Goal: Information Seeking & Learning: Learn about a topic

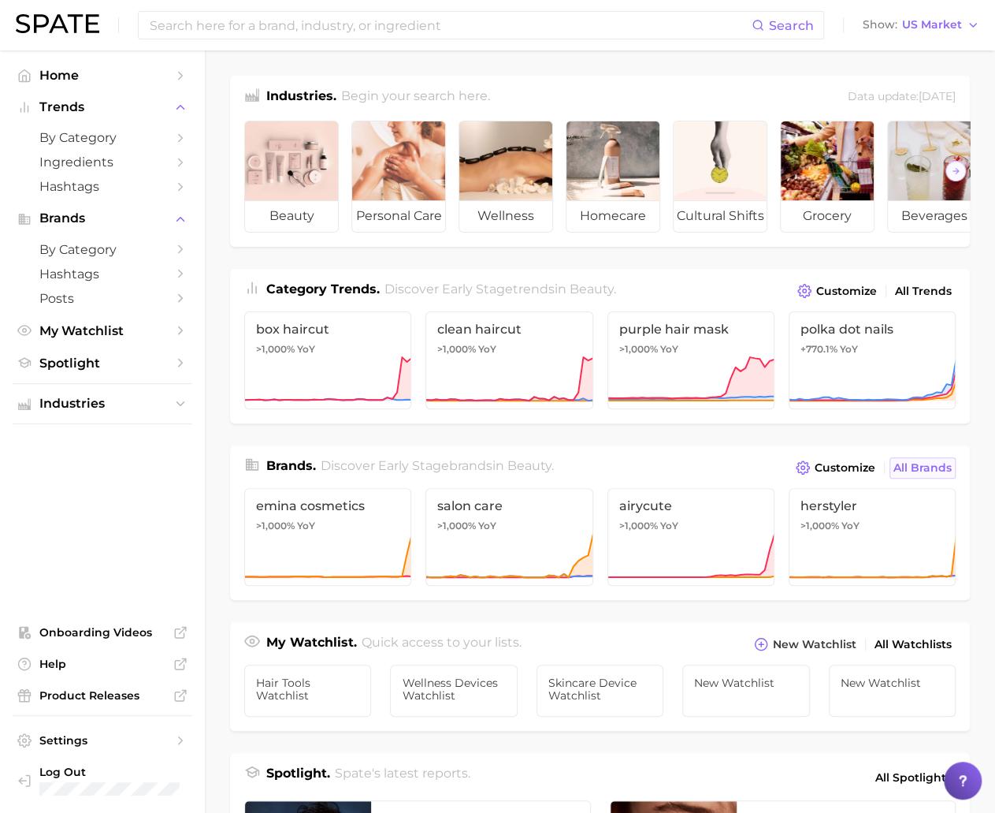
click at [914, 474] on span "All Brands" at bounding box center [923, 467] width 58 height 13
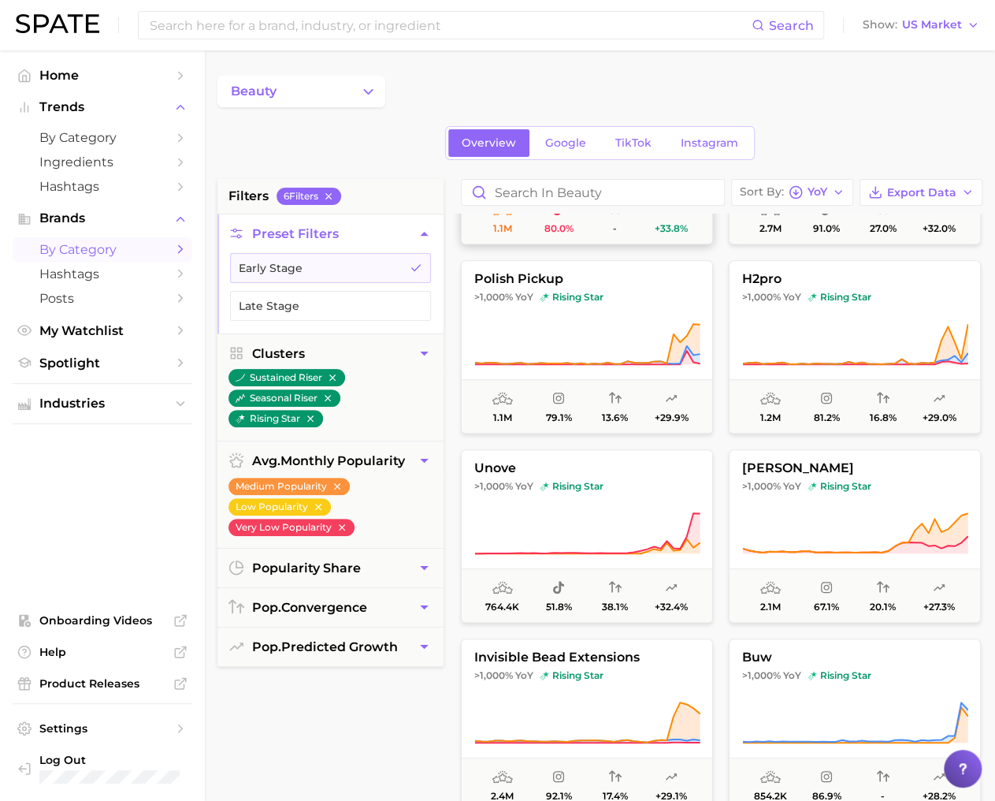
scroll to position [631, 0]
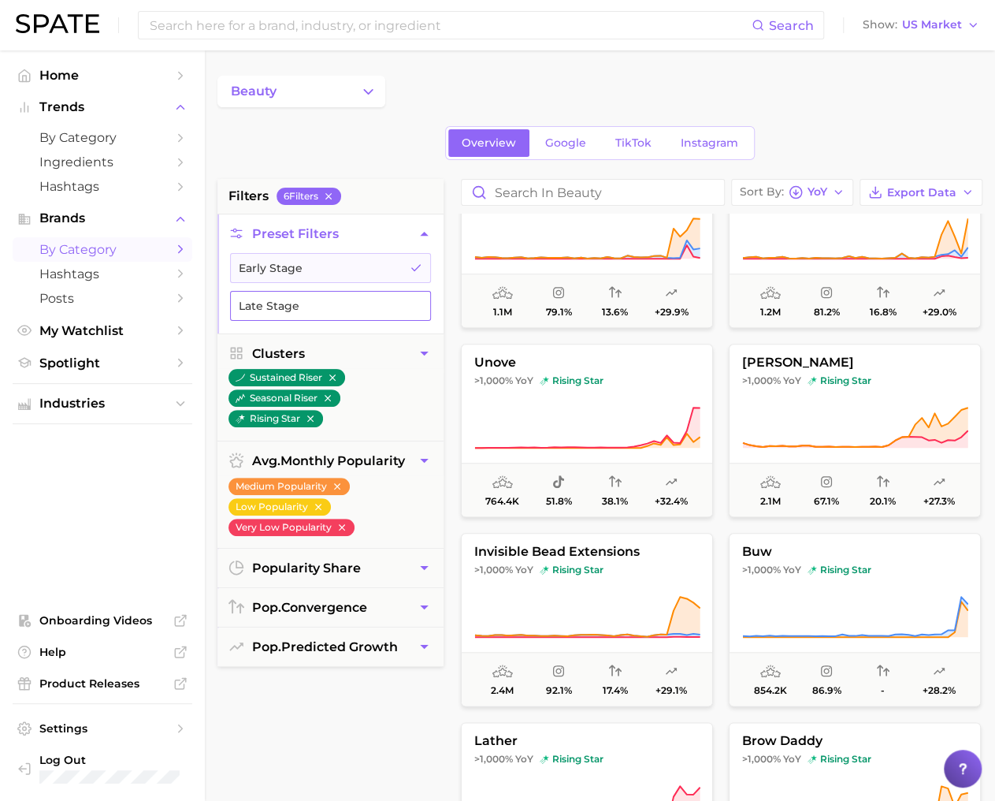
click at [378, 306] on button "Late Stage" at bounding box center [330, 306] width 201 height 30
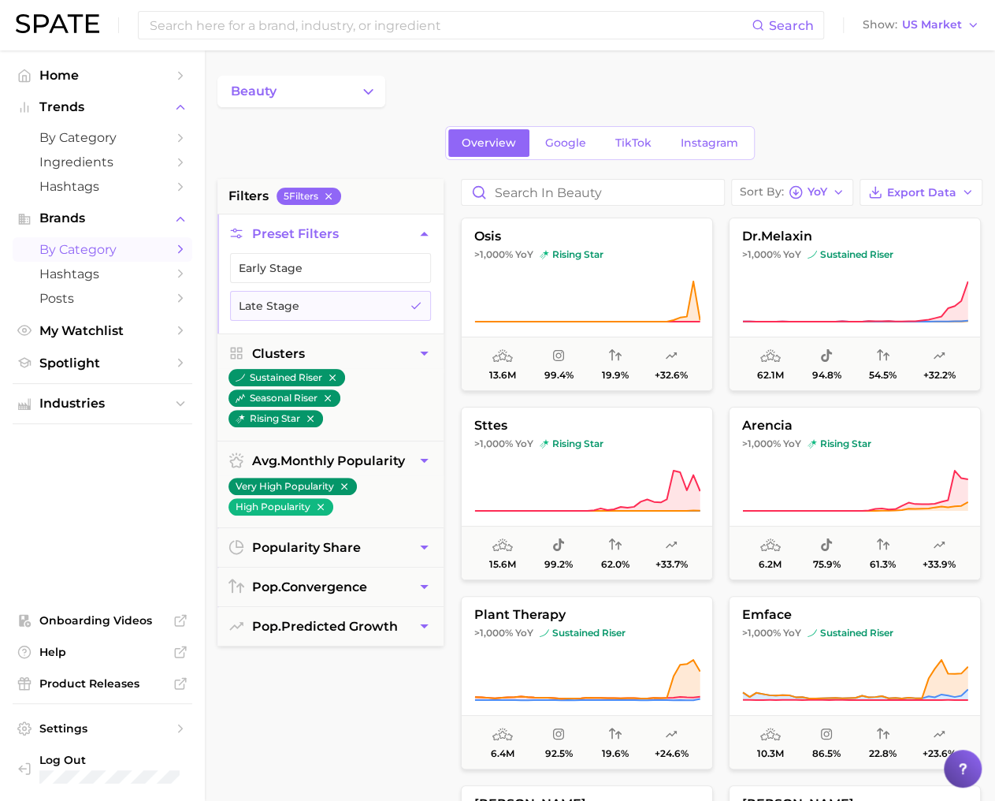
click at [184, 247] on icon "Sidebar" at bounding box center [180, 249] width 14 height 14
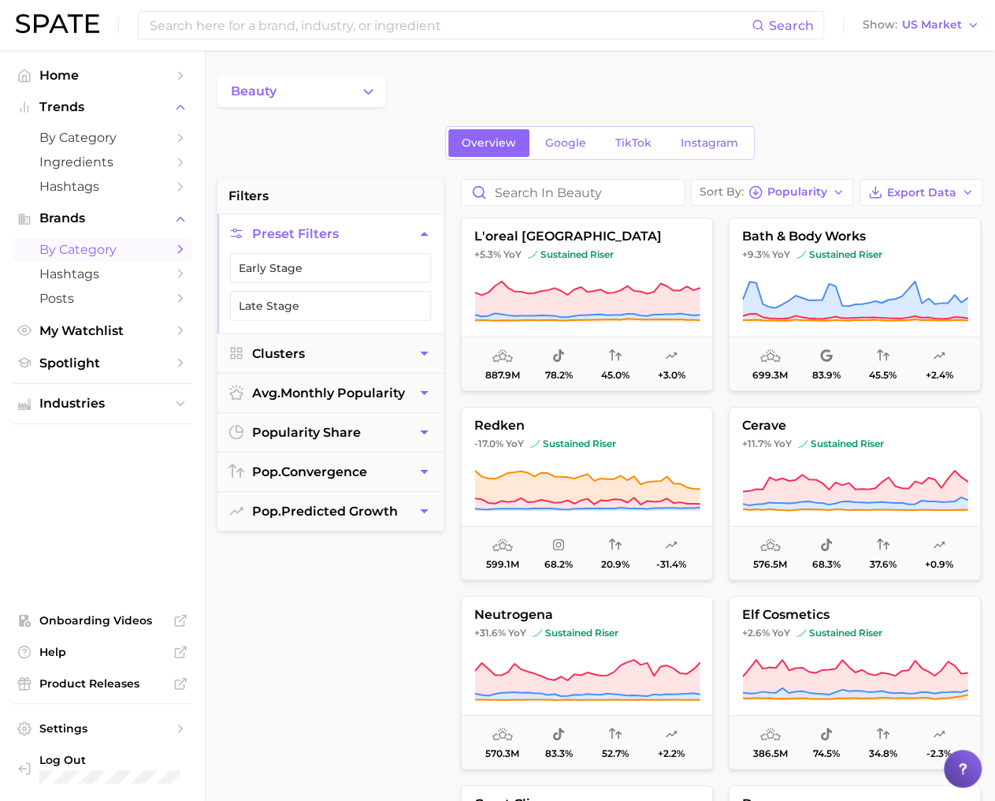
click at [184, 247] on icon "Sidebar" at bounding box center [180, 249] width 14 height 14
click at [351, 87] on button "beauty" at bounding box center [302, 92] width 168 height 32
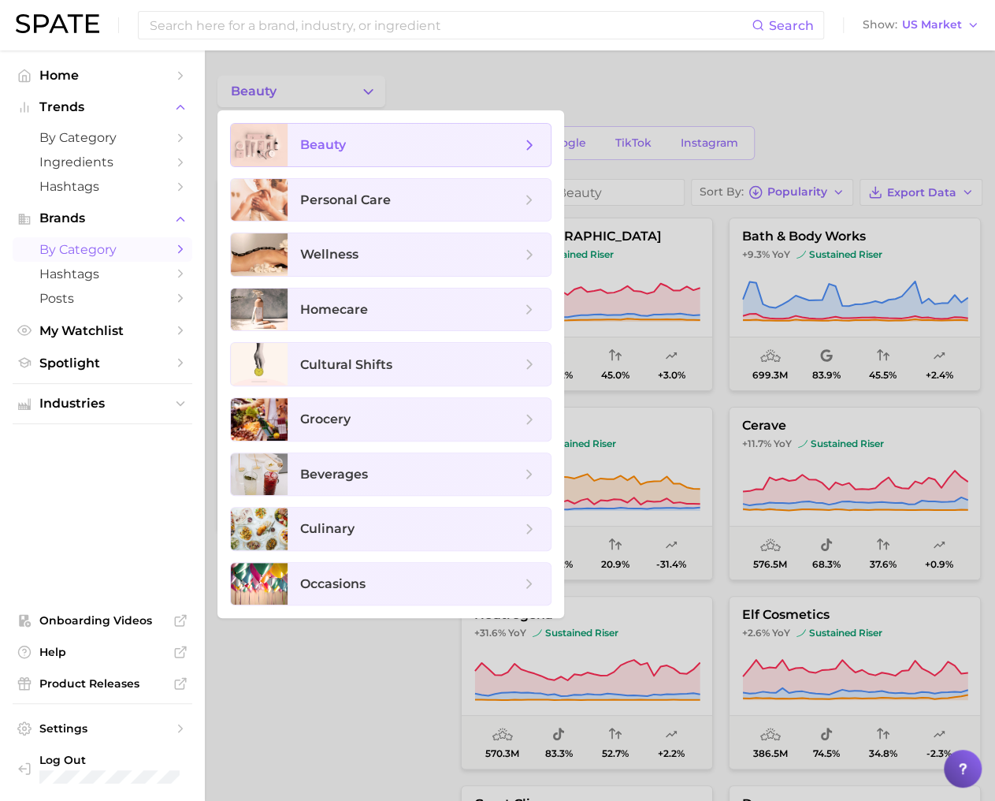
click at [534, 144] on icon at bounding box center [529, 144] width 17 height 17
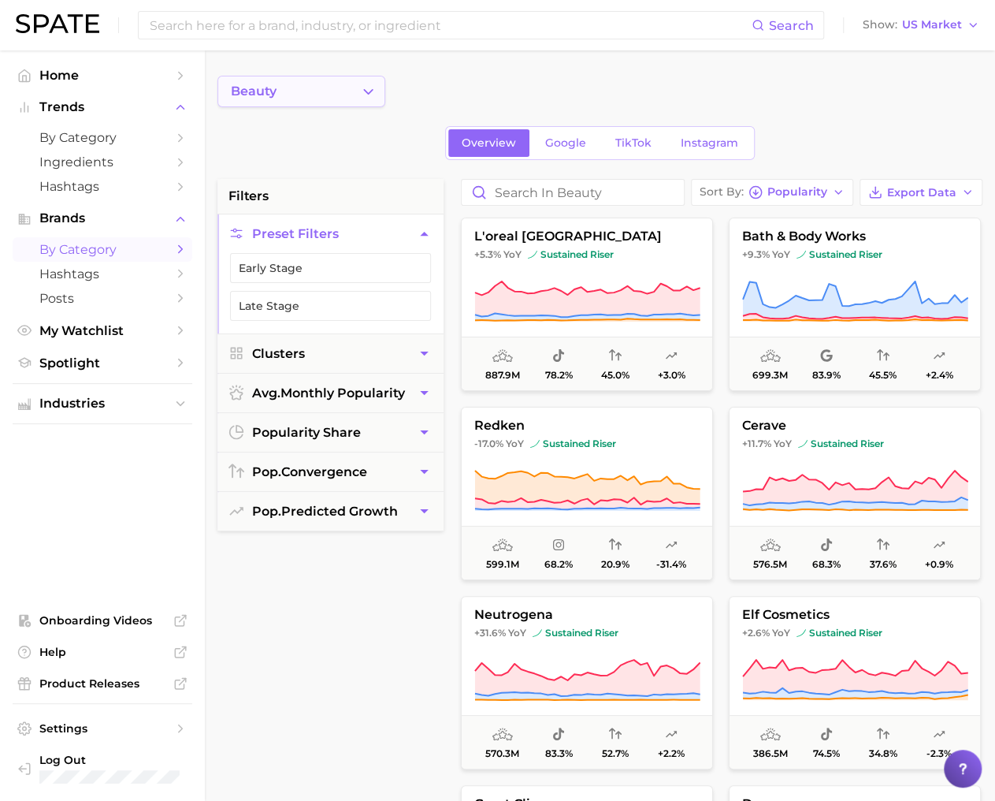
click at [370, 84] on icon "Change Category" at bounding box center [368, 92] width 17 height 17
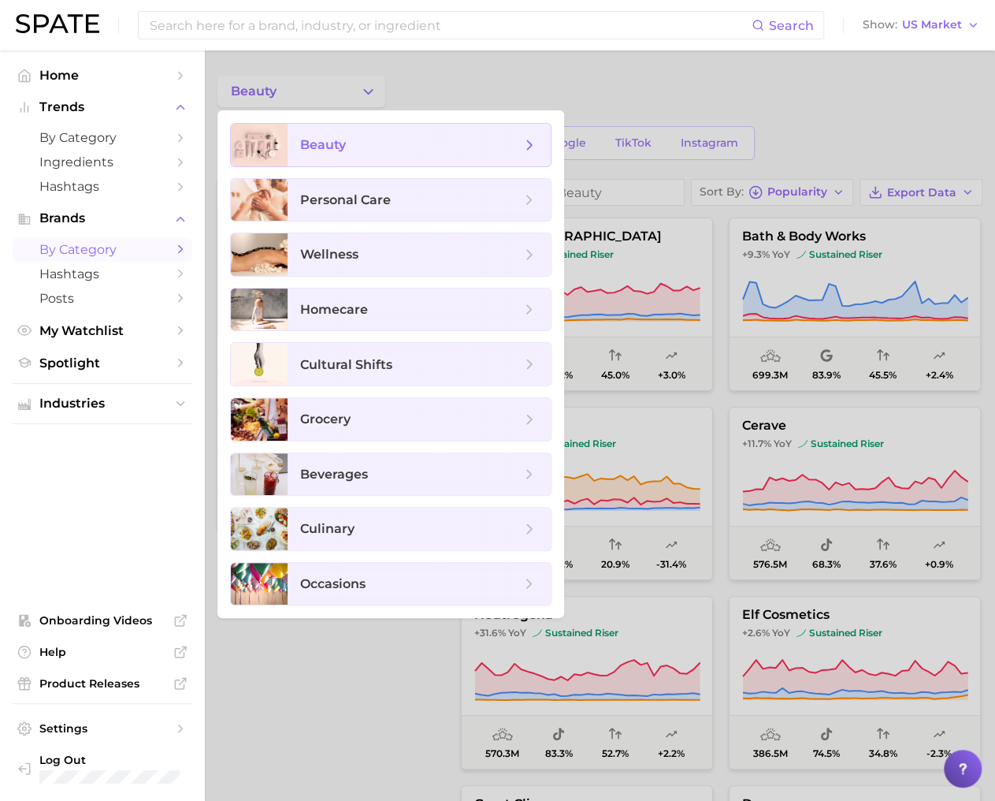
click at [500, 135] on span "beauty" at bounding box center [419, 145] width 263 height 43
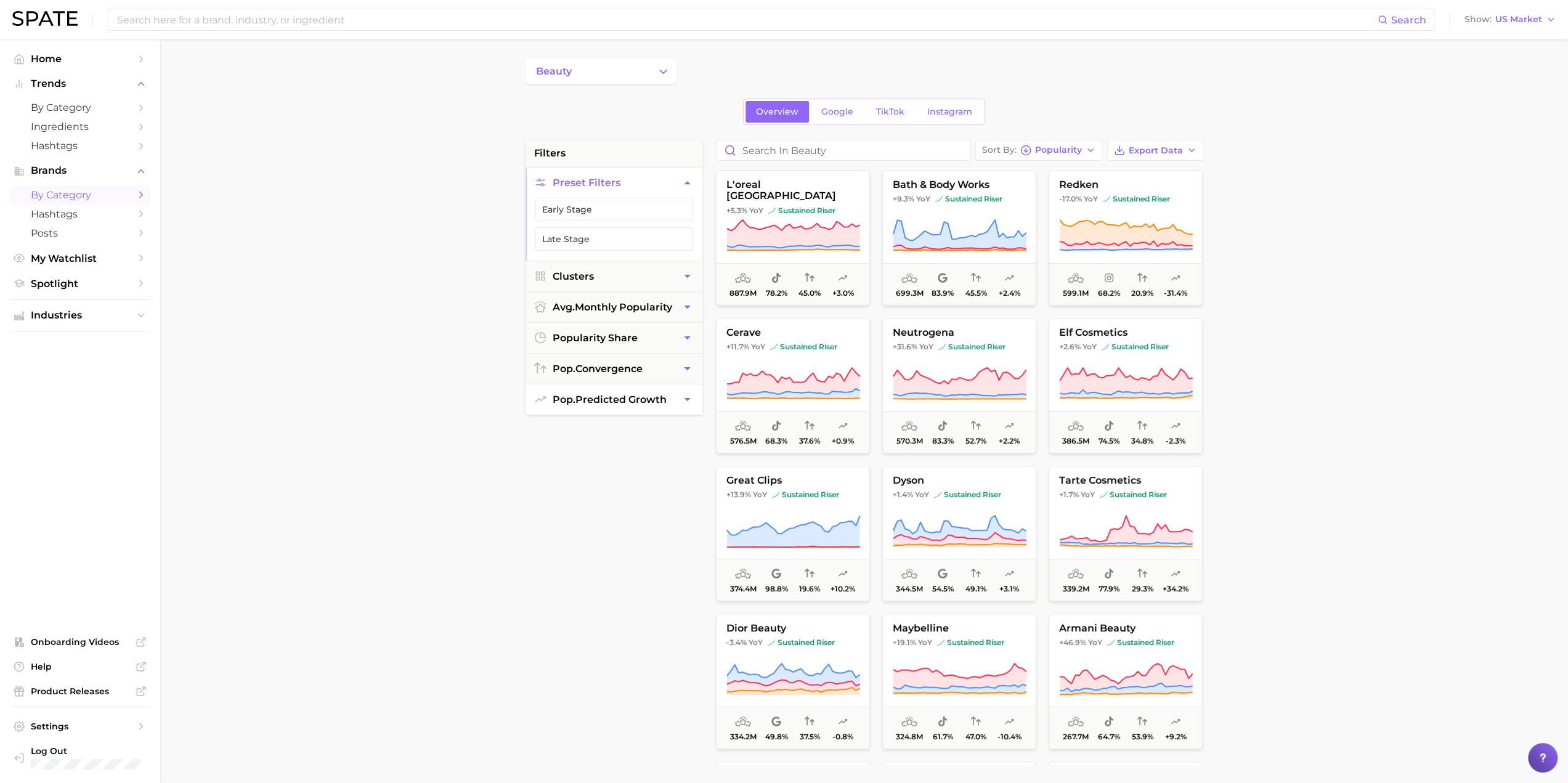
click at [593, 400] on span "pop. predicted growth" at bounding box center [610, 399] width 114 height 12
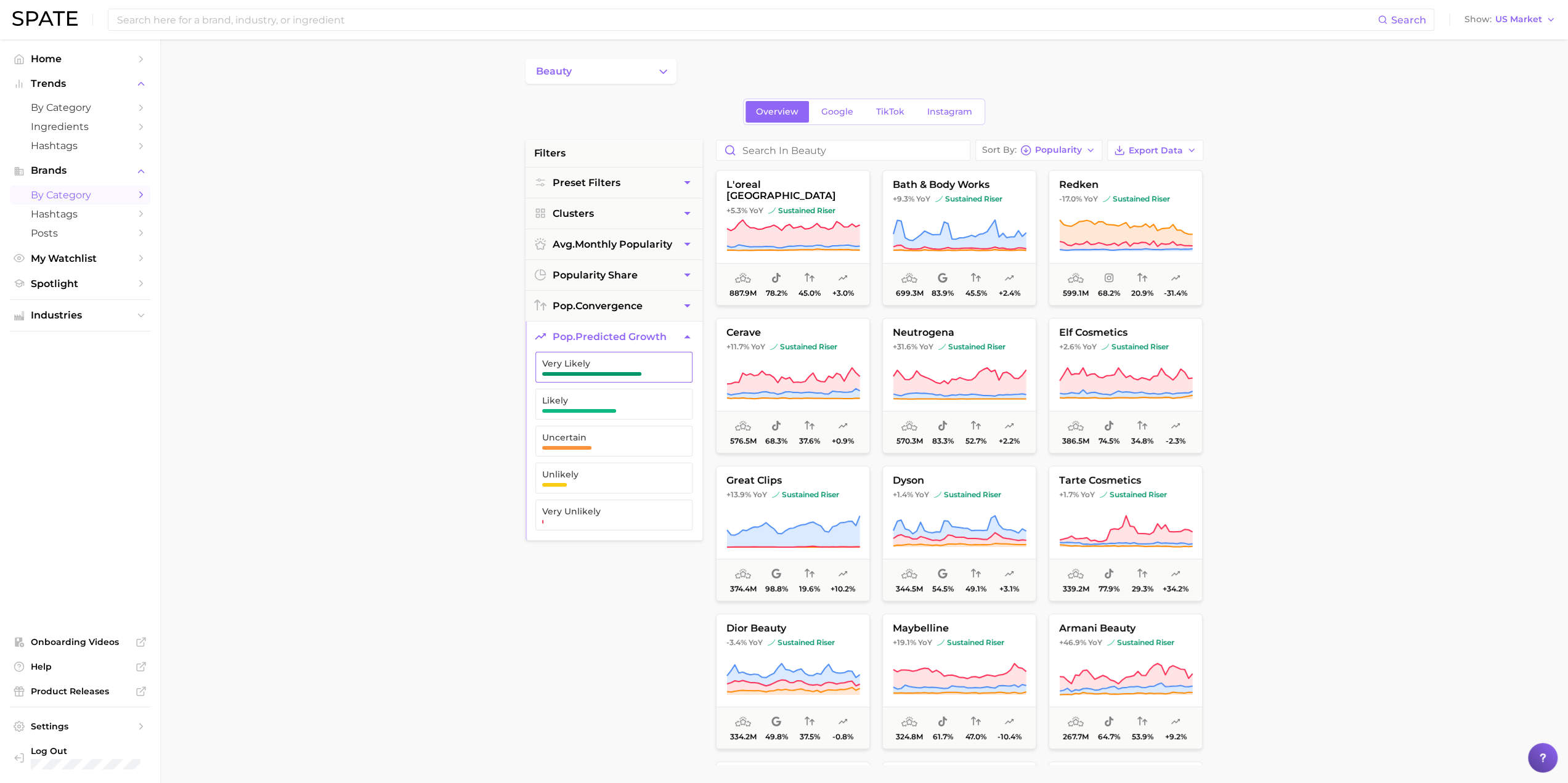
click at [584, 372] on span "button" at bounding box center [592, 374] width 99 height 4
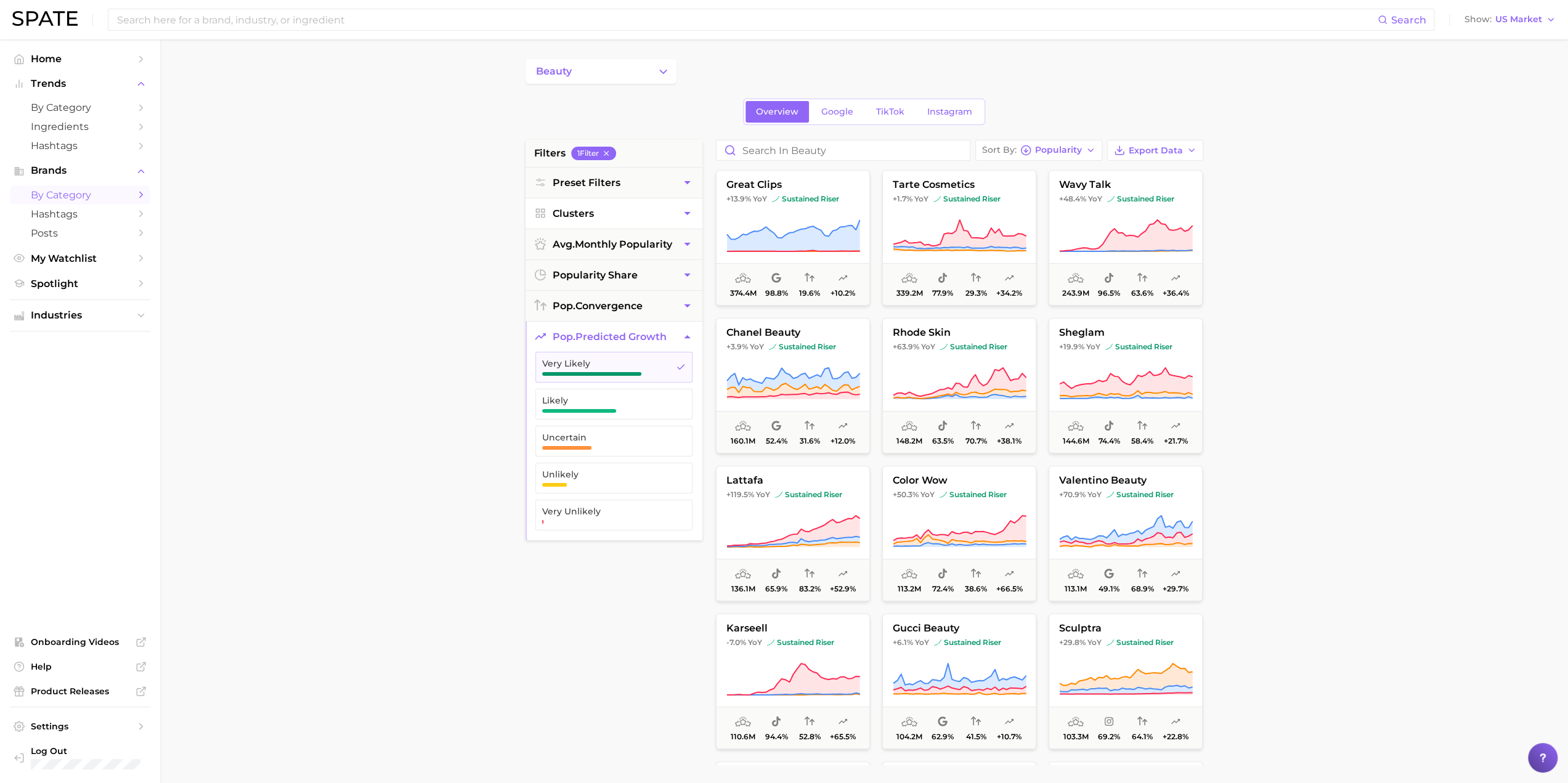
click at [567, 209] on span "Clusters" at bounding box center [573, 213] width 41 height 12
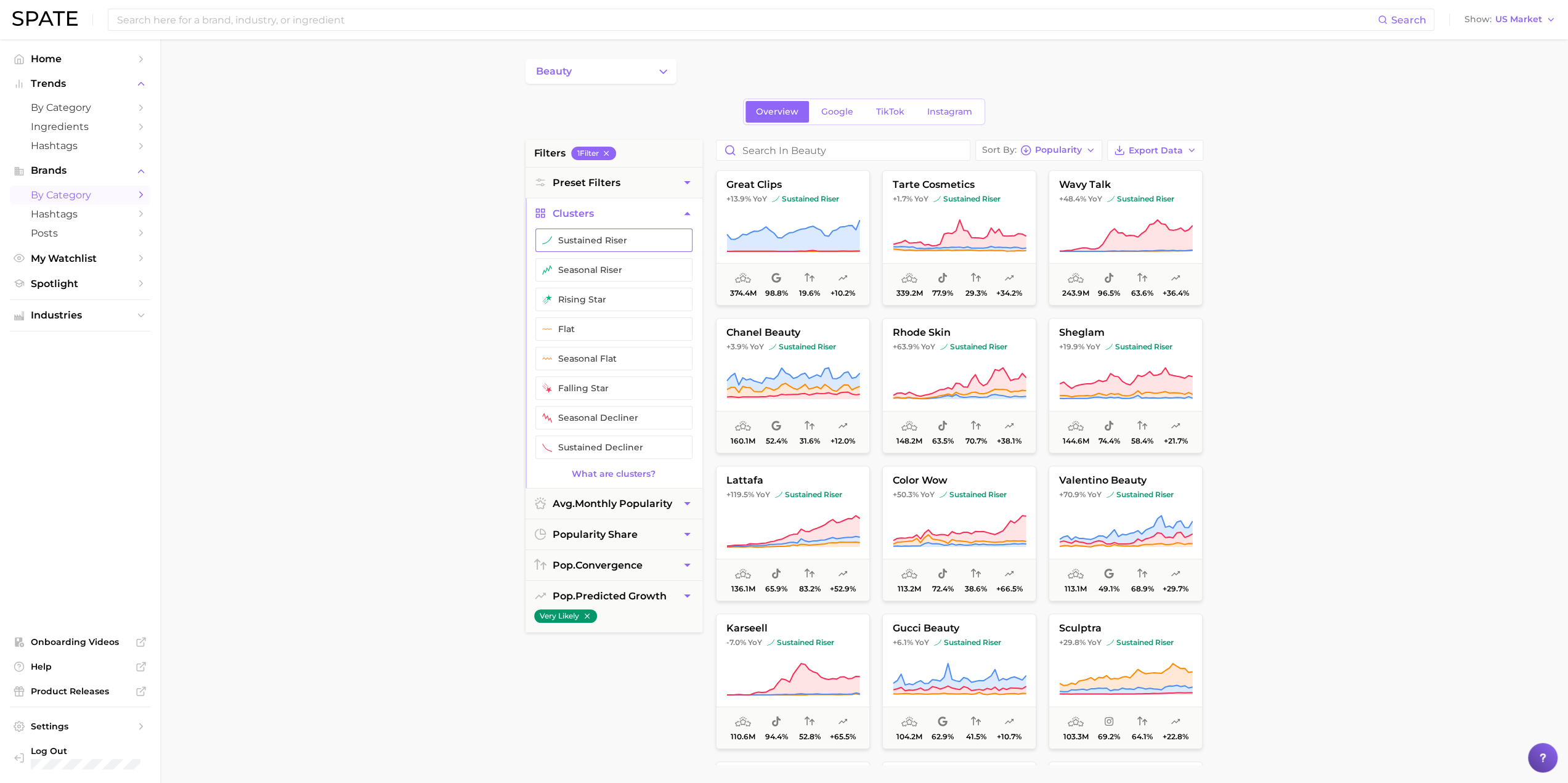
click at [563, 245] on button "sustained riser" at bounding box center [614, 240] width 157 height 23
click at [452, 335] on main "beauty Overview Google TikTok Instagram filters 2 Filter s Preset Filters Clust…" at bounding box center [864, 506] width 1408 height 935
click at [64, 65] on link "Home" at bounding box center [81, 59] width 141 height 19
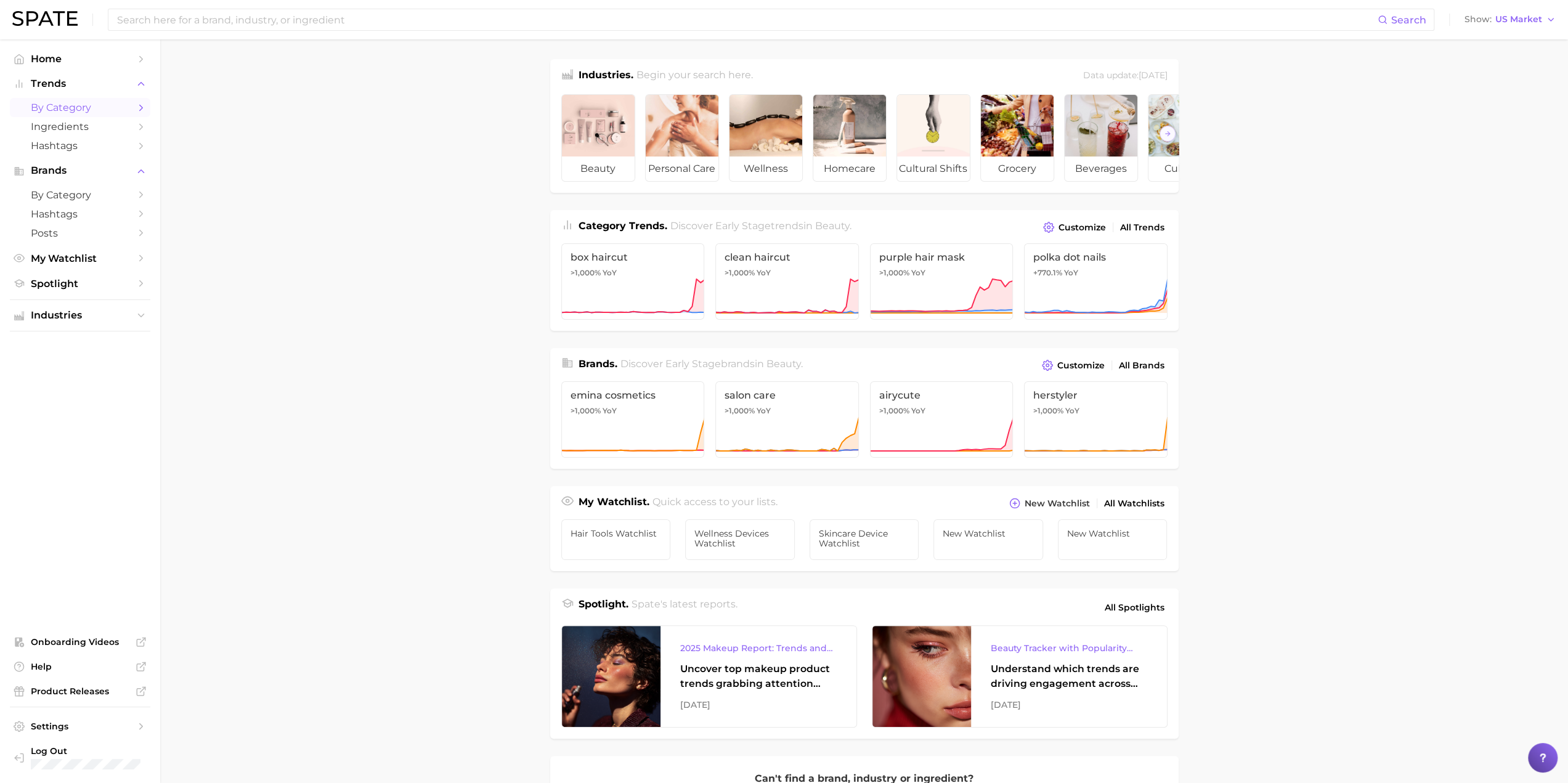
click at [57, 110] on span "by Category" at bounding box center [80, 107] width 98 height 12
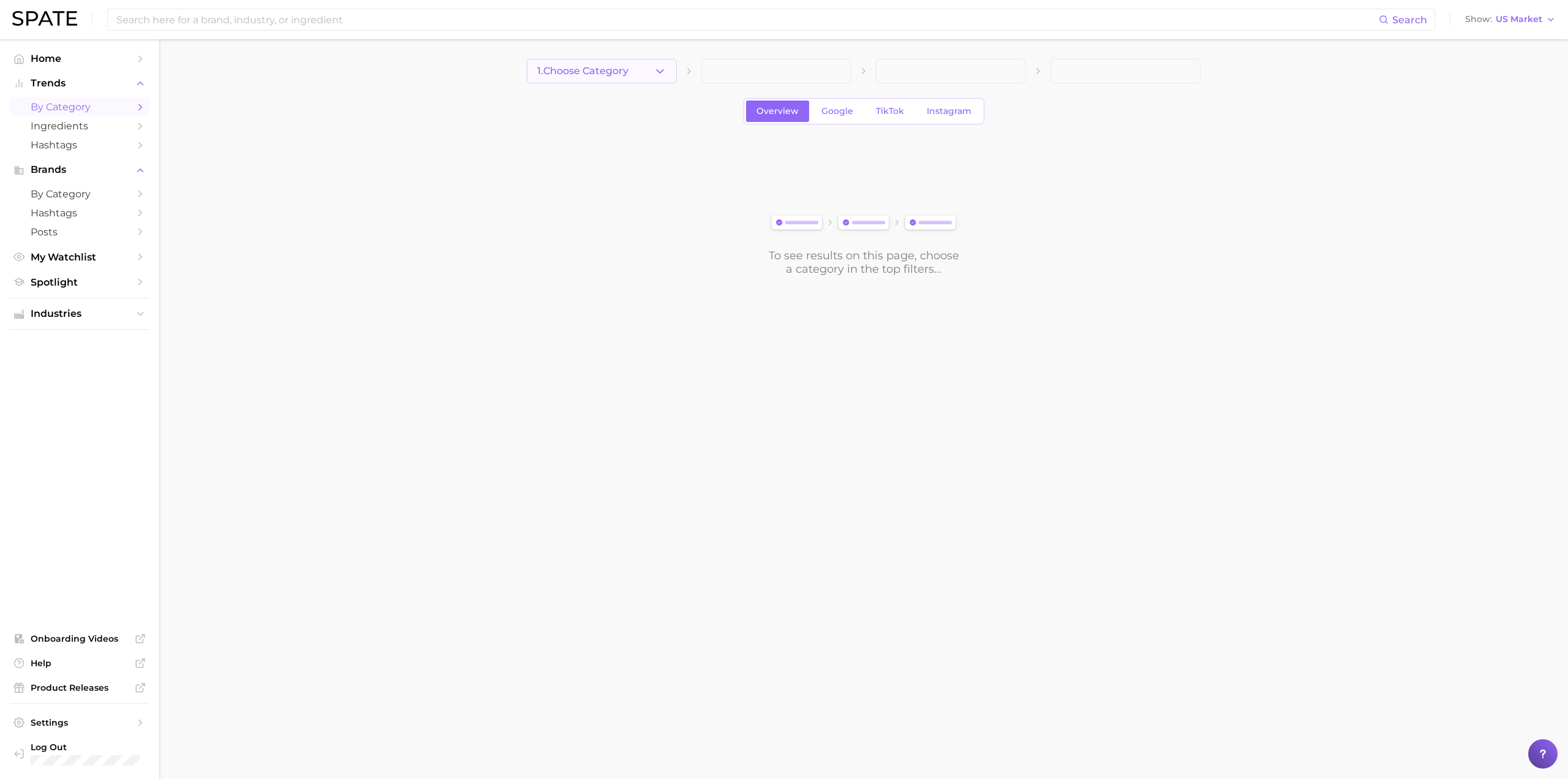
click at [641, 70] on button "1. Choose Category" at bounding box center [601, 72] width 150 height 25
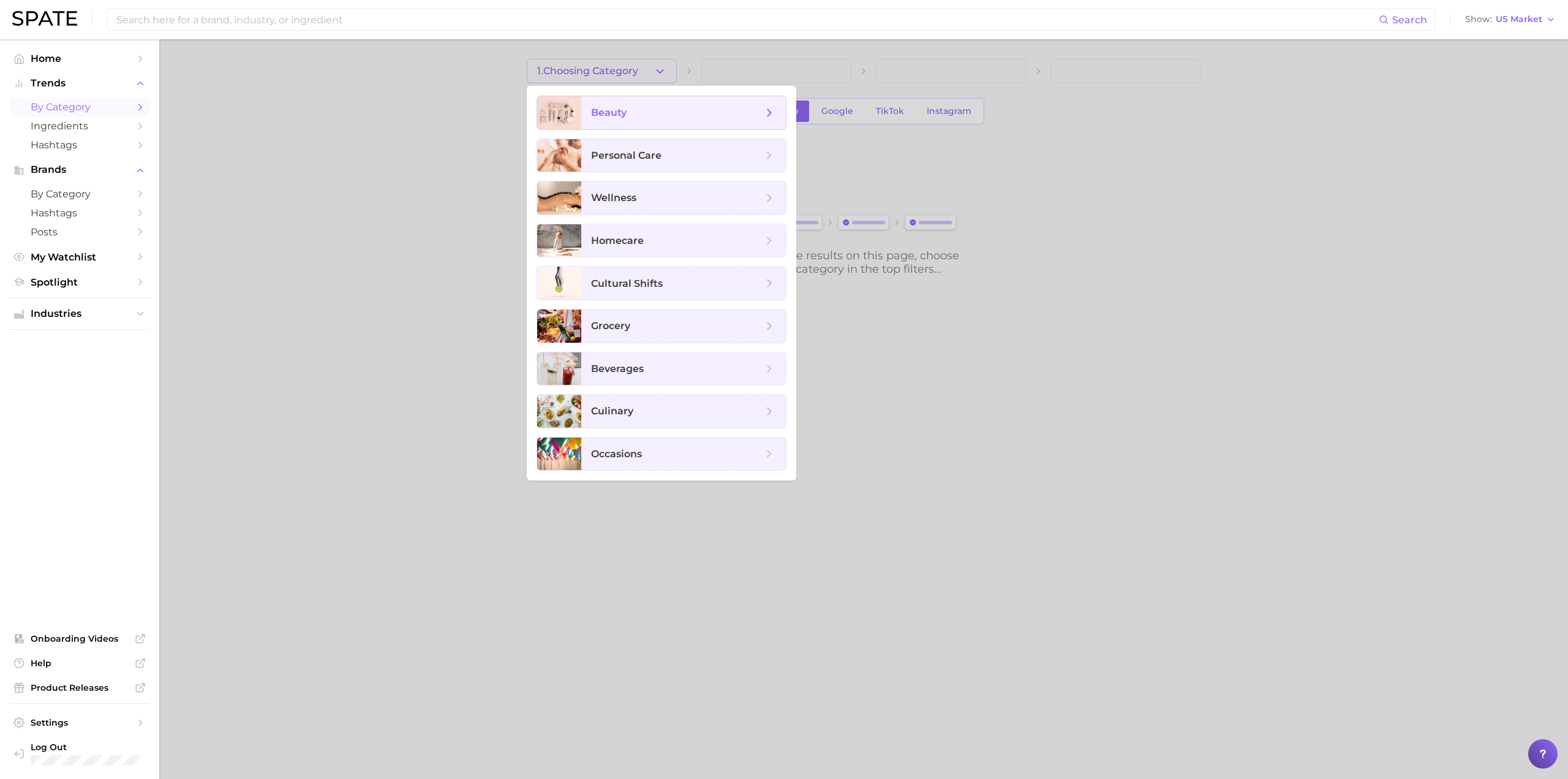
click at [770, 111] on polyline at bounding box center [769, 112] width 3 height 7
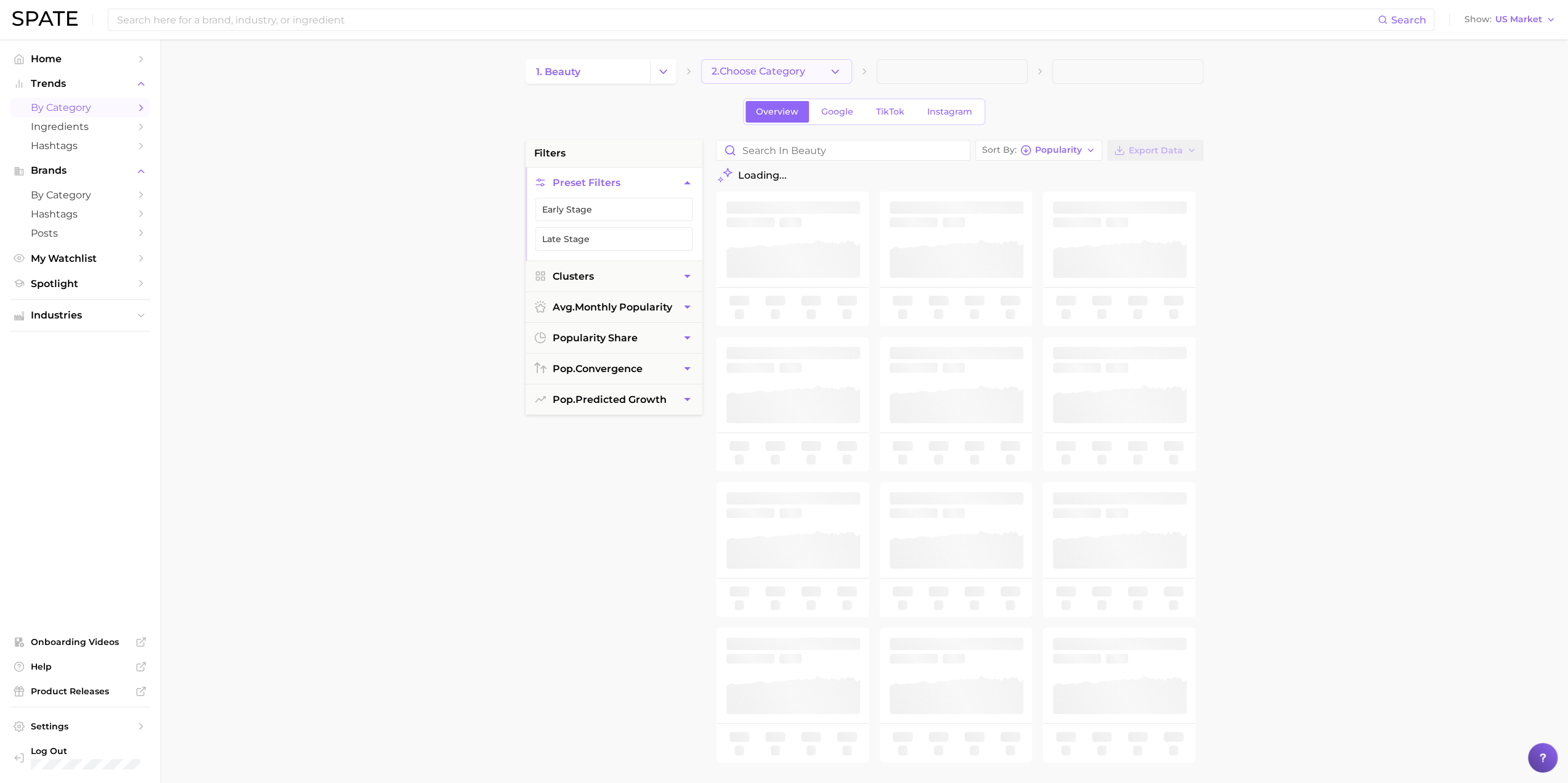
click at [784, 70] on span "2. Choose Category" at bounding box center [758, 71] width 94 height 11
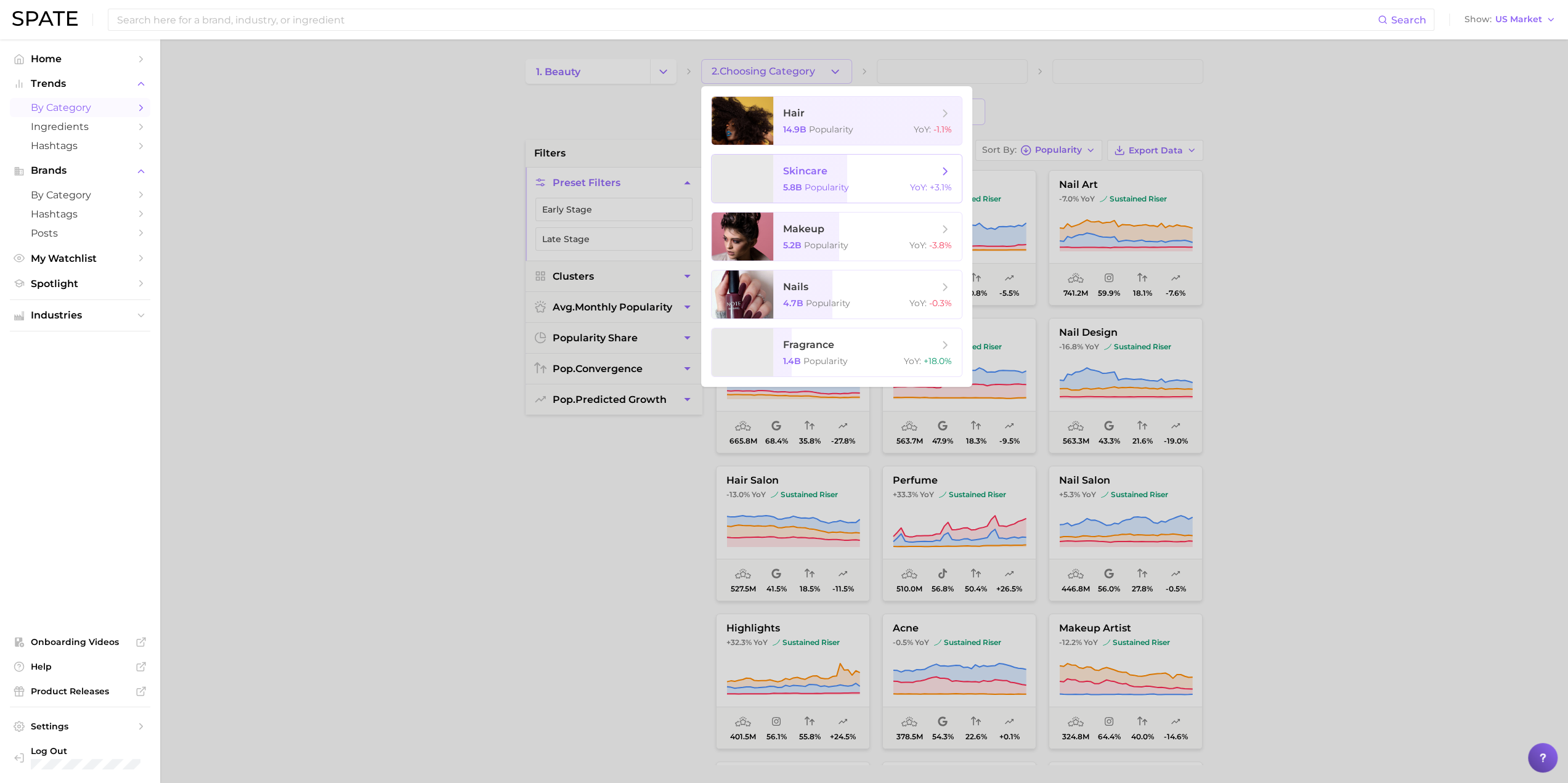
click at [786, 179] on span "skincare 5.8b Popularity YoY : +3.1%" at bounding box center [867, 178] width 188 height 48
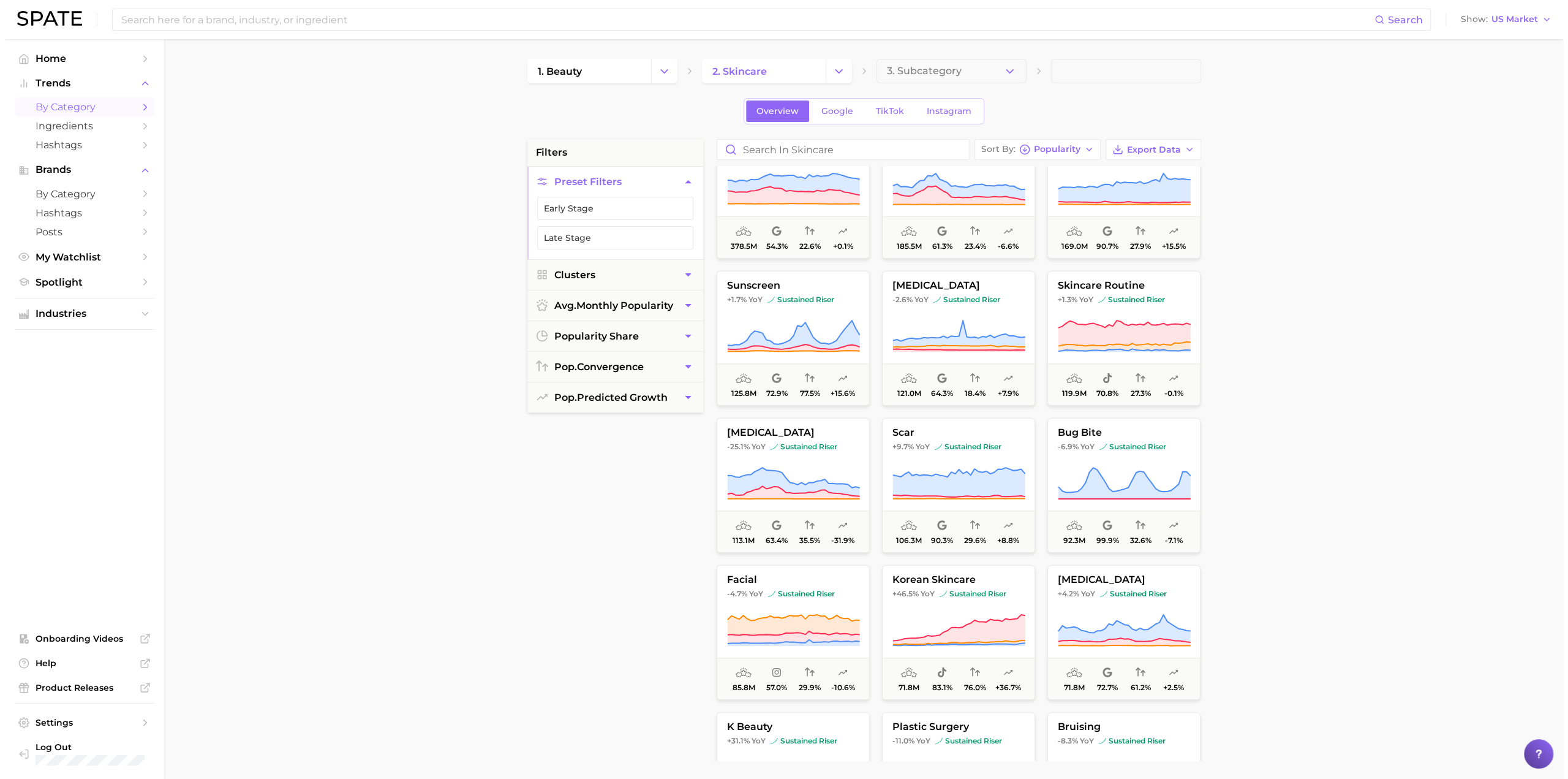
scroll to position [183, 0]
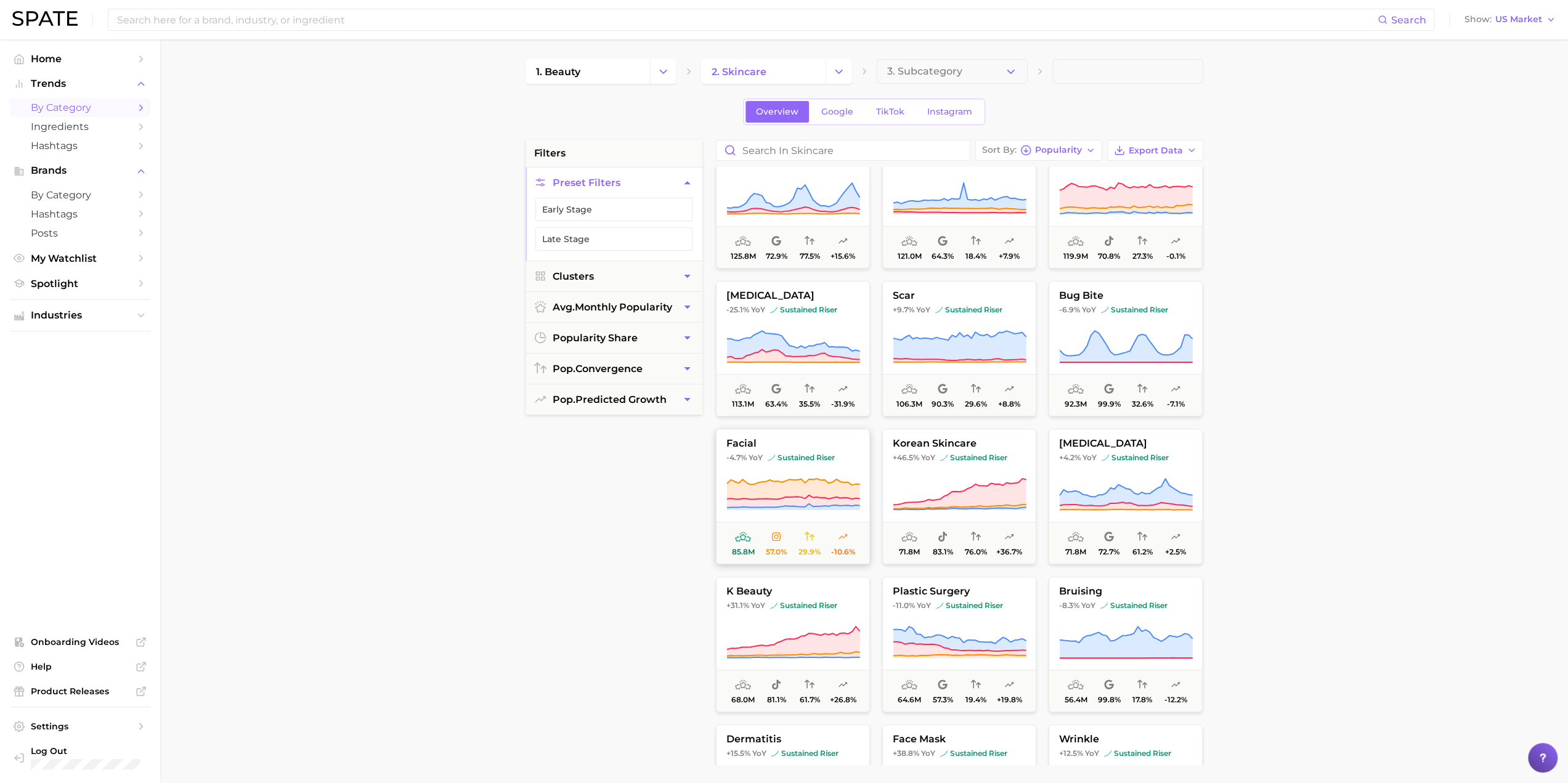
click at [786, 465] on button "facial -4.7% YoY sustained riser 85.8m 57.0% 29.9% -10.6%" at bounding box center [793, 496] width 154 height 135
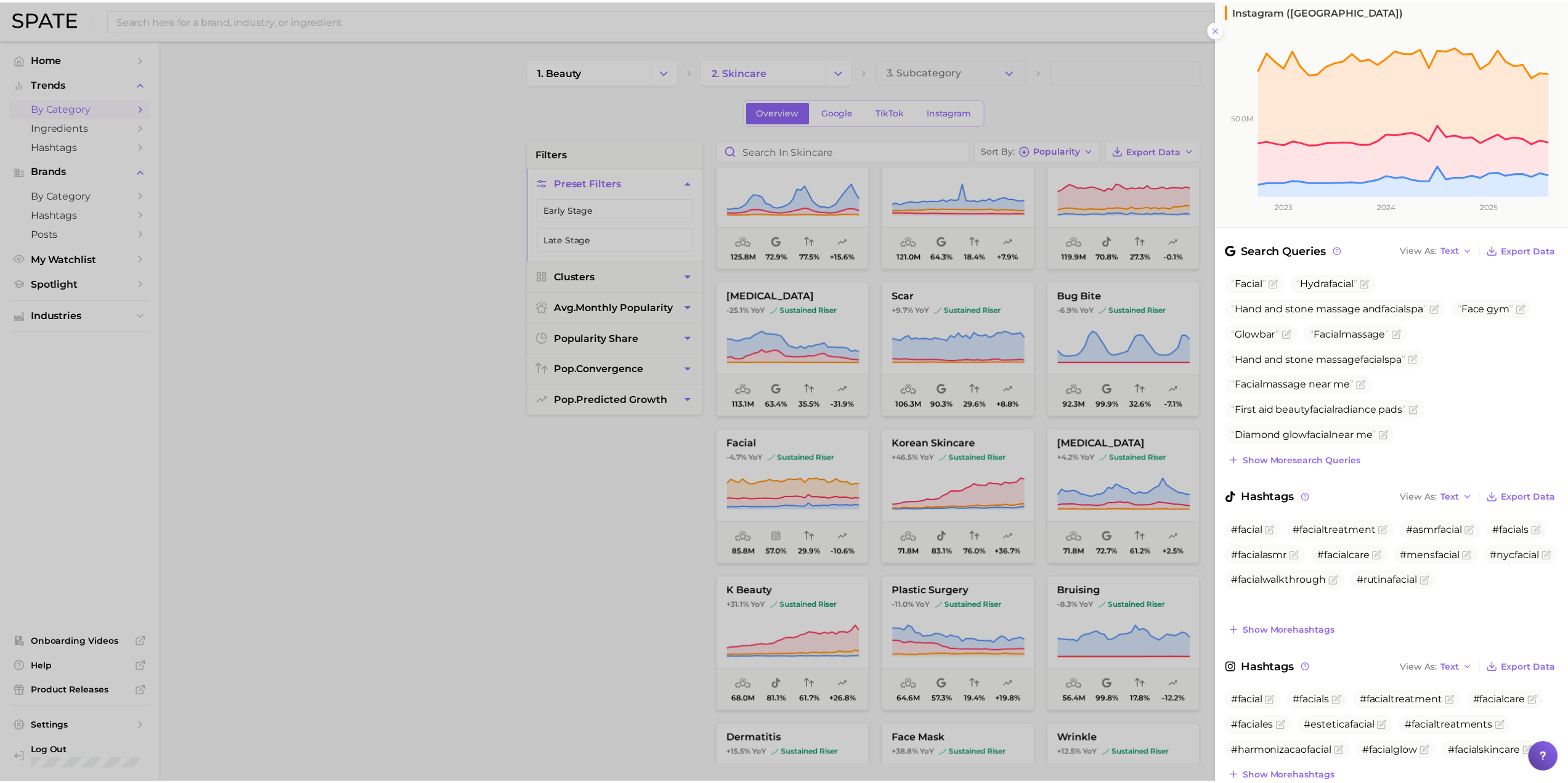
scroll to position [0, 0]
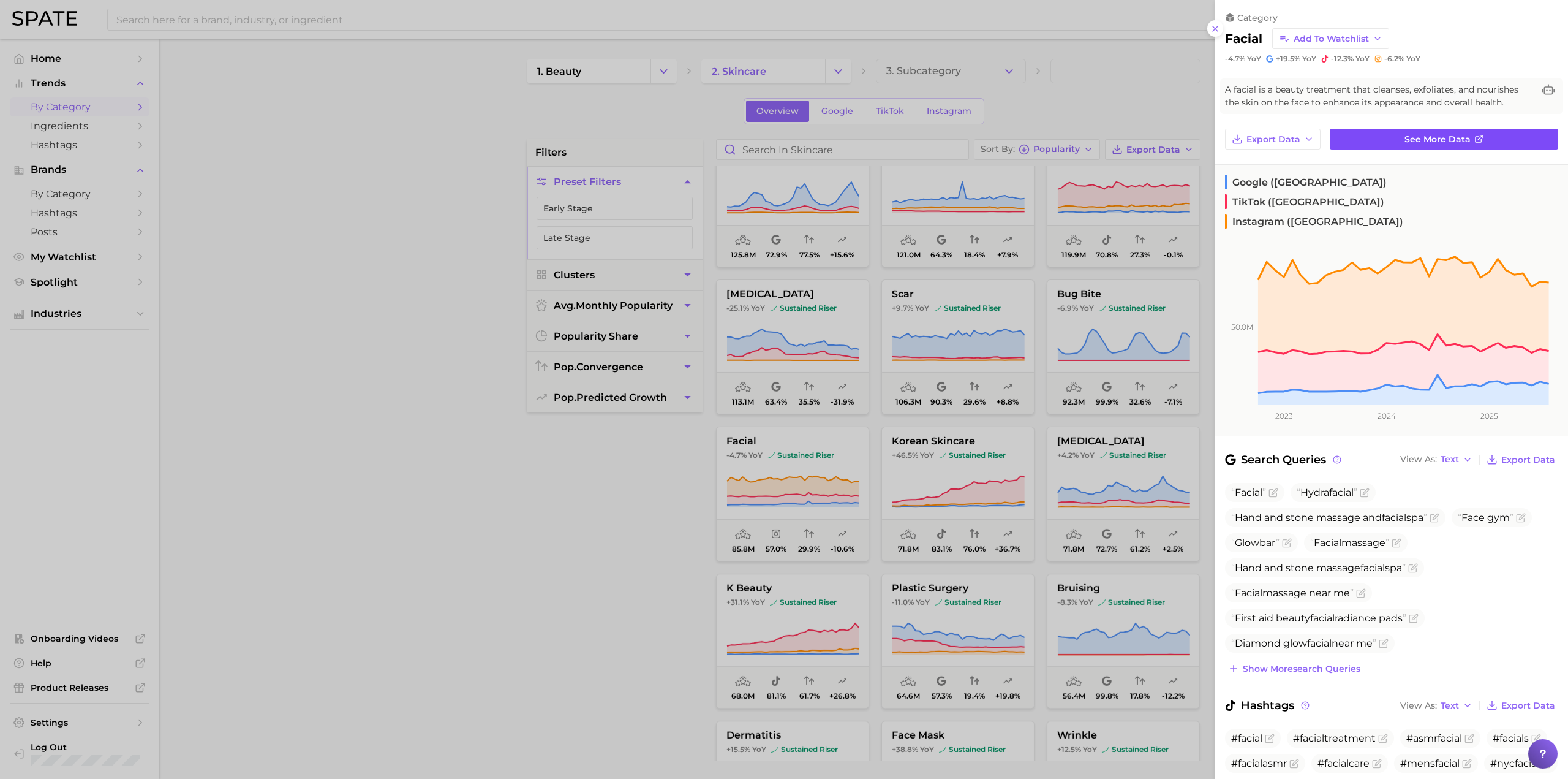
click at [782, 139] on span "See more data" at bounding box center [1437, 139] width 66 height 10
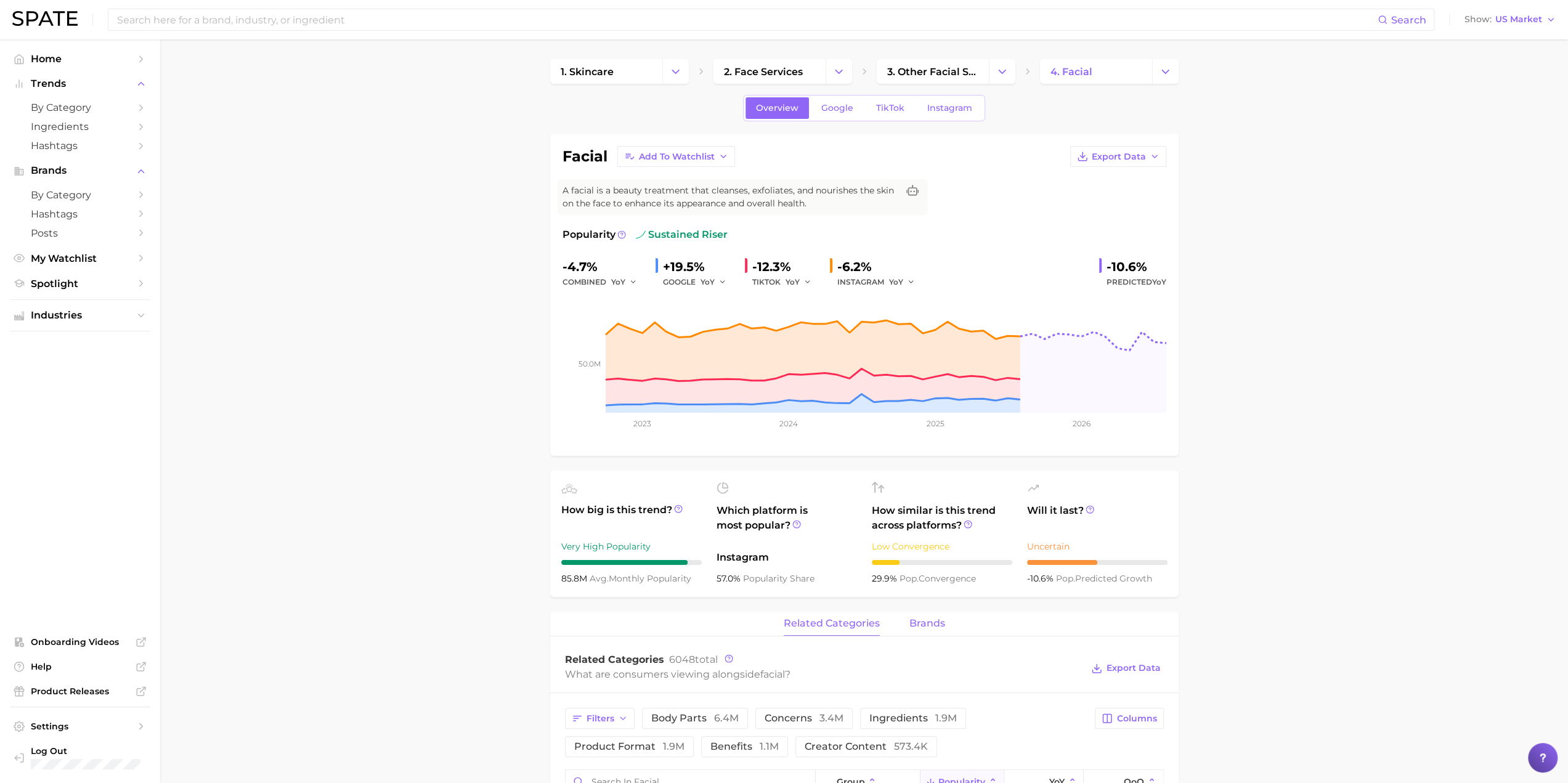
click at [786, 624] on span "brands" at bounding box center [927, 624] width 36 height 11
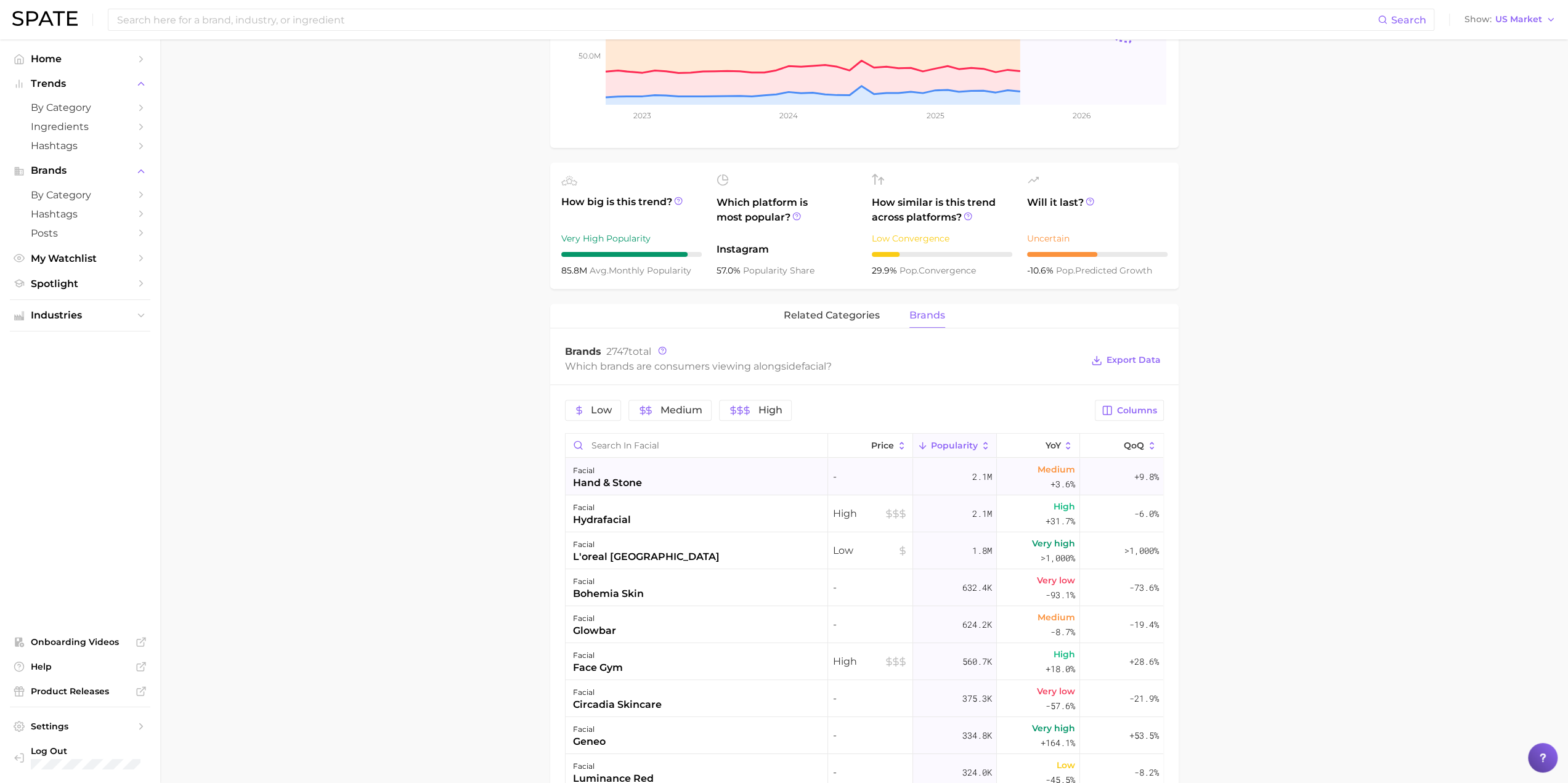
click at [582, 479] on div "hand & stone" at bounding box center [607, 482] width 69 height 15
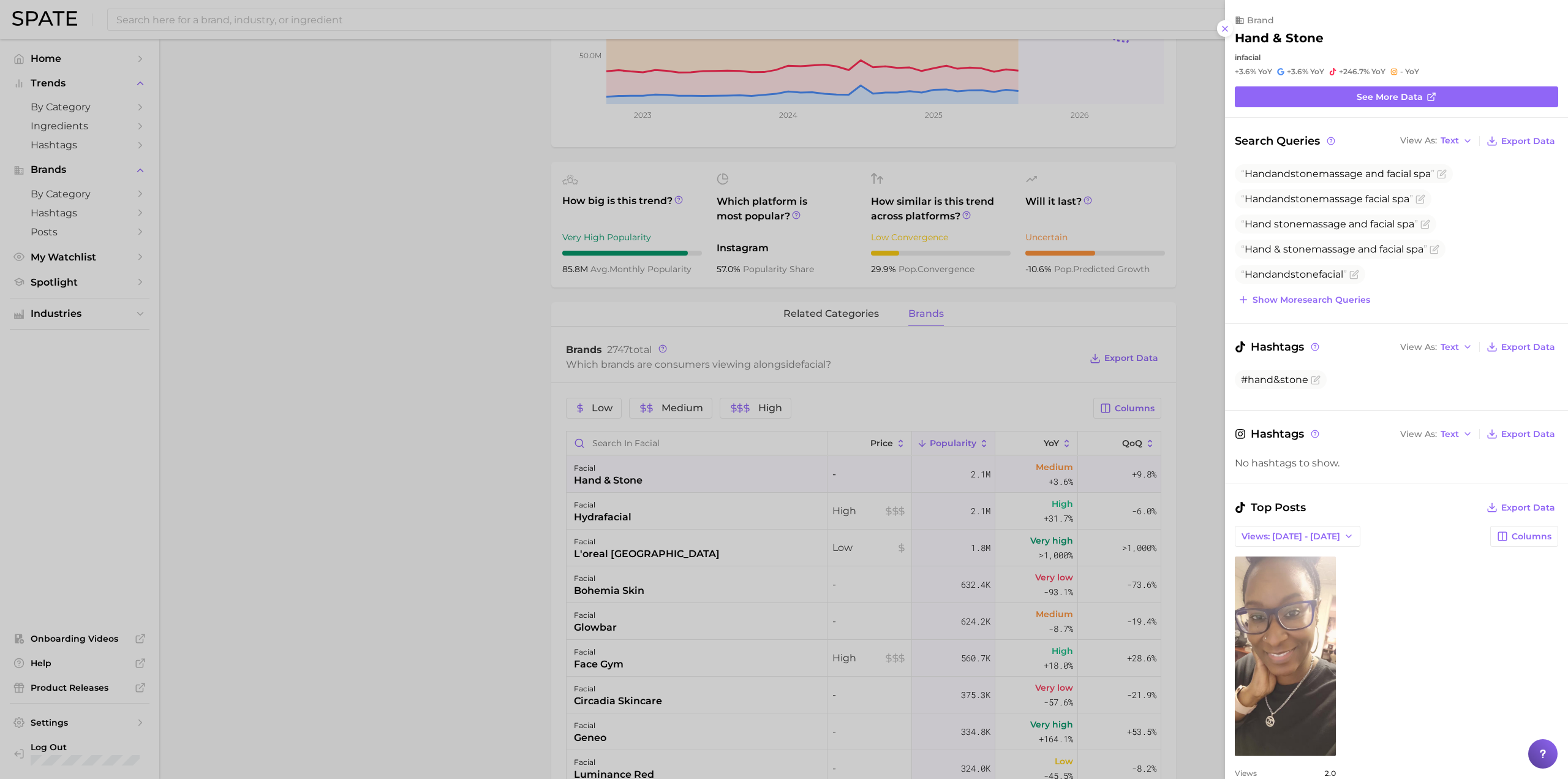
click at [235, 290] on div at bounding box center [784, 390] width 1568 height 779
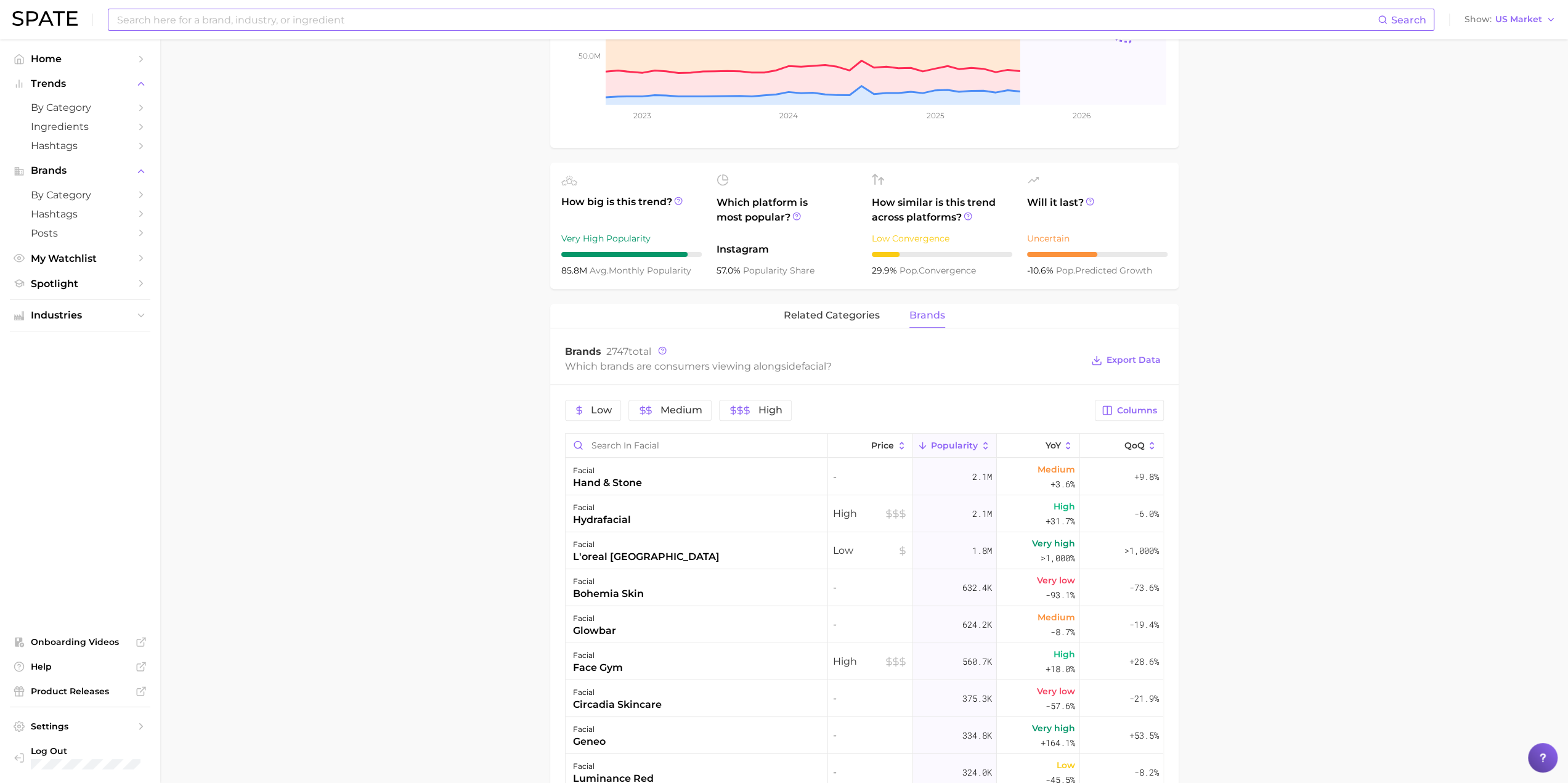
click at [237, 23] on input at bounding box center [746, 20] width 1262 height 21
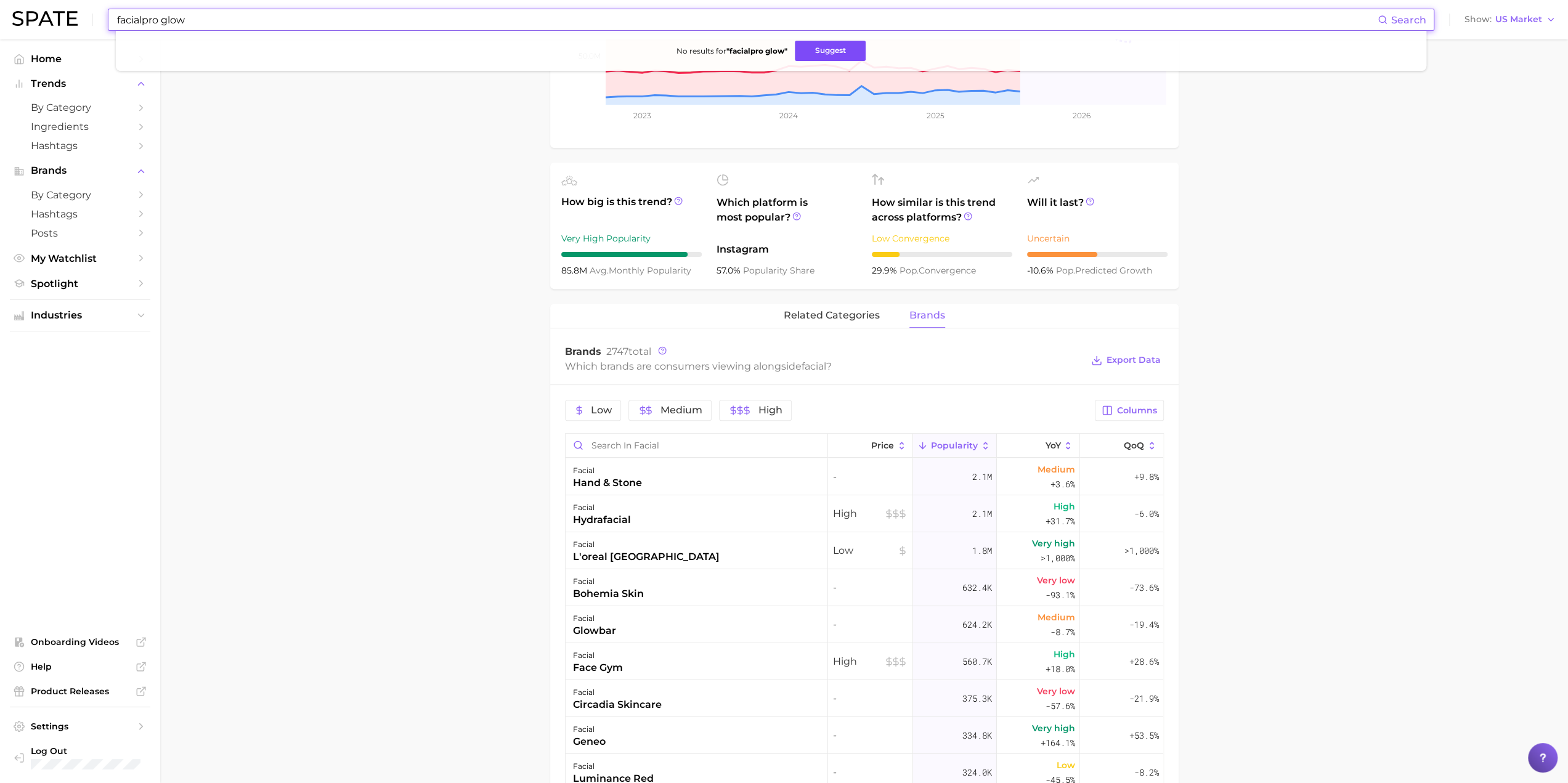
click at [786, 48] on button "Suggest" at bounding box center [830, 51] width 71 height 20
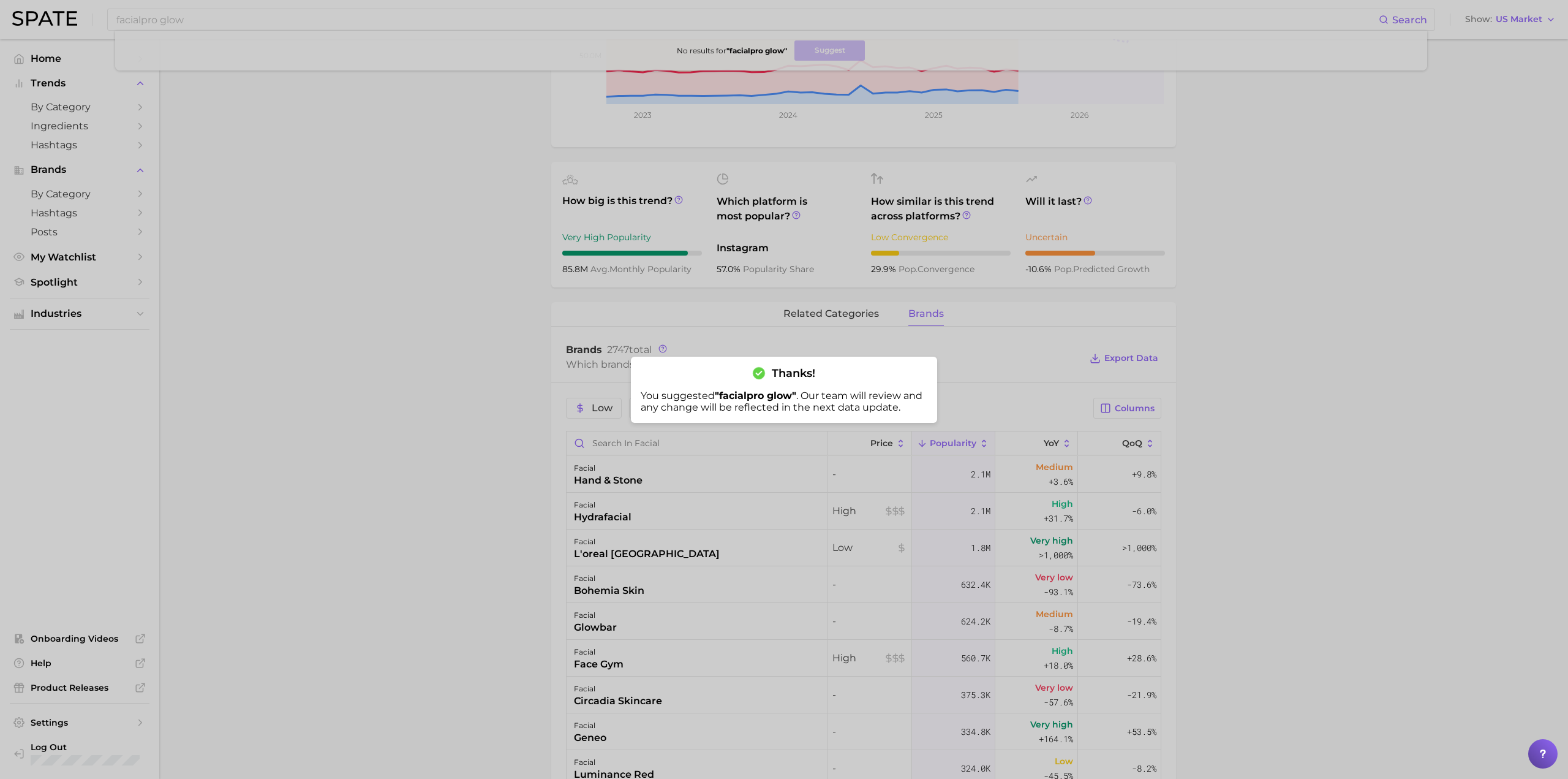
click at [260, 20] on div at bounding box center [784, 390] width 1568 height 779
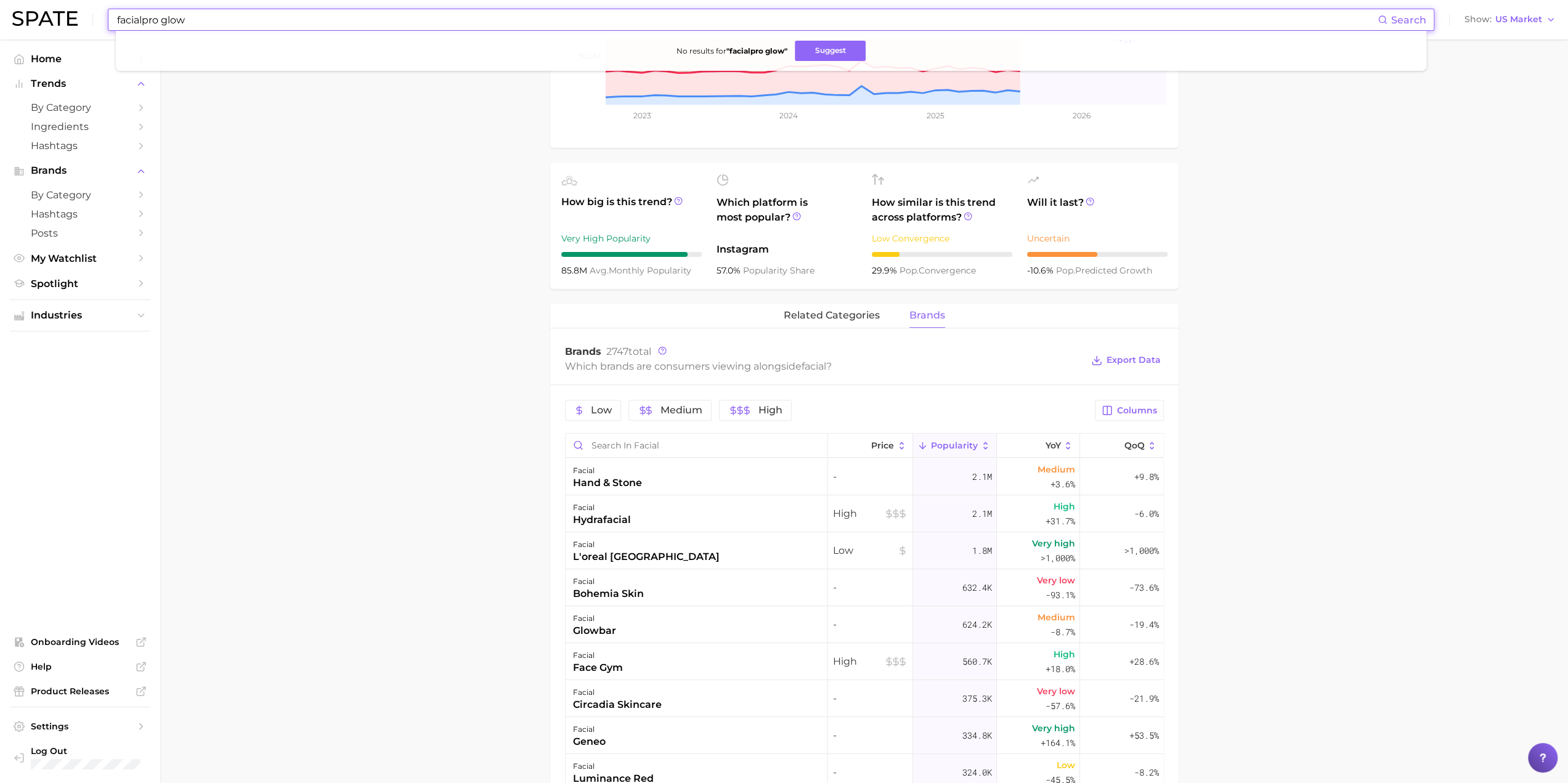
click at [261, 20] on input "facialpro glow" at bounding box center [746, 20] width 1262 height 21
drag, startPoint x: 261, startPoint y: 20, endPoint x: 37, endPoint y: 10, distance: 224.2
click at [37, 10] on div "facialpro glow Search No results for " facialpro glow " Suggest Show US Market" at bounding box center [784, 20] width 1543 height 39
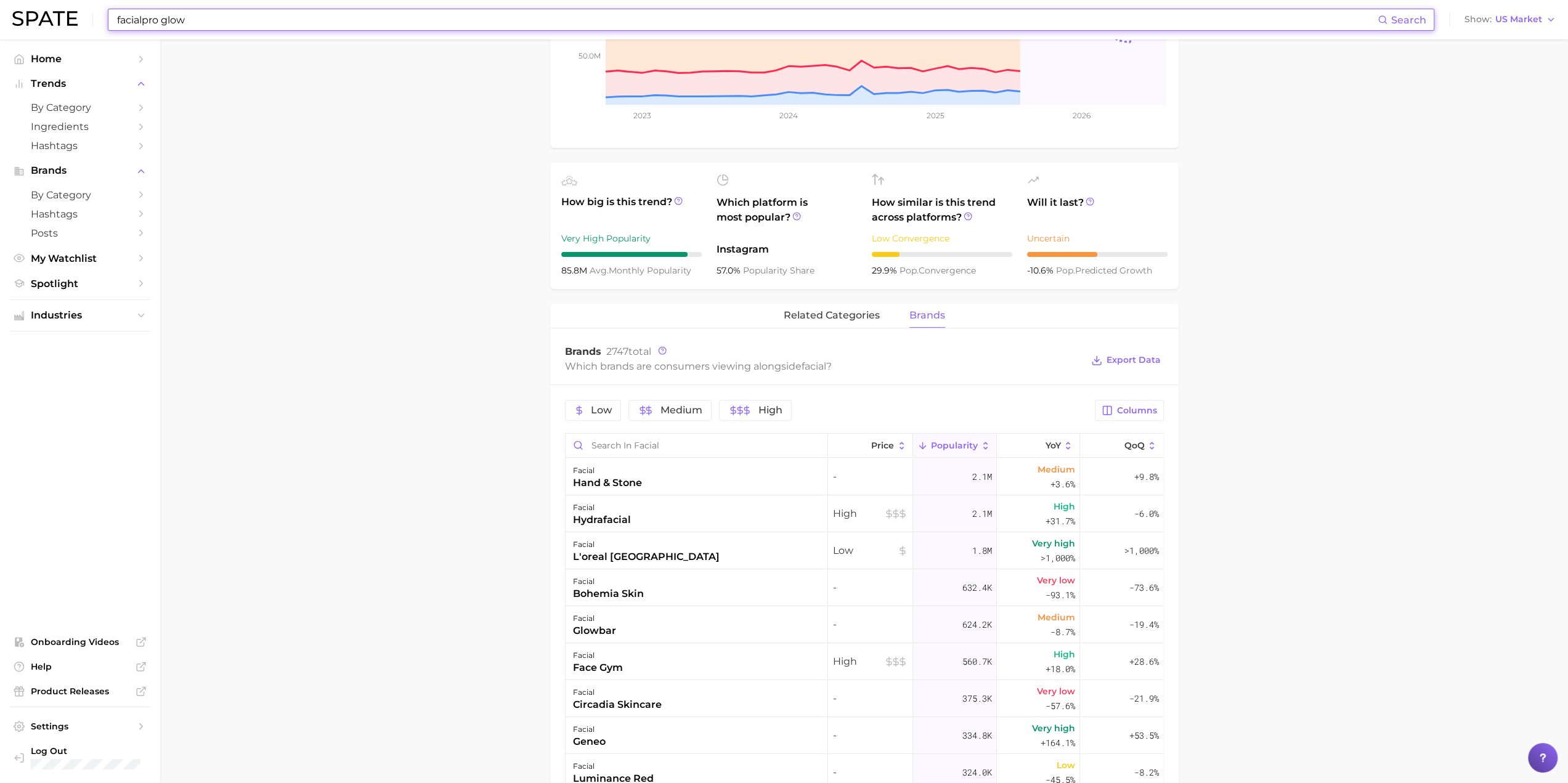
type input "g"
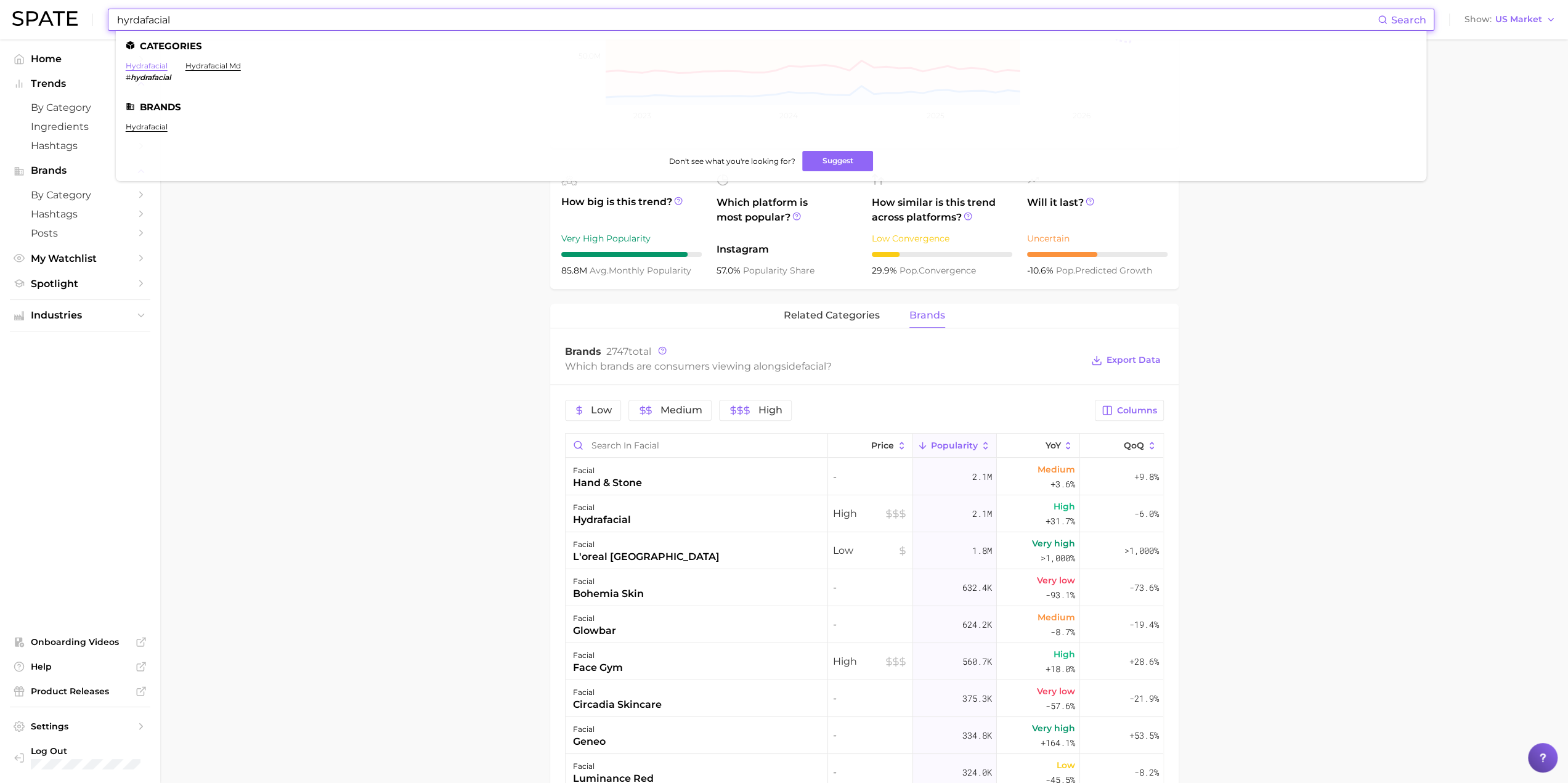
type input "hyrdafacial"
click at [145, 68] on link "hydrafacial" at bounding box center [147, 66] width 42 height 9
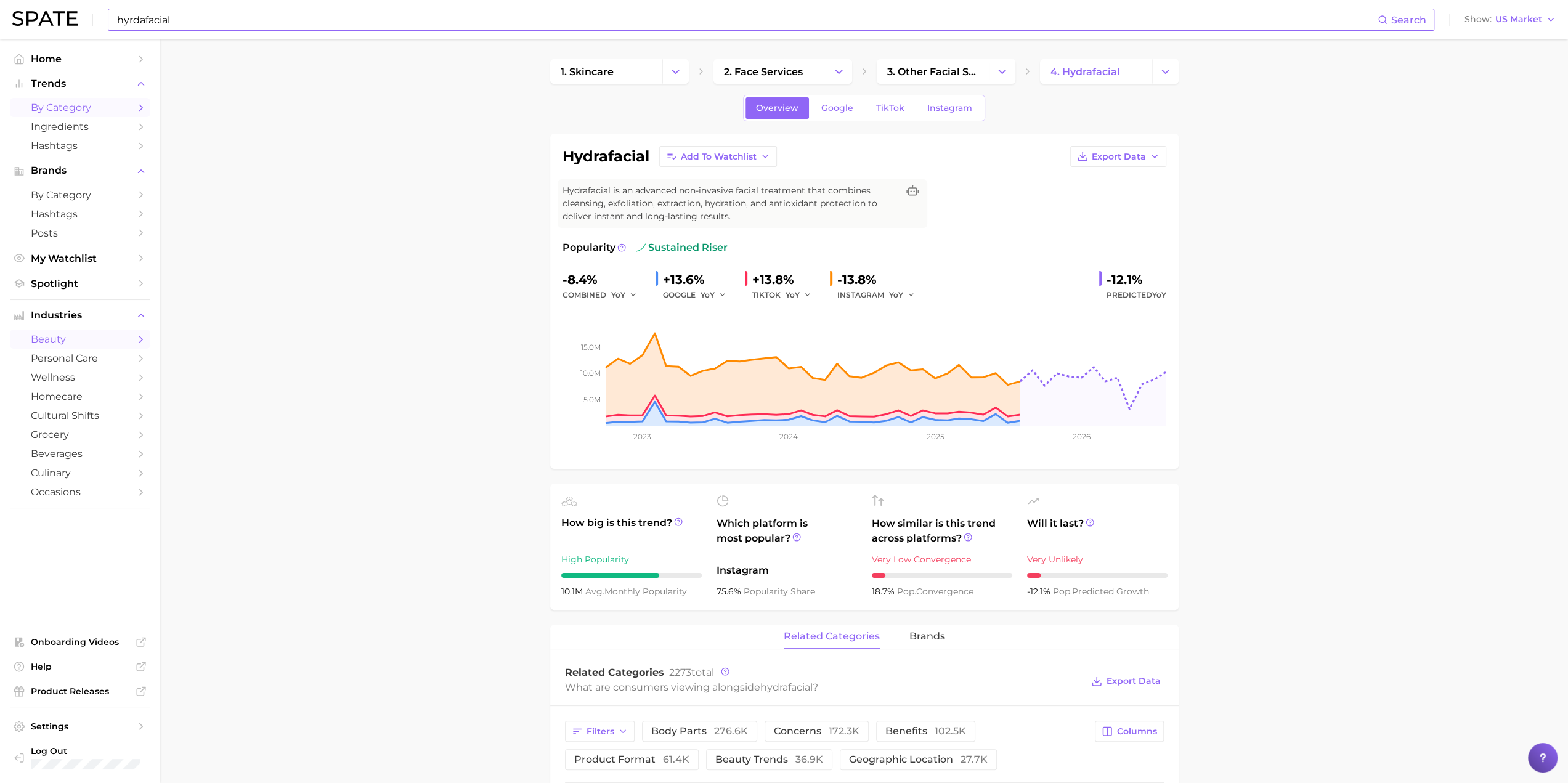
click at [110, 109] on span "by Category" at bounding box center [80, 107] width 98 height 12
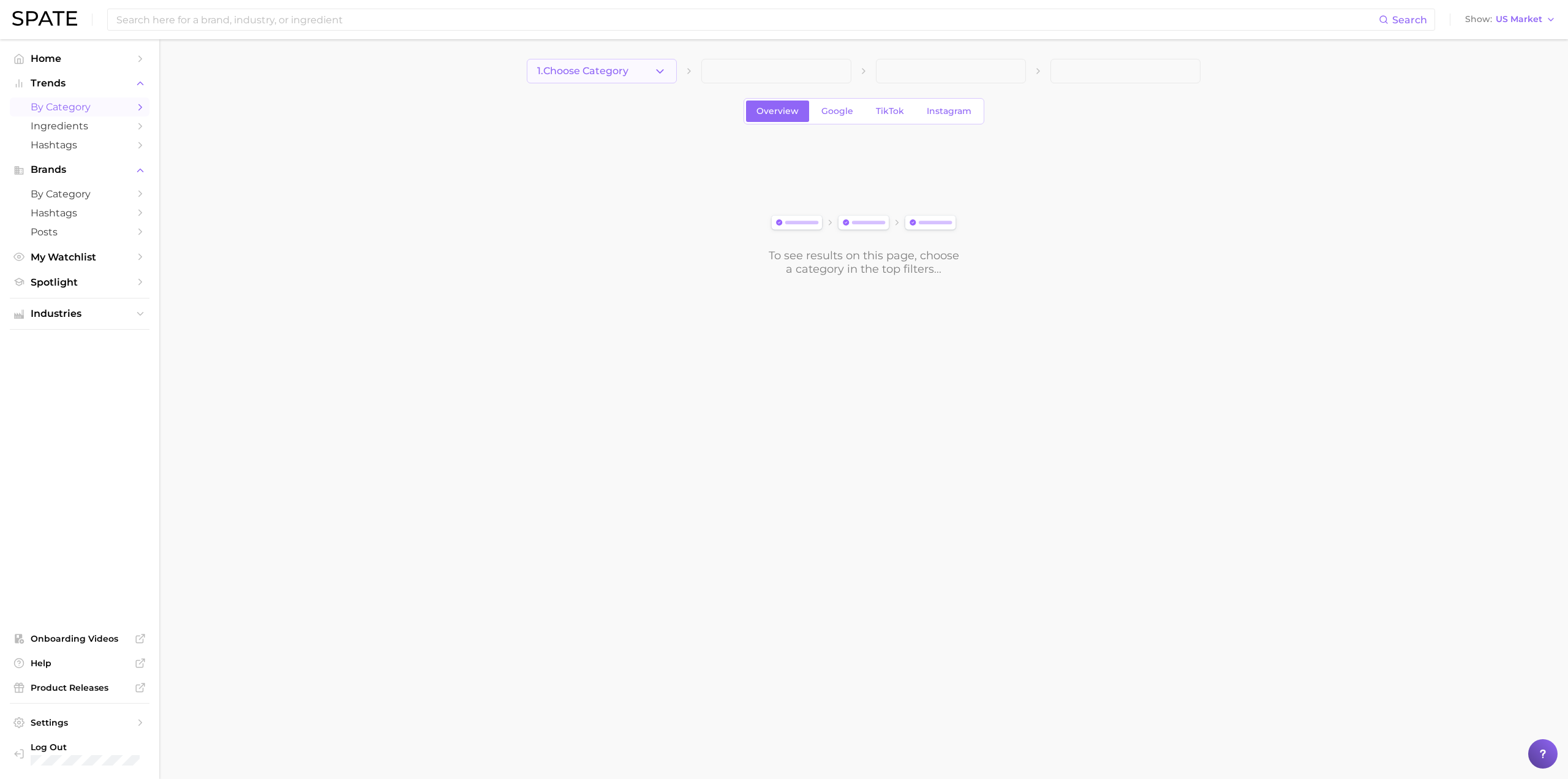
click at [608, 77] on button "1. Choose Category" at bounding box center [601, 72] width 150 height 25
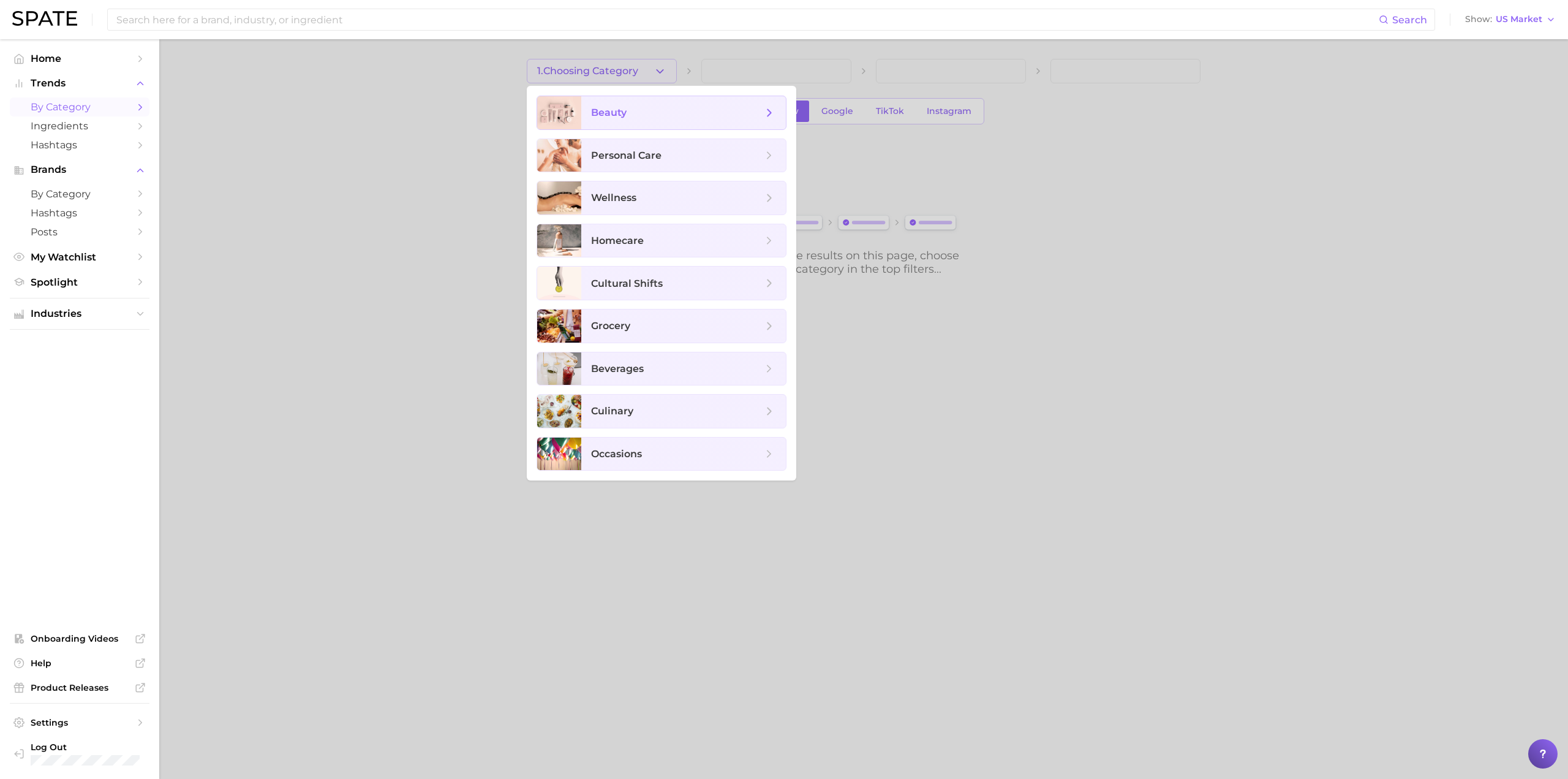
click at [773, 109] on icon at bounding box center [768, 112] width 13 height 13
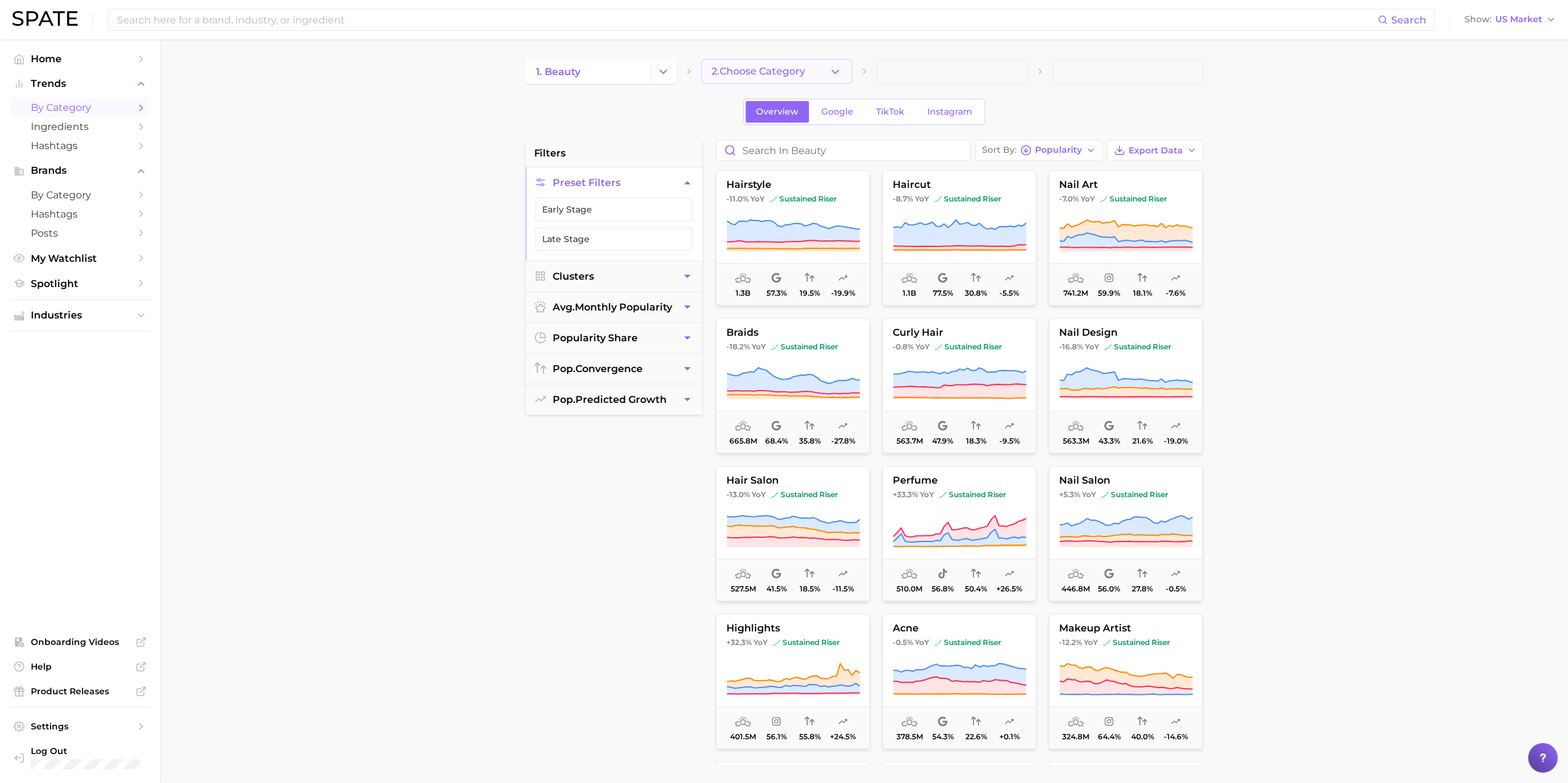
click at [786, 70] on span "2. Choose Category" at bounding box center [758, 71] width 94 height 11
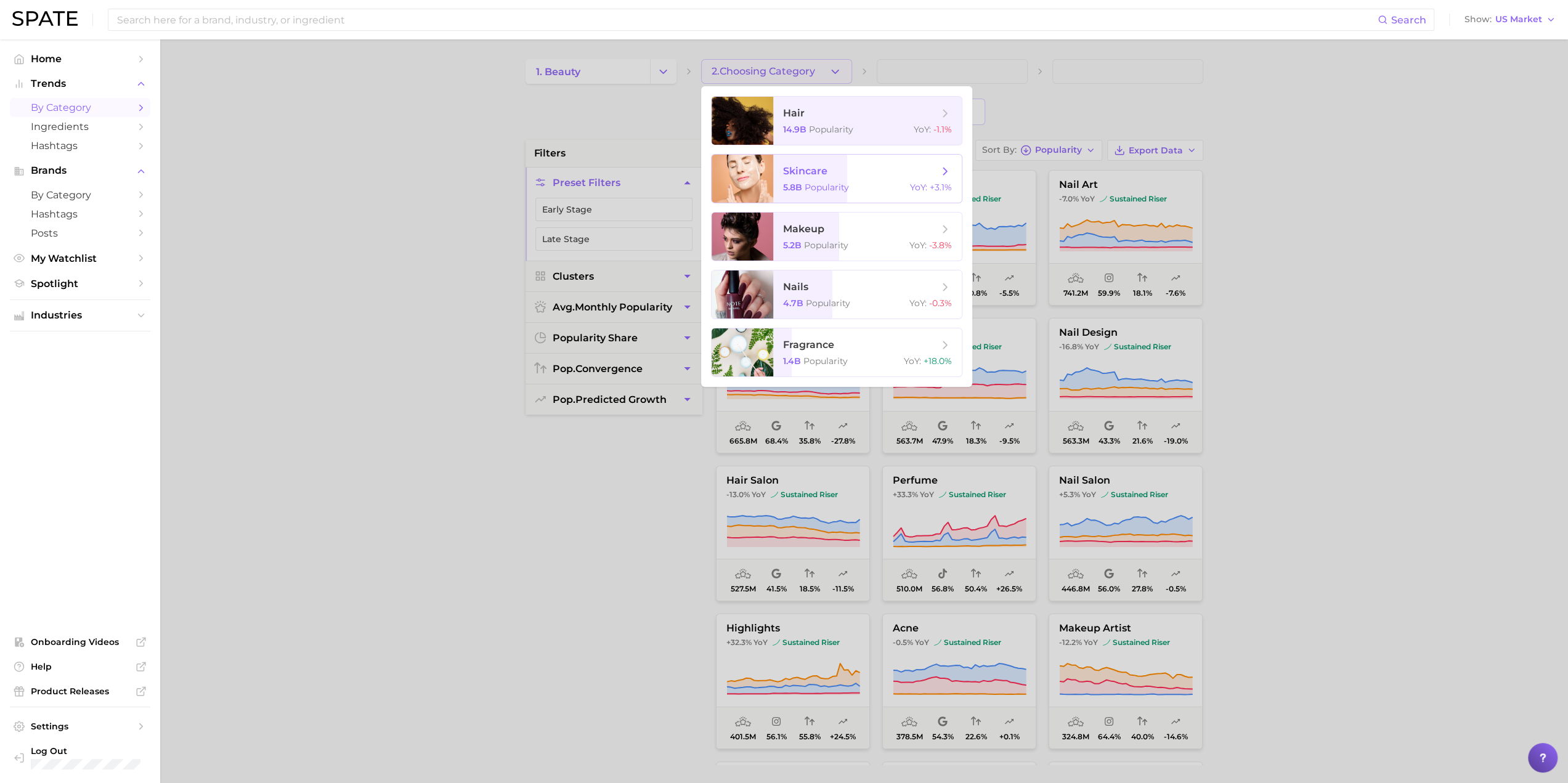
click at [786, 170] on span "skincare" at bounding box center [861, 170] width 156 height 13
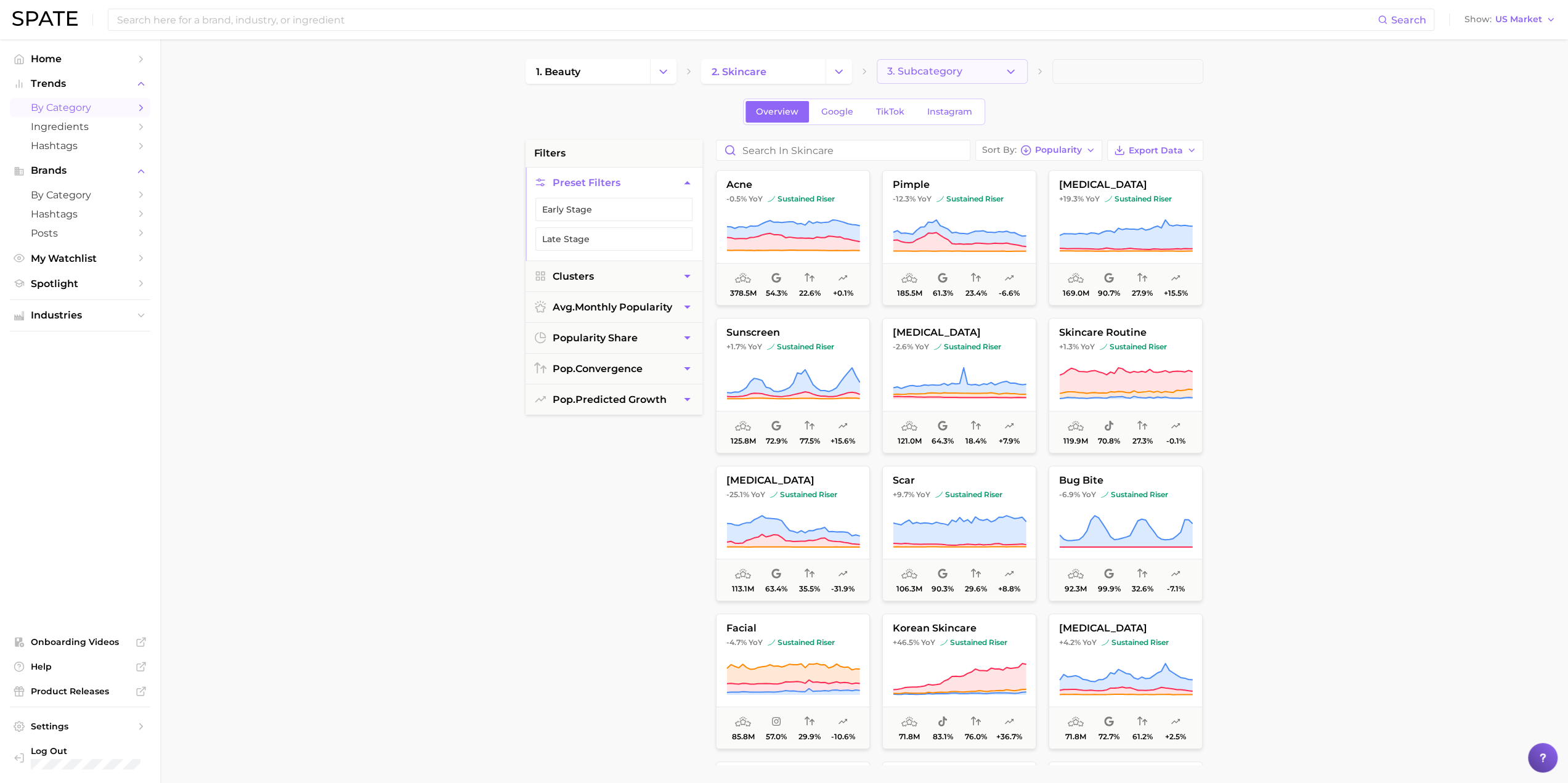
click at [786, 71] on button "3. Subcategory" at bounding box center [952, 72] width 151 height 25
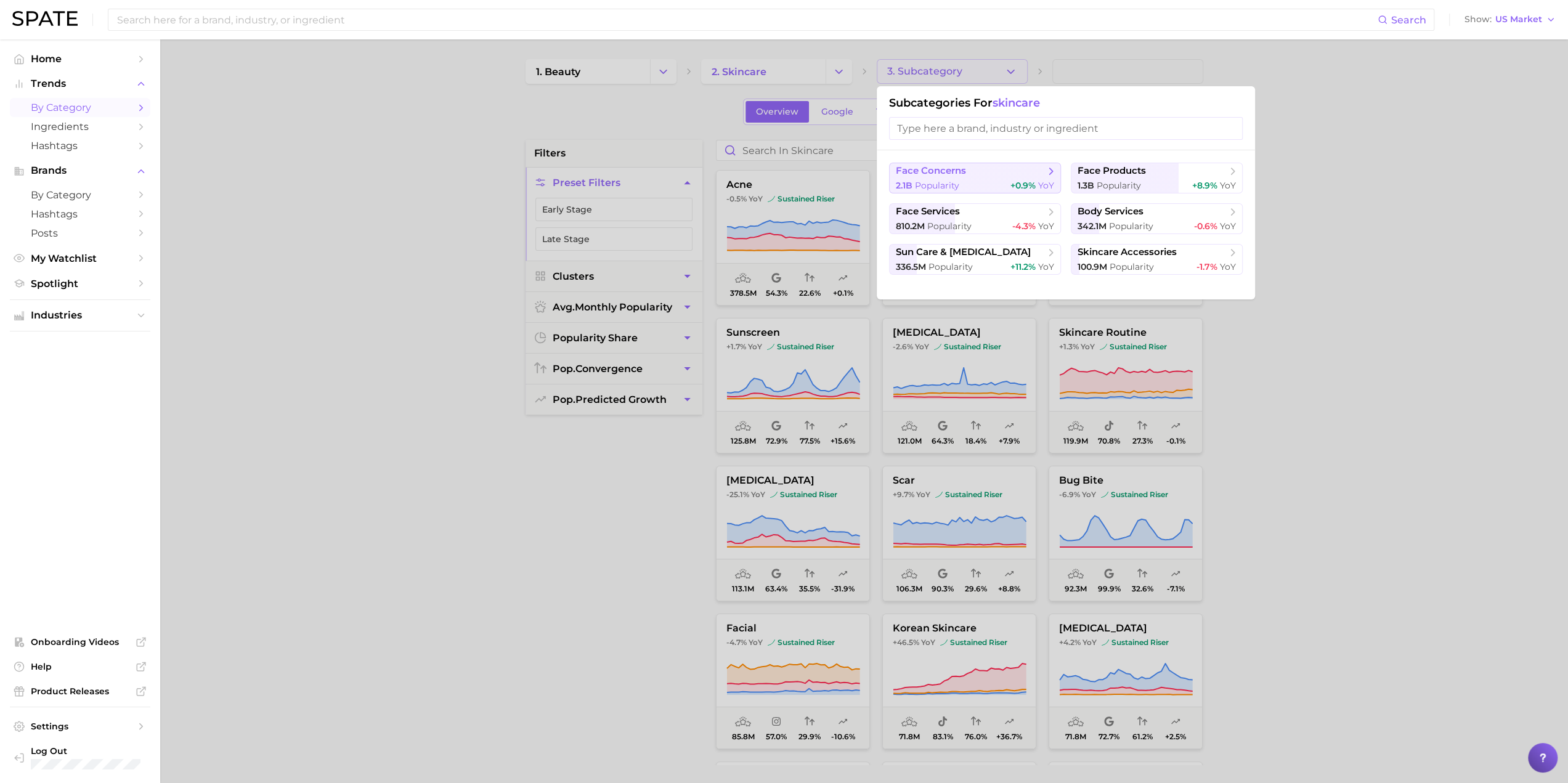
click at [786, 180] on div "2.1b Popularity +0.9% YoY" at bounding box center [975, 185] width 159 height 12
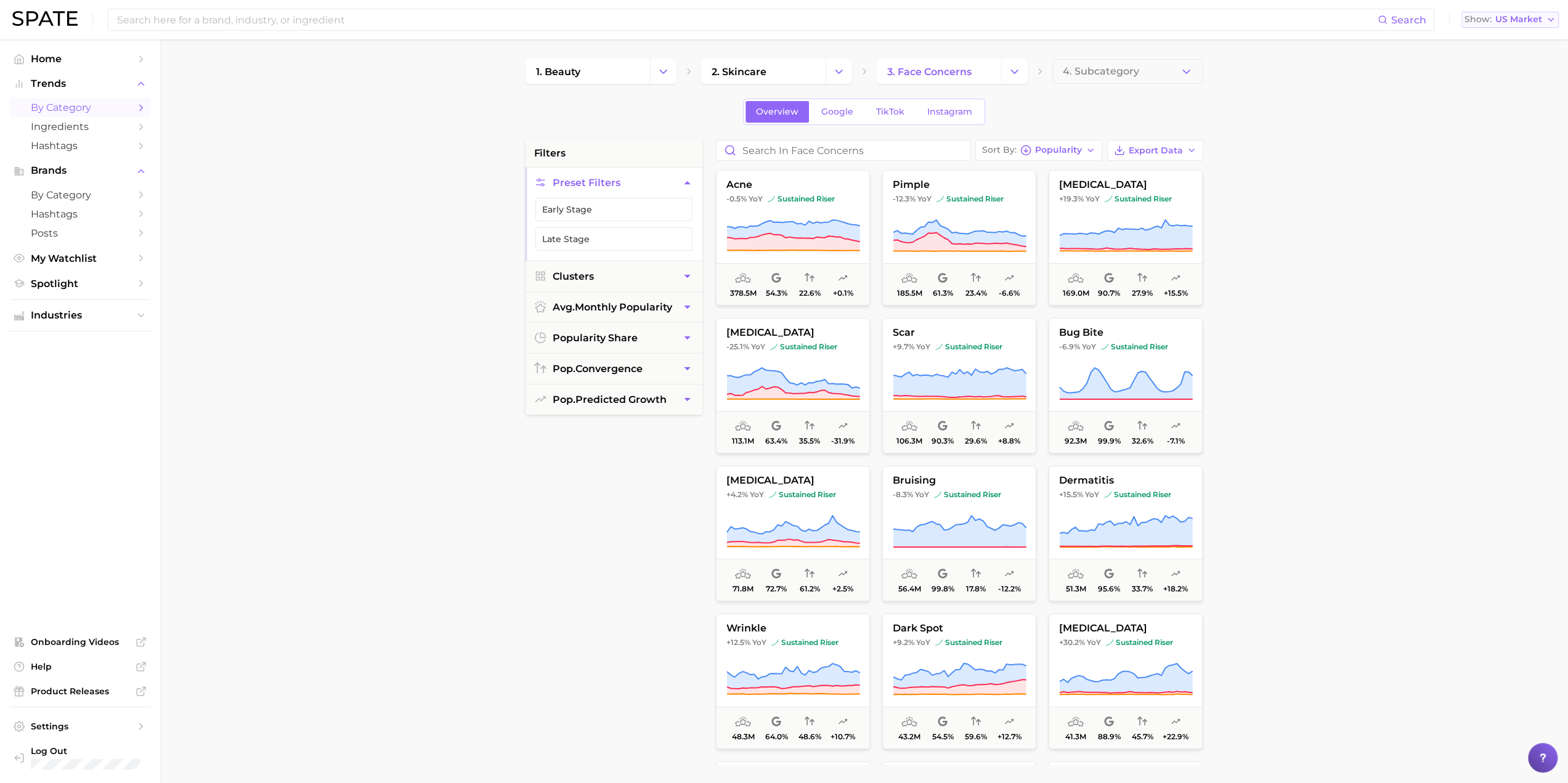
click at [786, 27] on button "Show US Market" at bounding box center [1510, 20] width 98 height 16
click at [786, 357] on button "[MEDICAL_DATA] -25.1% YoY sustained riser 113.1m 63.4% 35.5% -31.9%" at bounding box center [793, 385] width 154 height 135
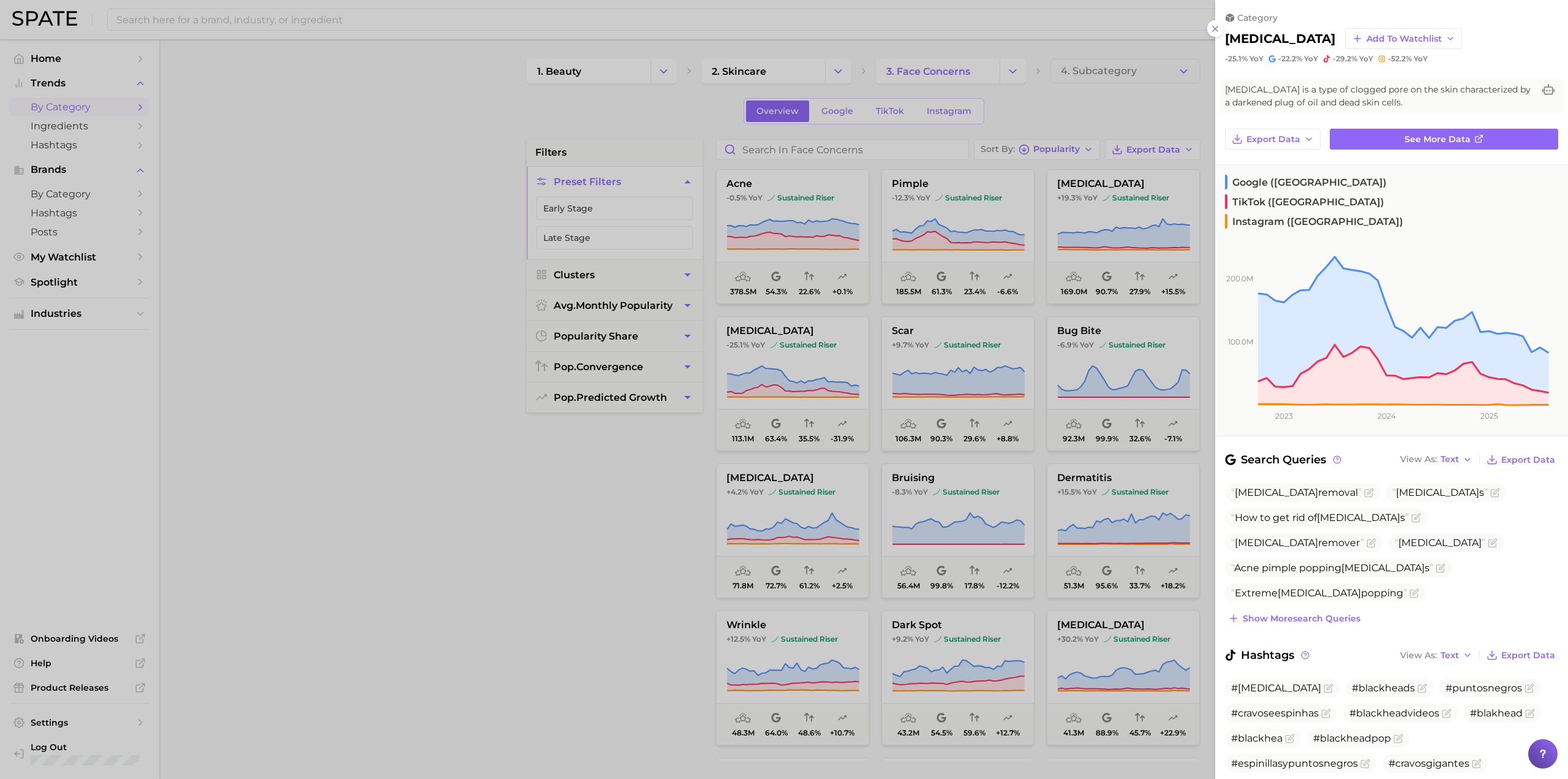
click at [782, 340] on div at bounding box center [784, 390] width 1568 height 779
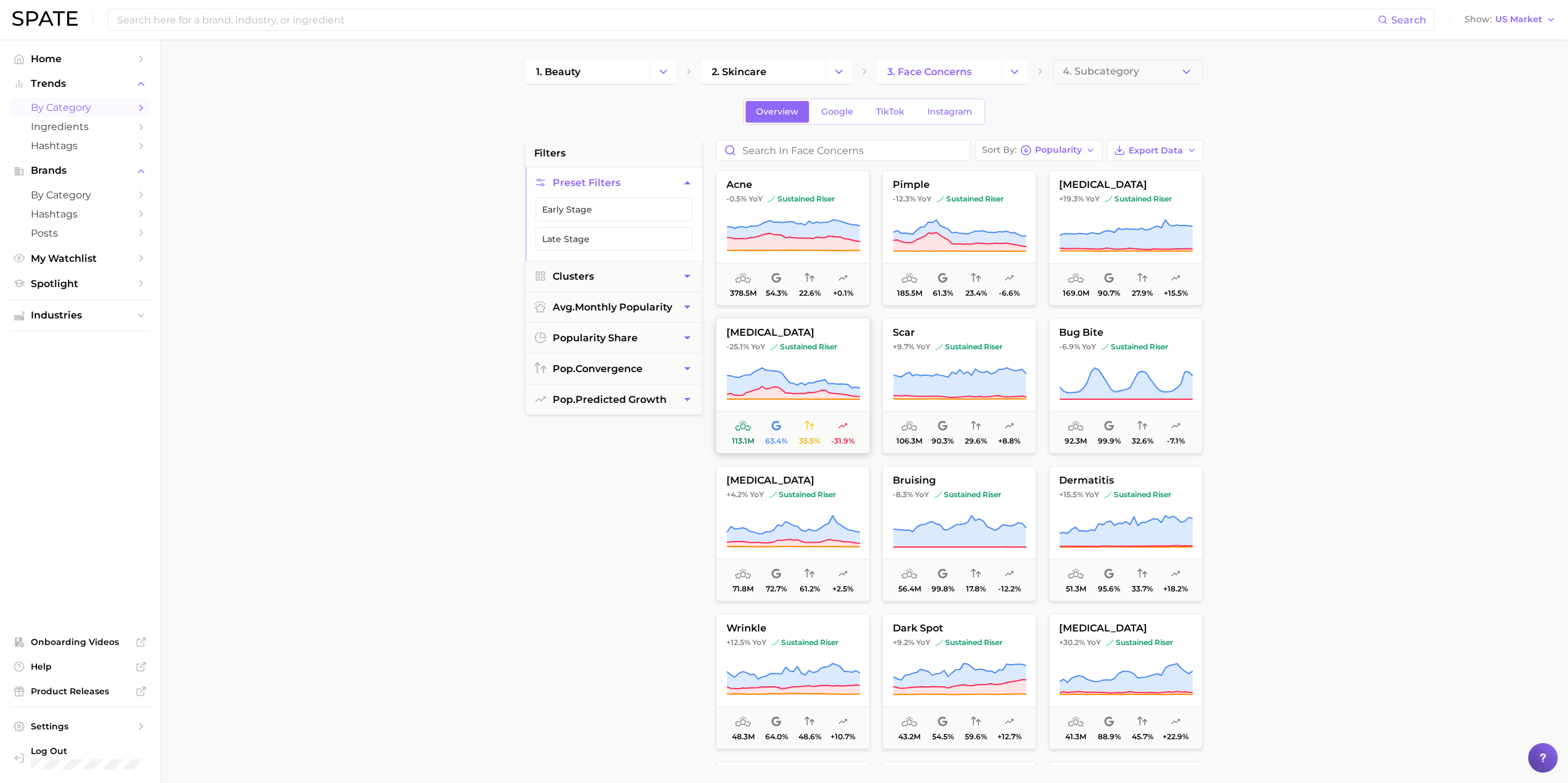
click at [786, 332] on span "[MEDICAL_DATA]" at bounding box center [793, 333] width 152 height 11
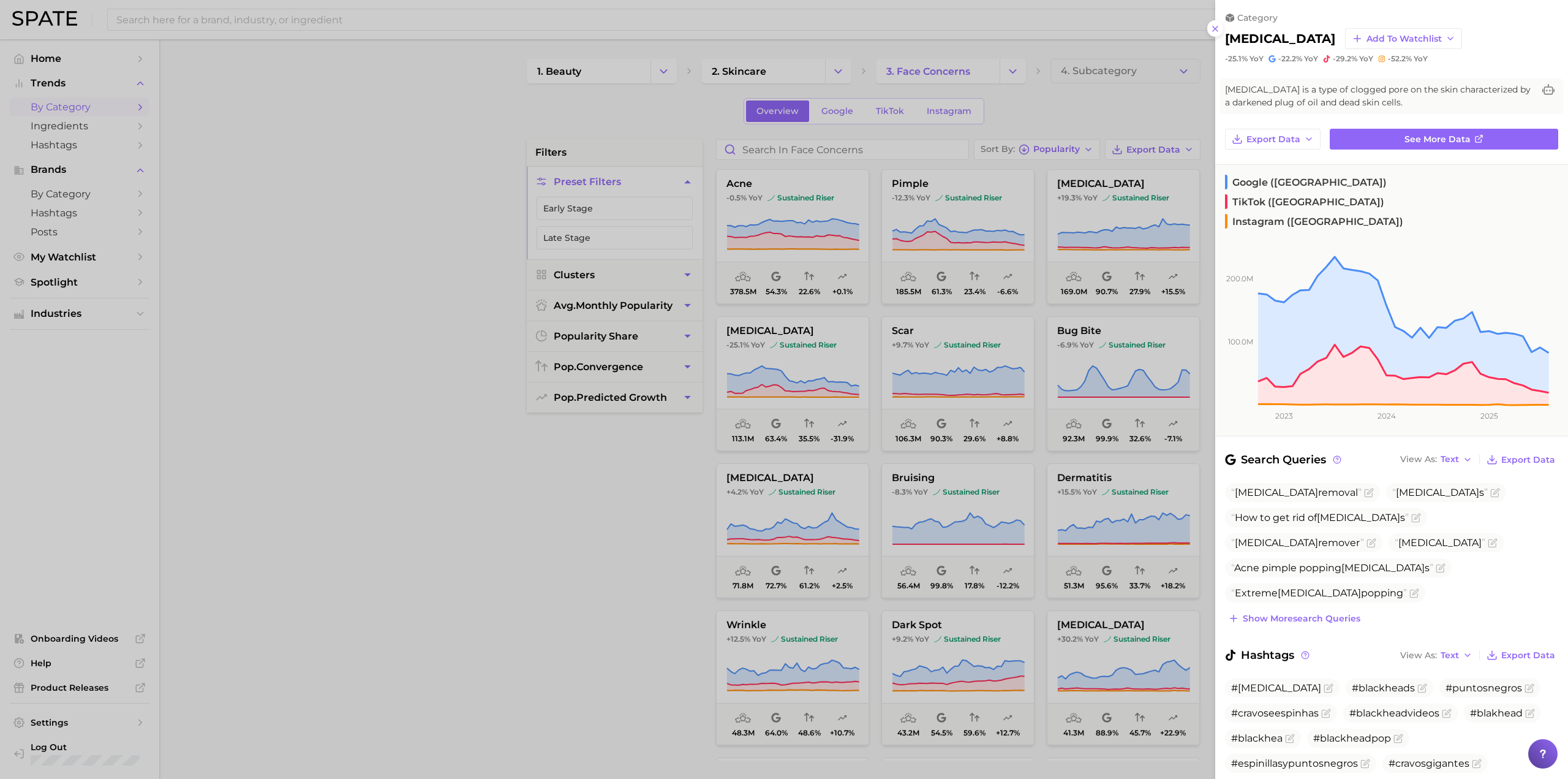
click at [622, 573] on div at bounding box center [784, 390] width 1568 height 779
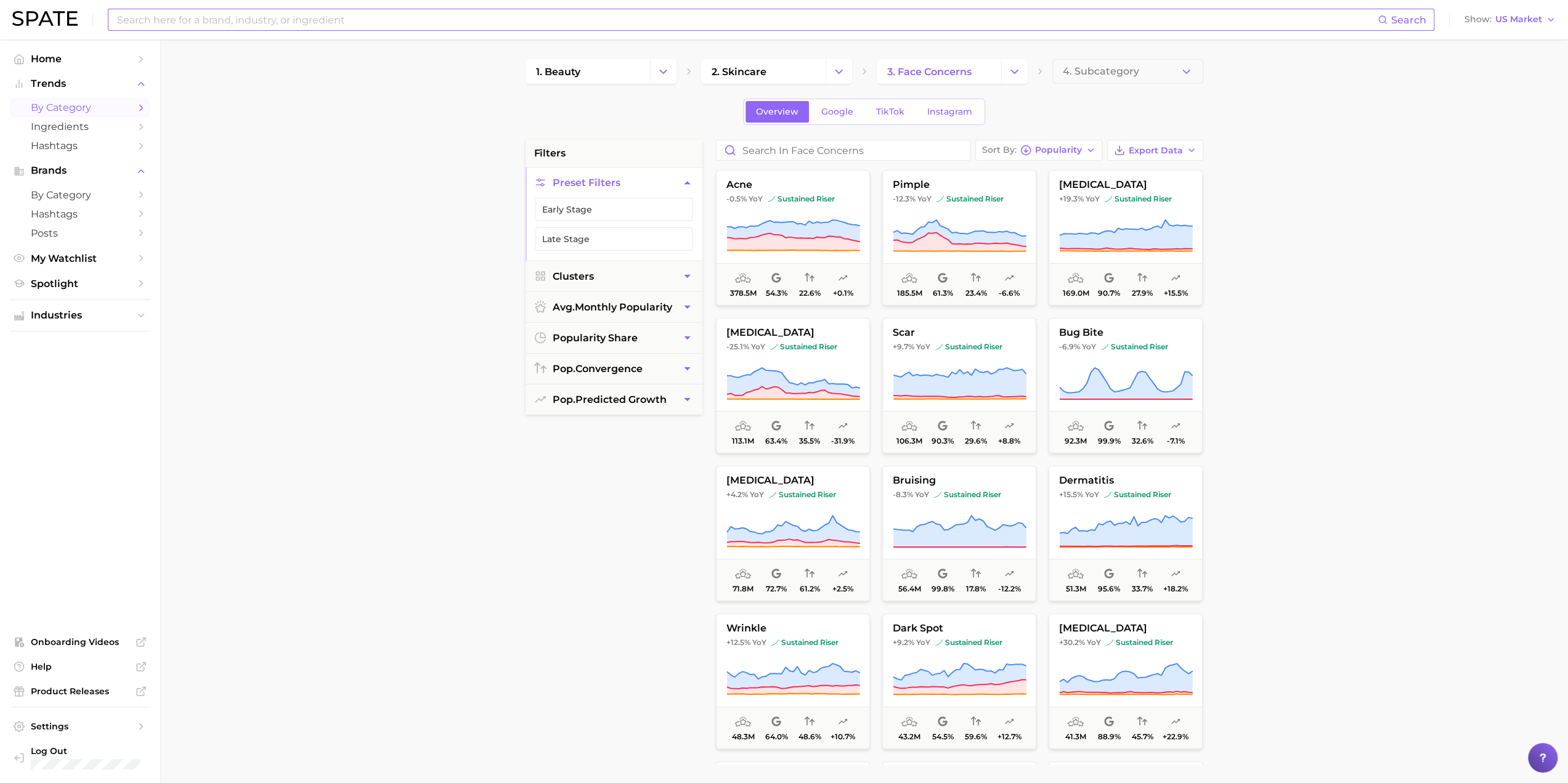
click at [343, 16] on input at bounding box center [746, 20] width 1262 height 21
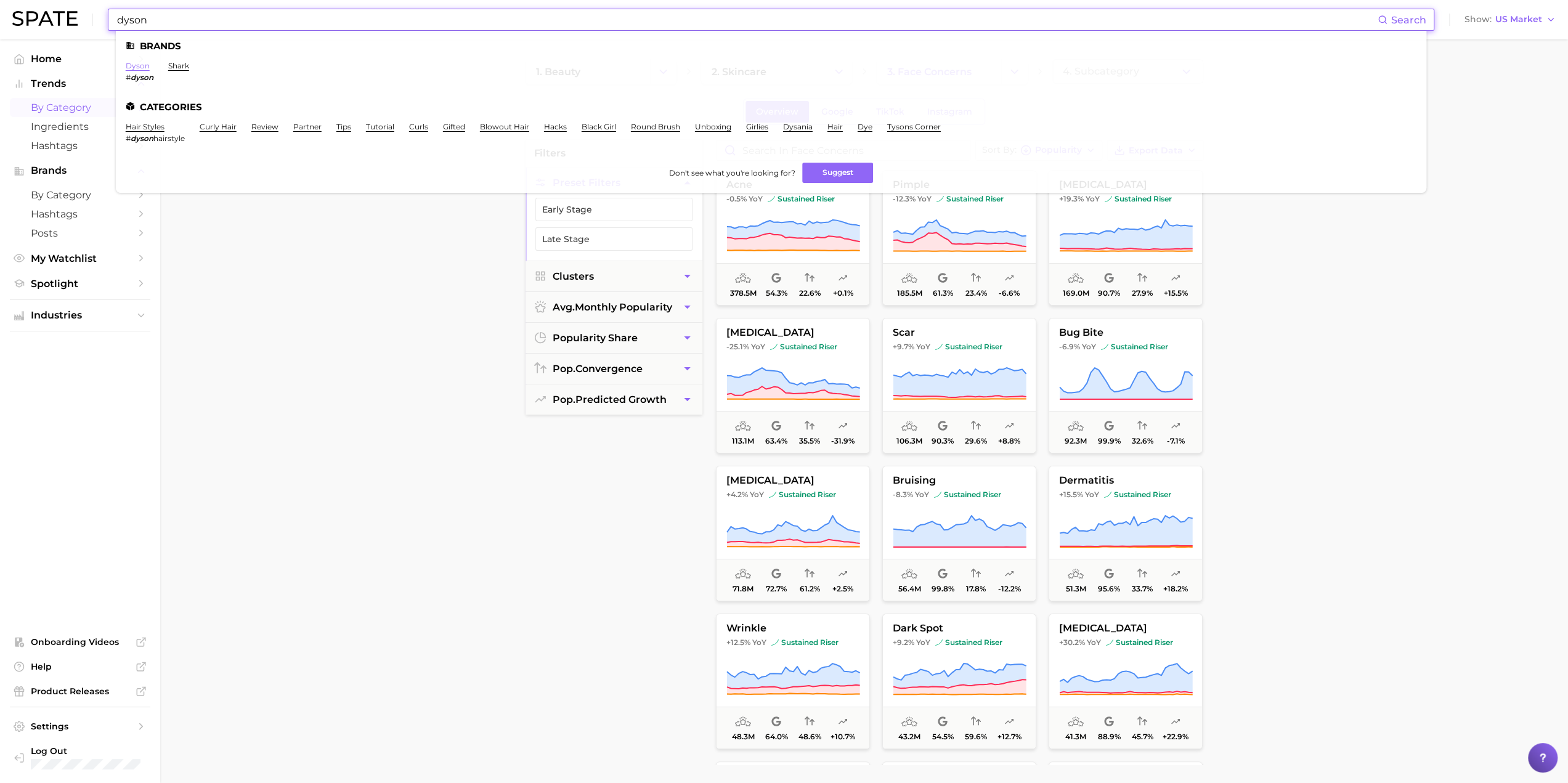
type input "dyson"
click at [140, 68] on link "dyson" at bounding box center [138, 66] width 24 height 9
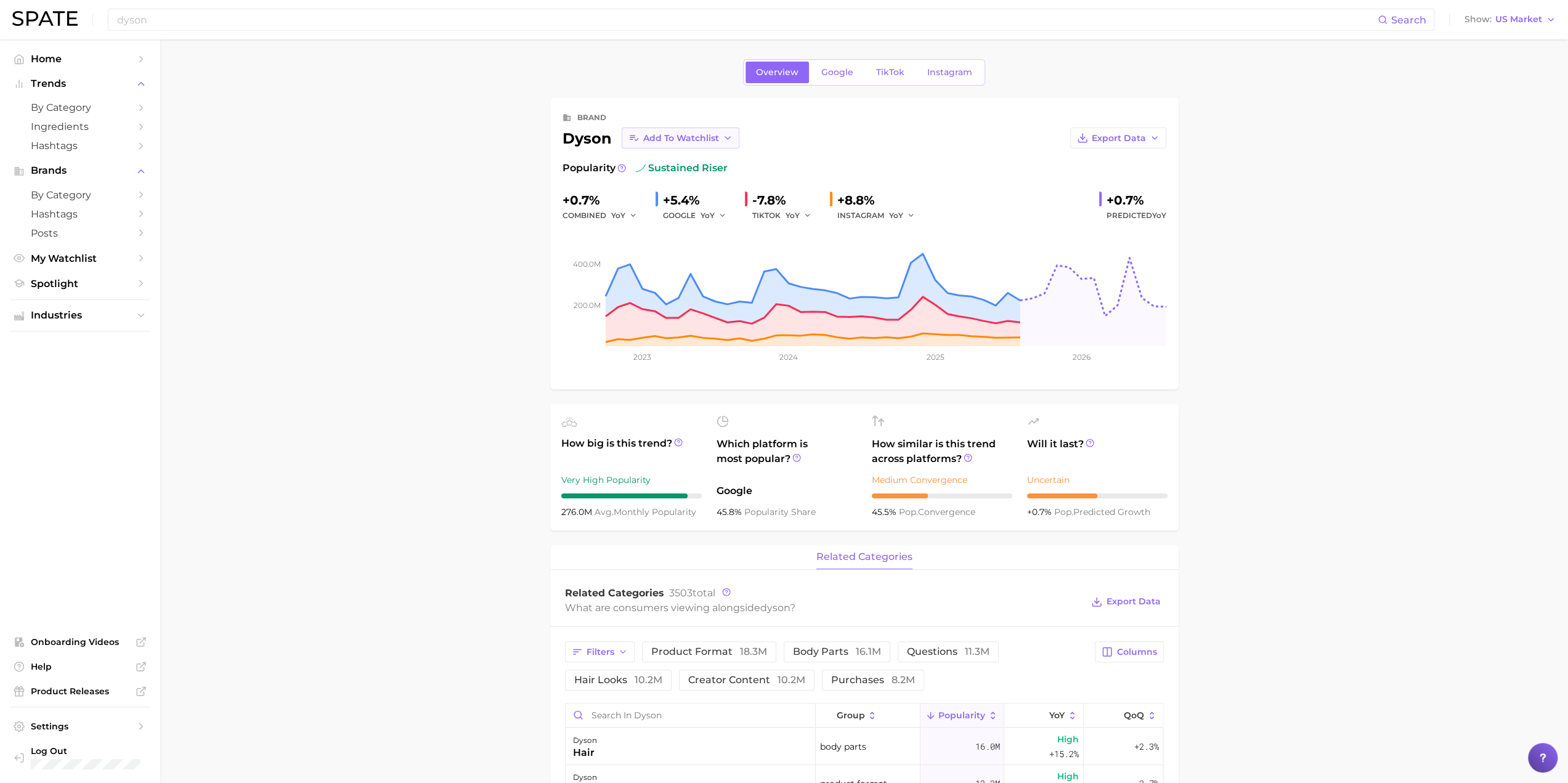
click at [653, 140] on span "Add to Watchlist" at bounding box center [681, 138] width 76 height 10
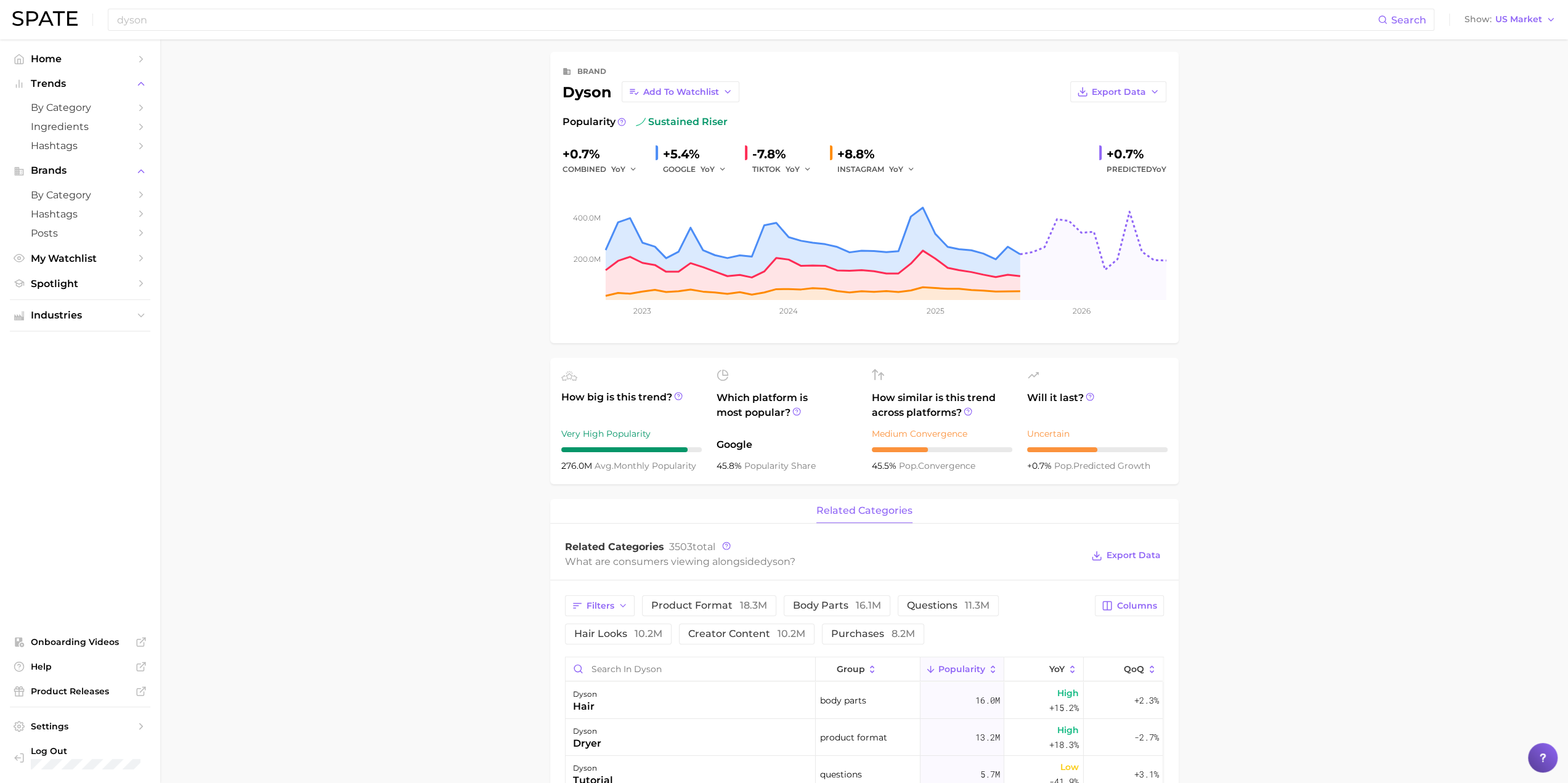
scroll to position [184, 0]
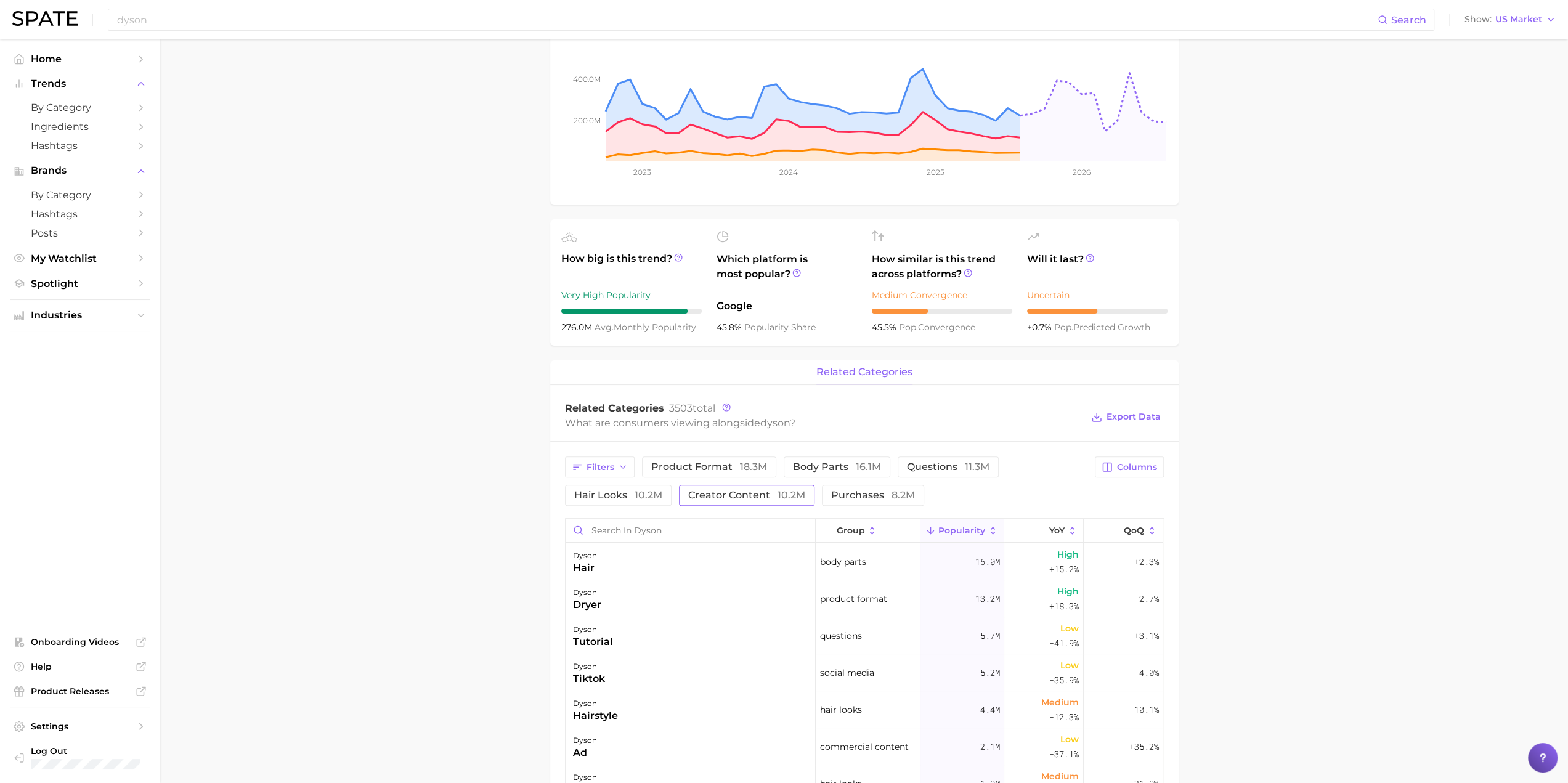
click at [705, 495] on span "creator content 10.2m" at bounding box center [746, 495] width 117 height 10
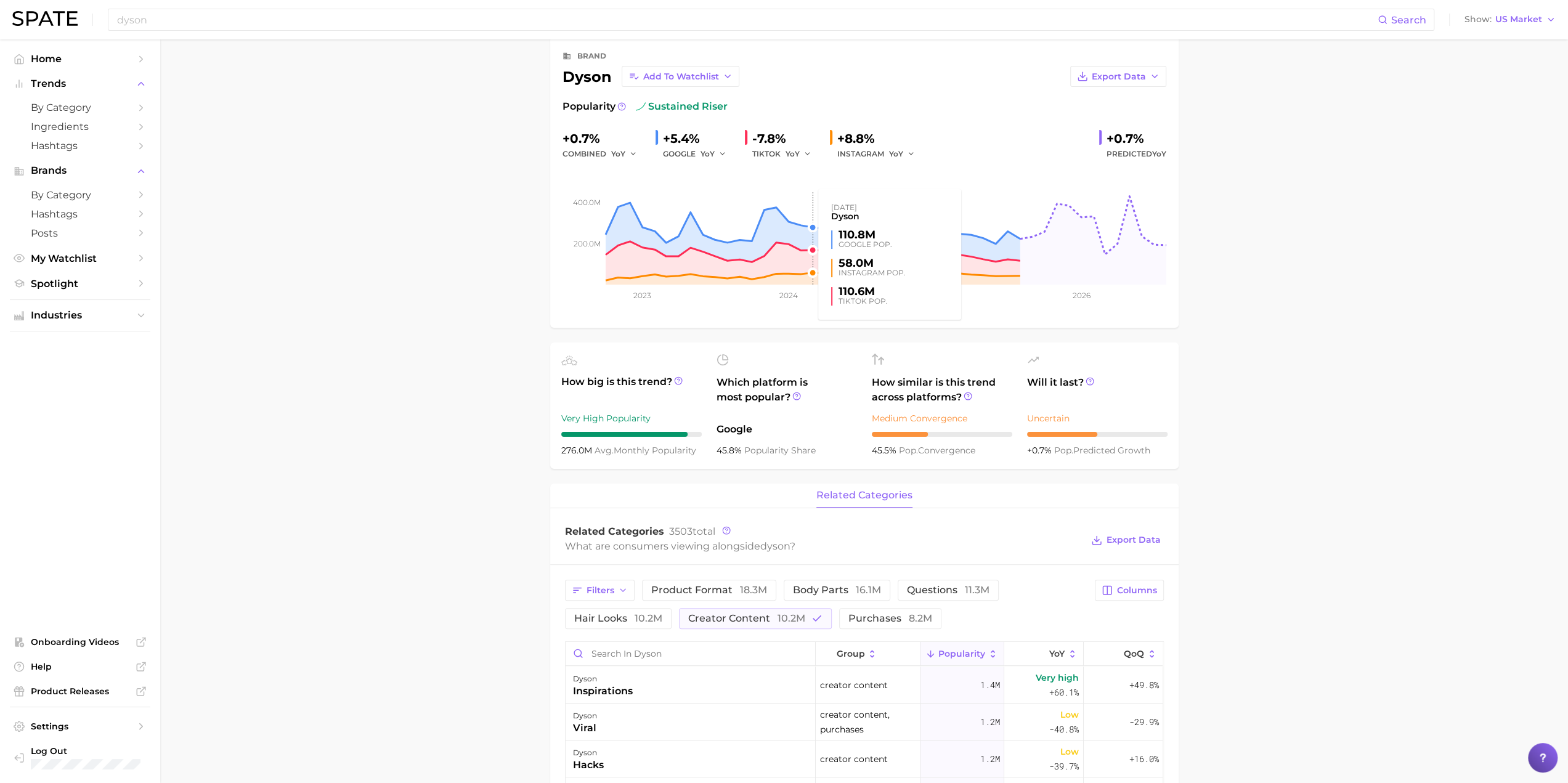
scroll to position [0, 0]
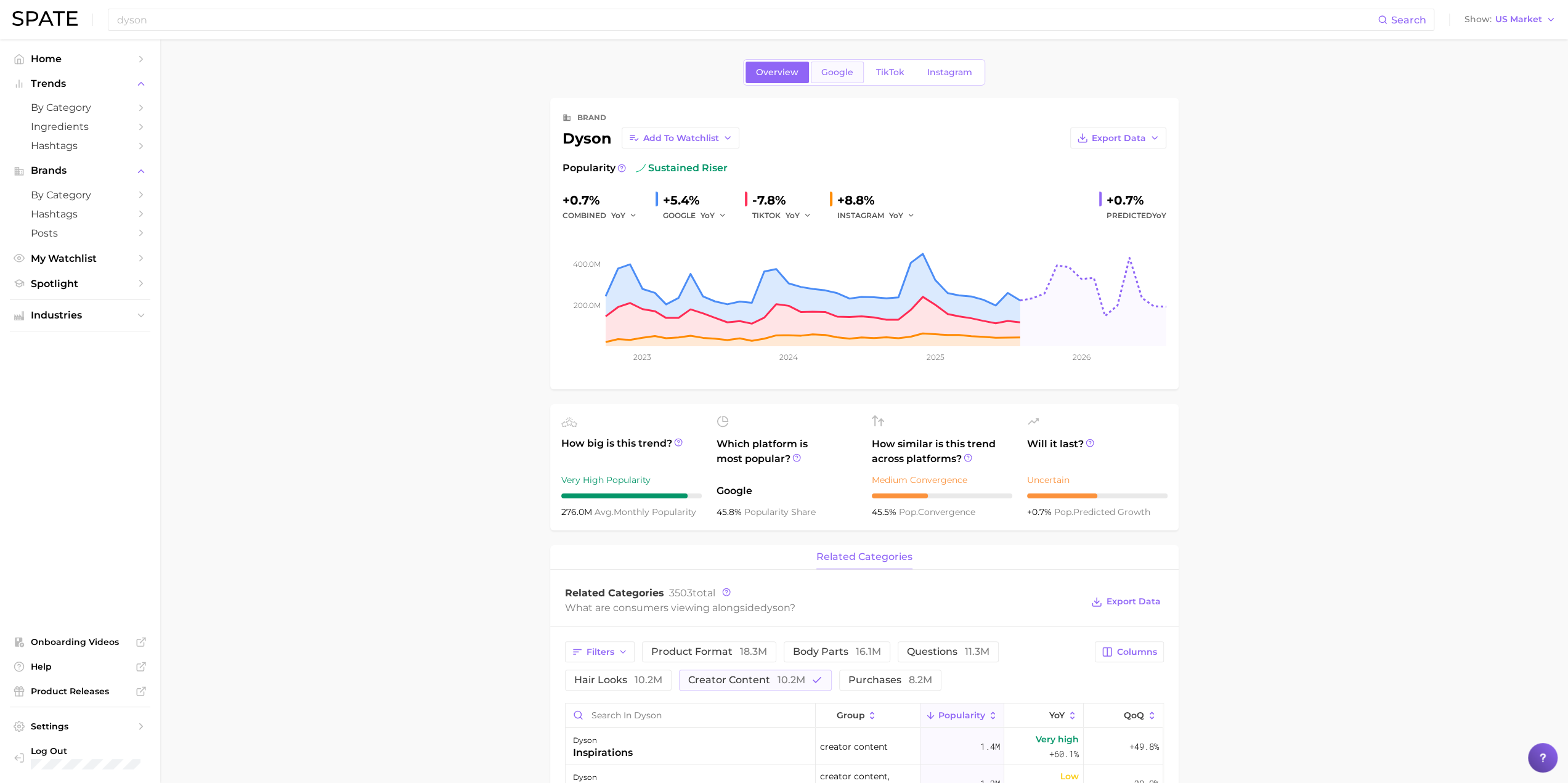
click at [786, 72] on span "Google" at bounding box center [837, 72] width 32 height 10
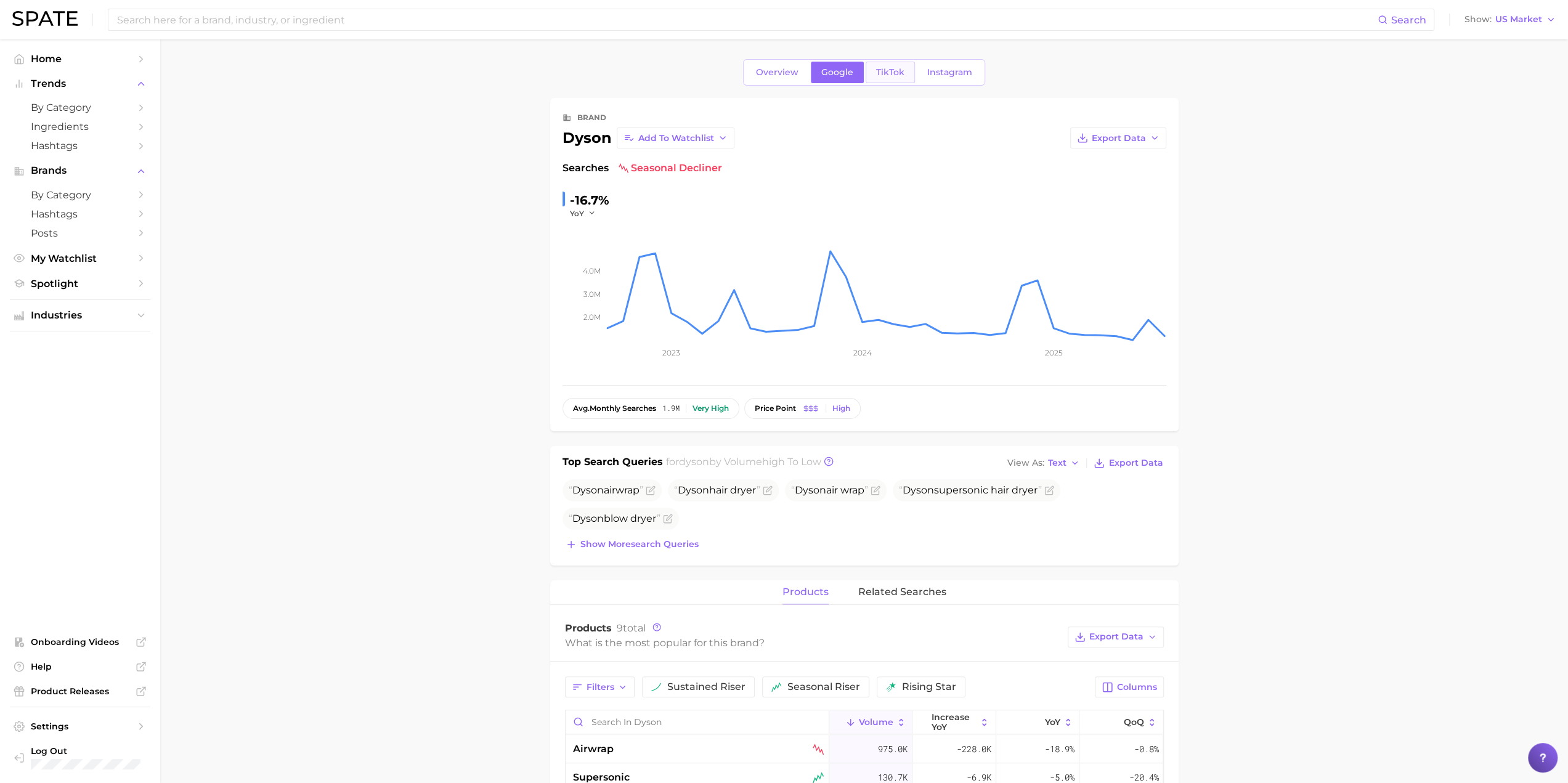
click at [786, 73] on span "TikTok" at bounding box center [890, 72] width 28 height 10
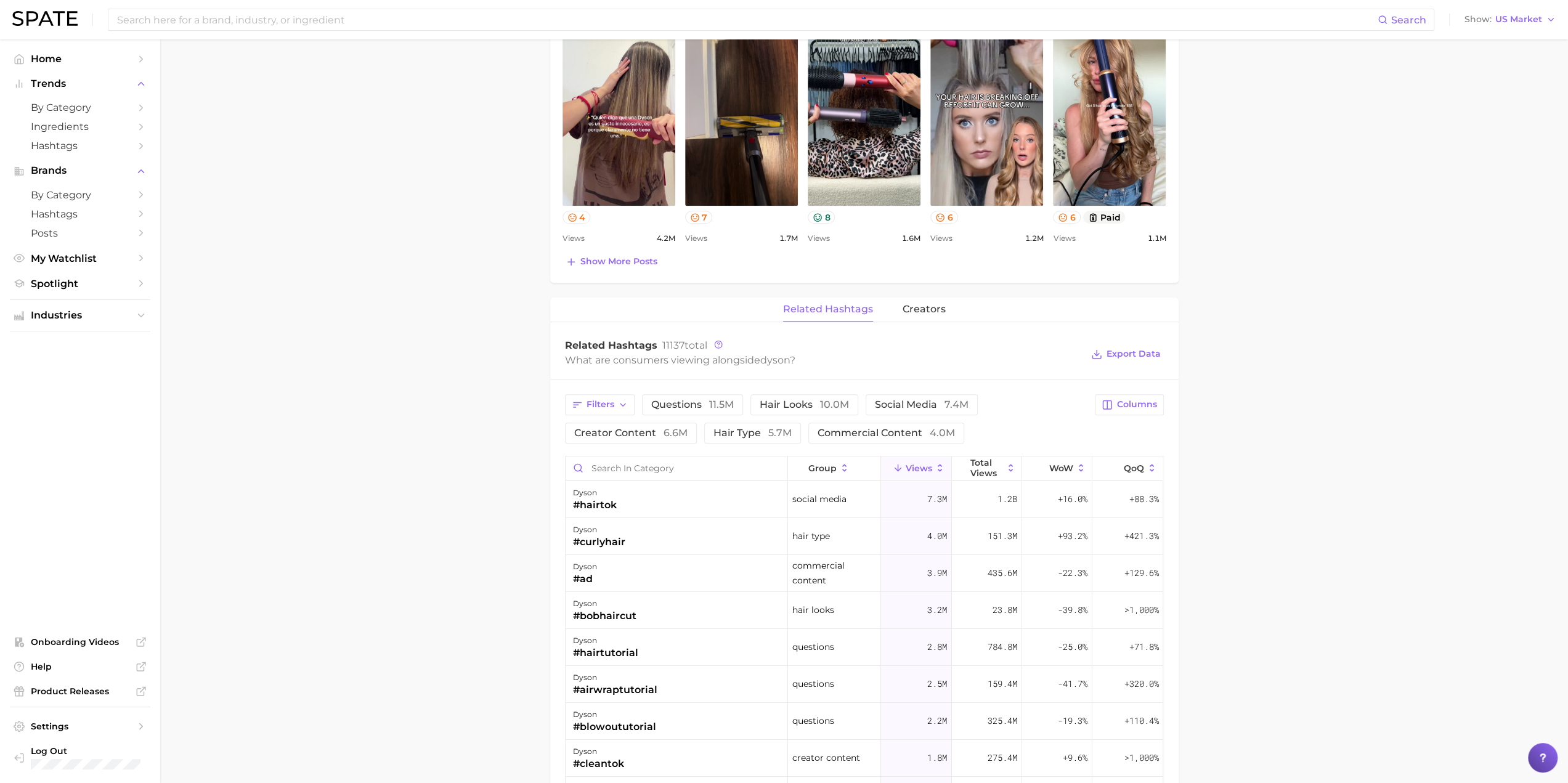
scroll to position [678, 0]
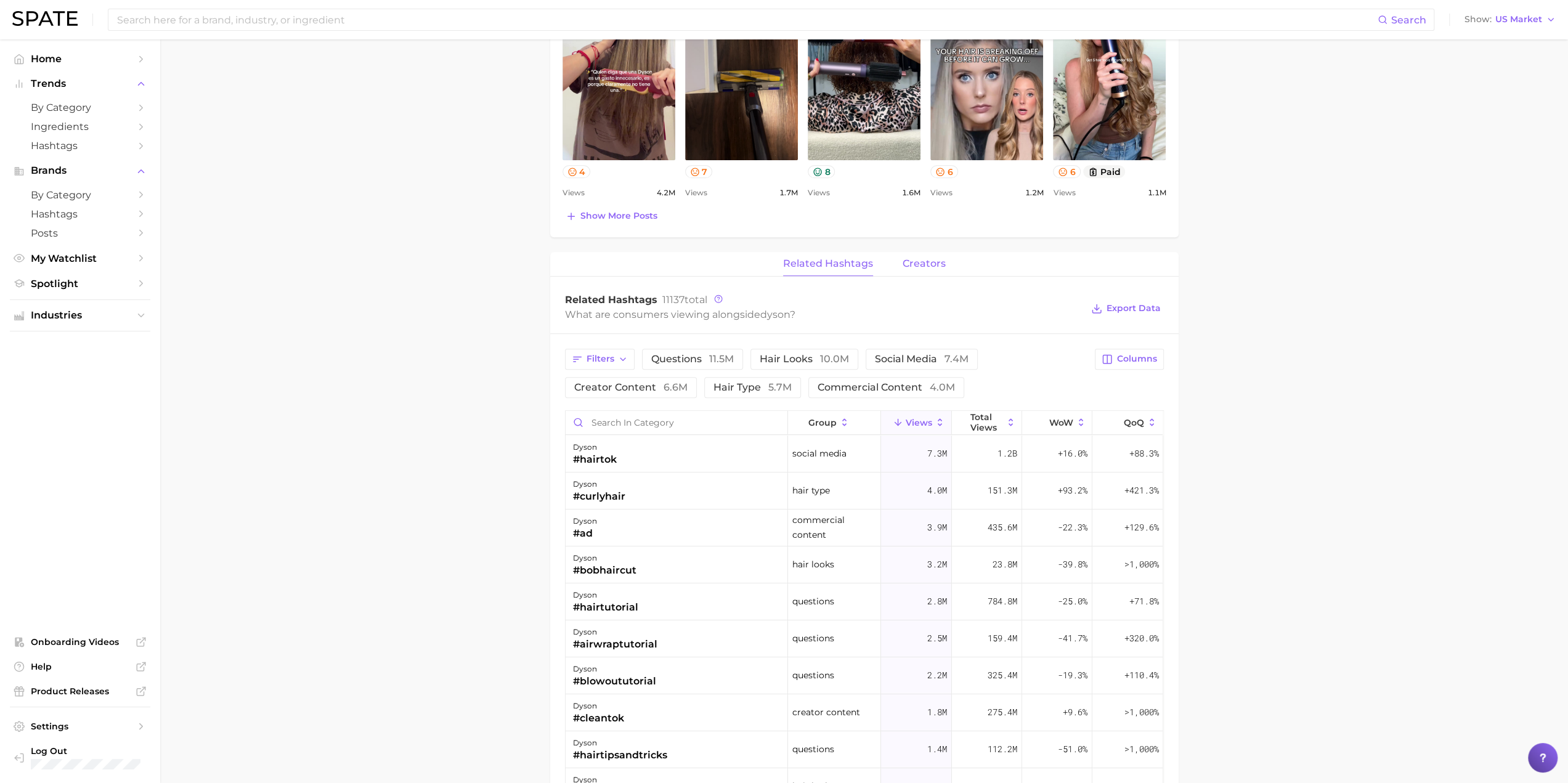
click at [786, 263] on span "creators" at bounding box center [924, 263] width 43 height 11
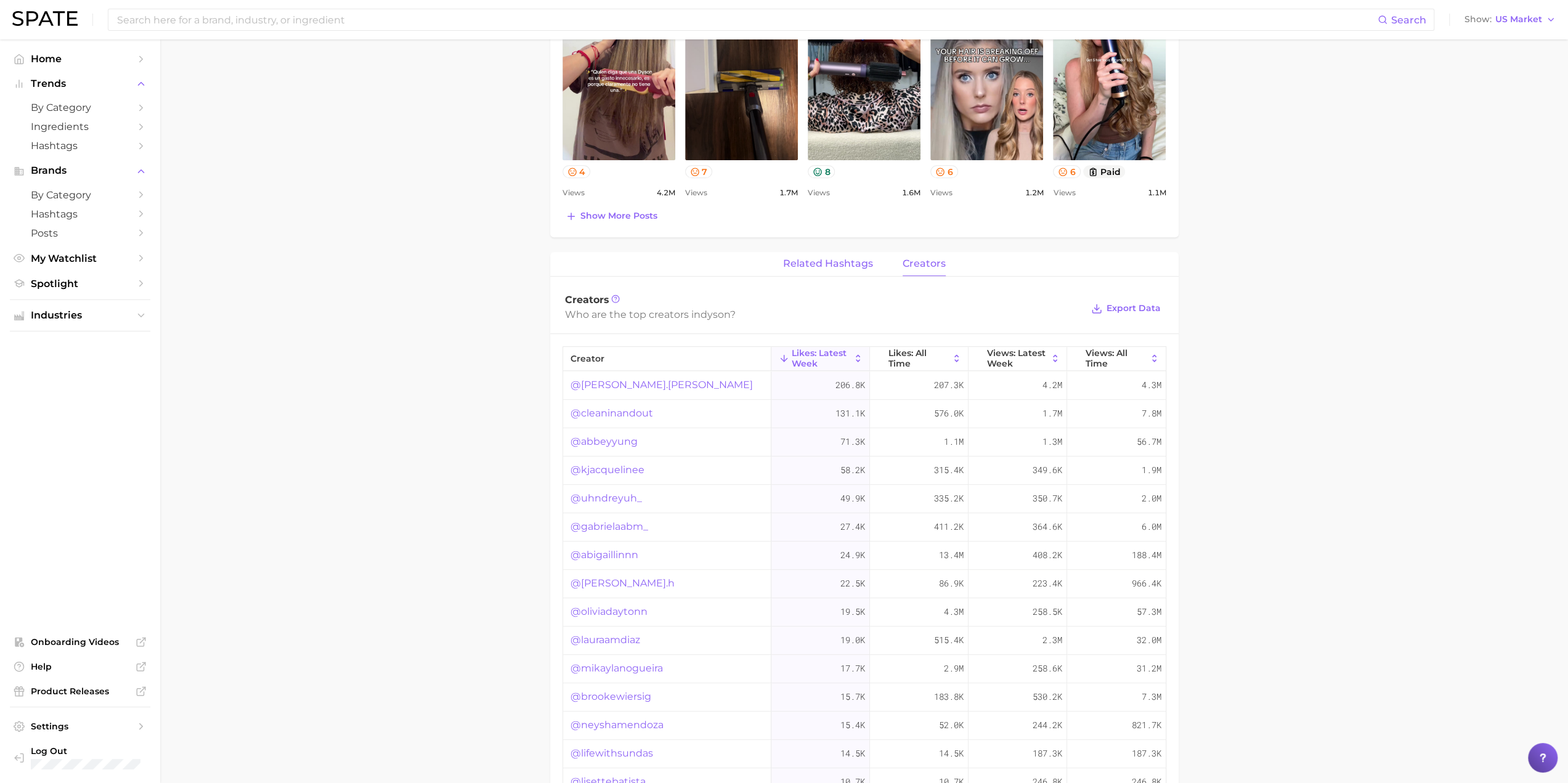
click at [786, 266] on button "related hashtags" at bounding box center [828, 263] width 90 height 24
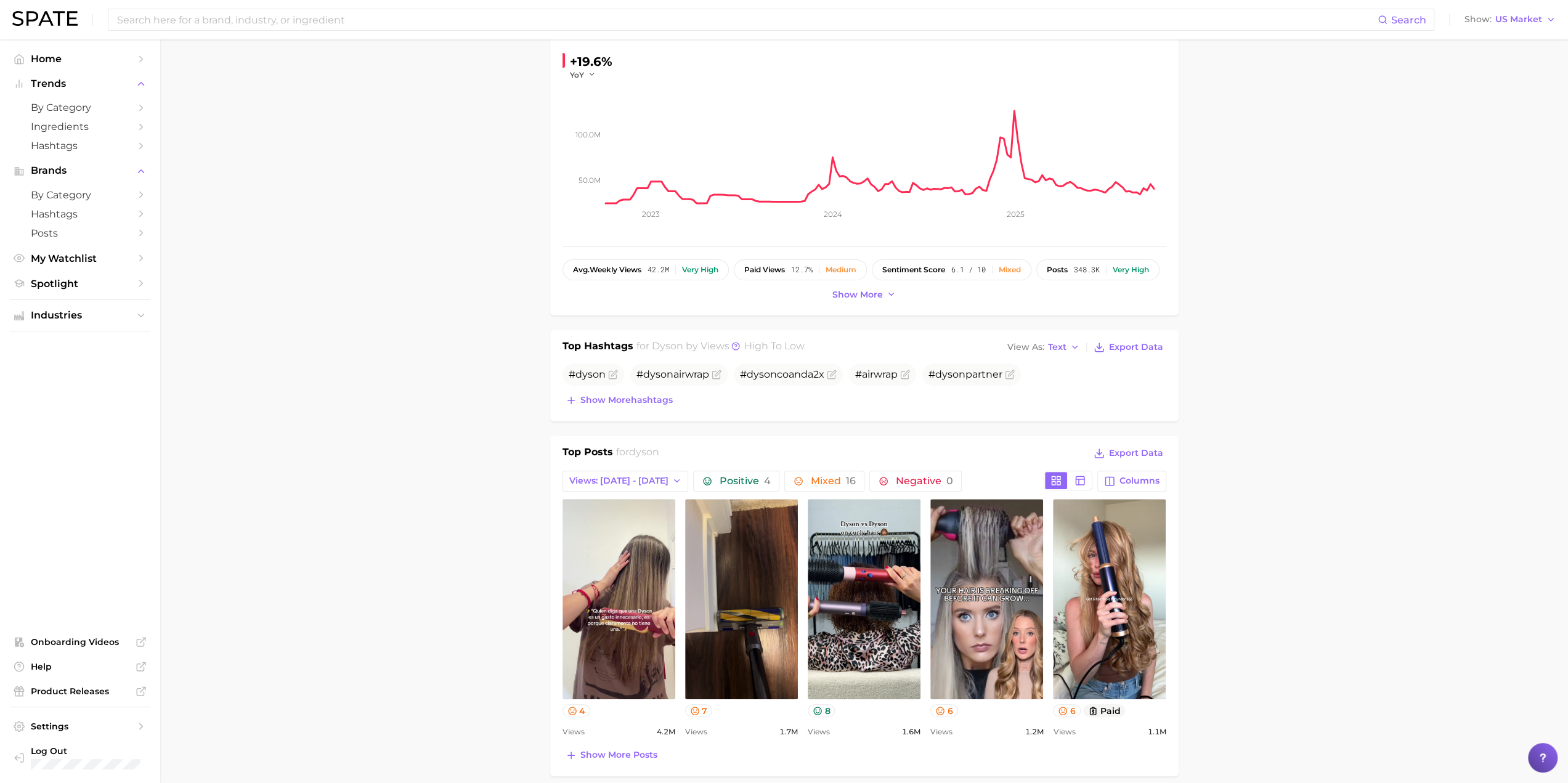
scroll to position [123, 0]
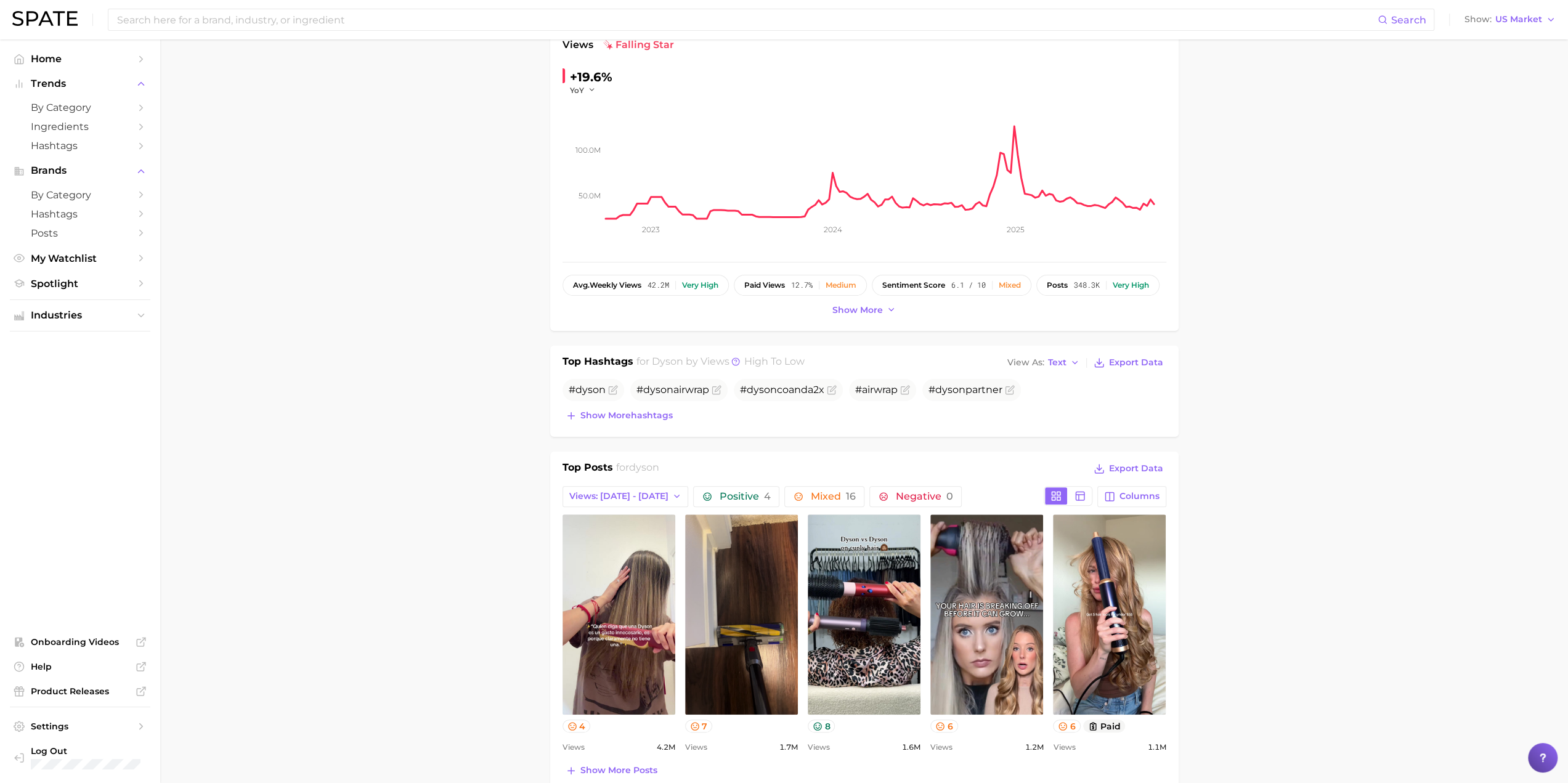
click at [786, 482] on div "Top Posts for dyson Export Data Views: [DATE] - [DATE] Positive 4 Mixed 16 Nega…" at bounding box center [865, 620] width 603 height 319
click at [786, 495] on icon "button" at bounding box center [798, 496] width 10 height 10
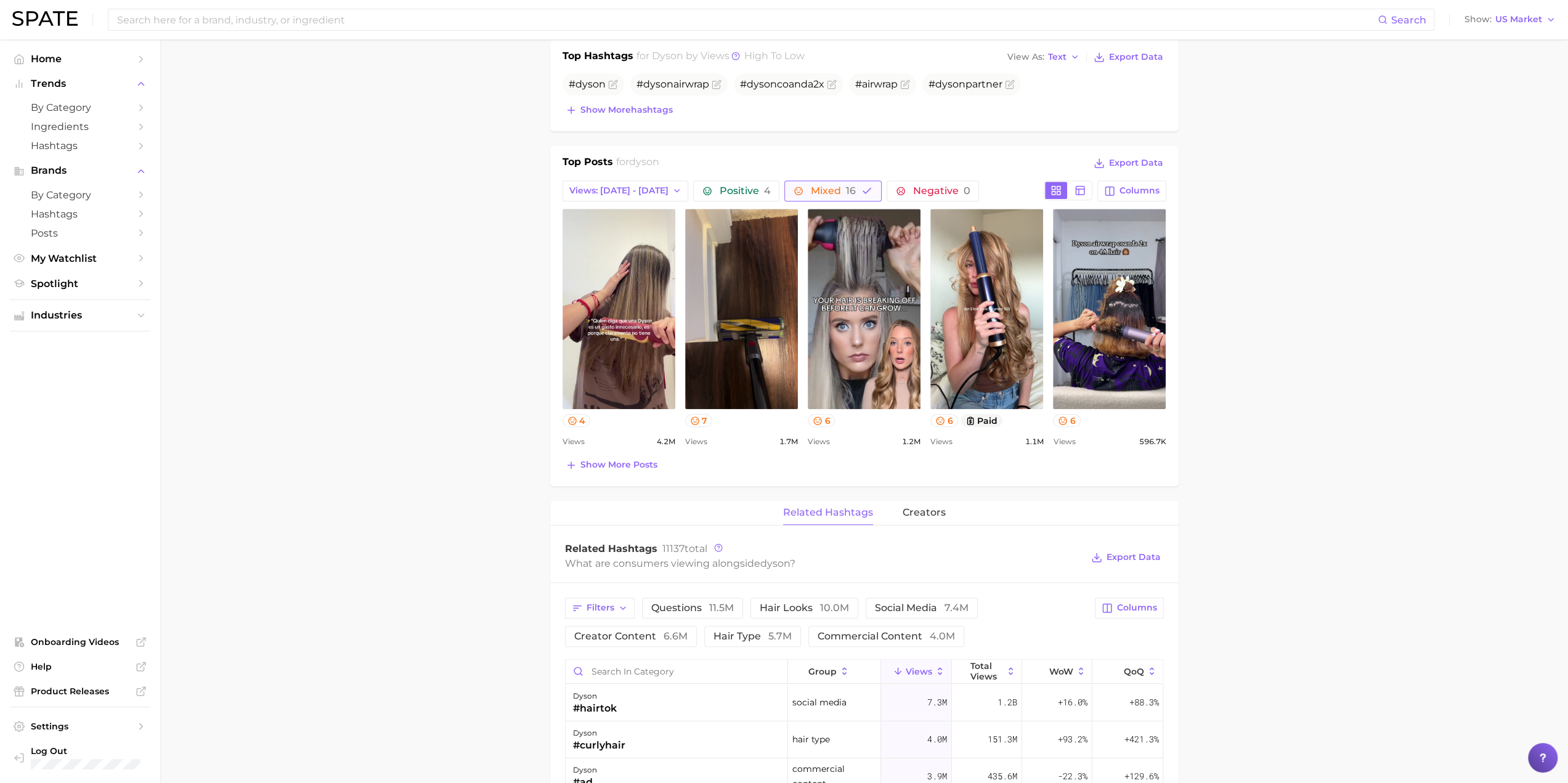
scroll to position [431, 0]
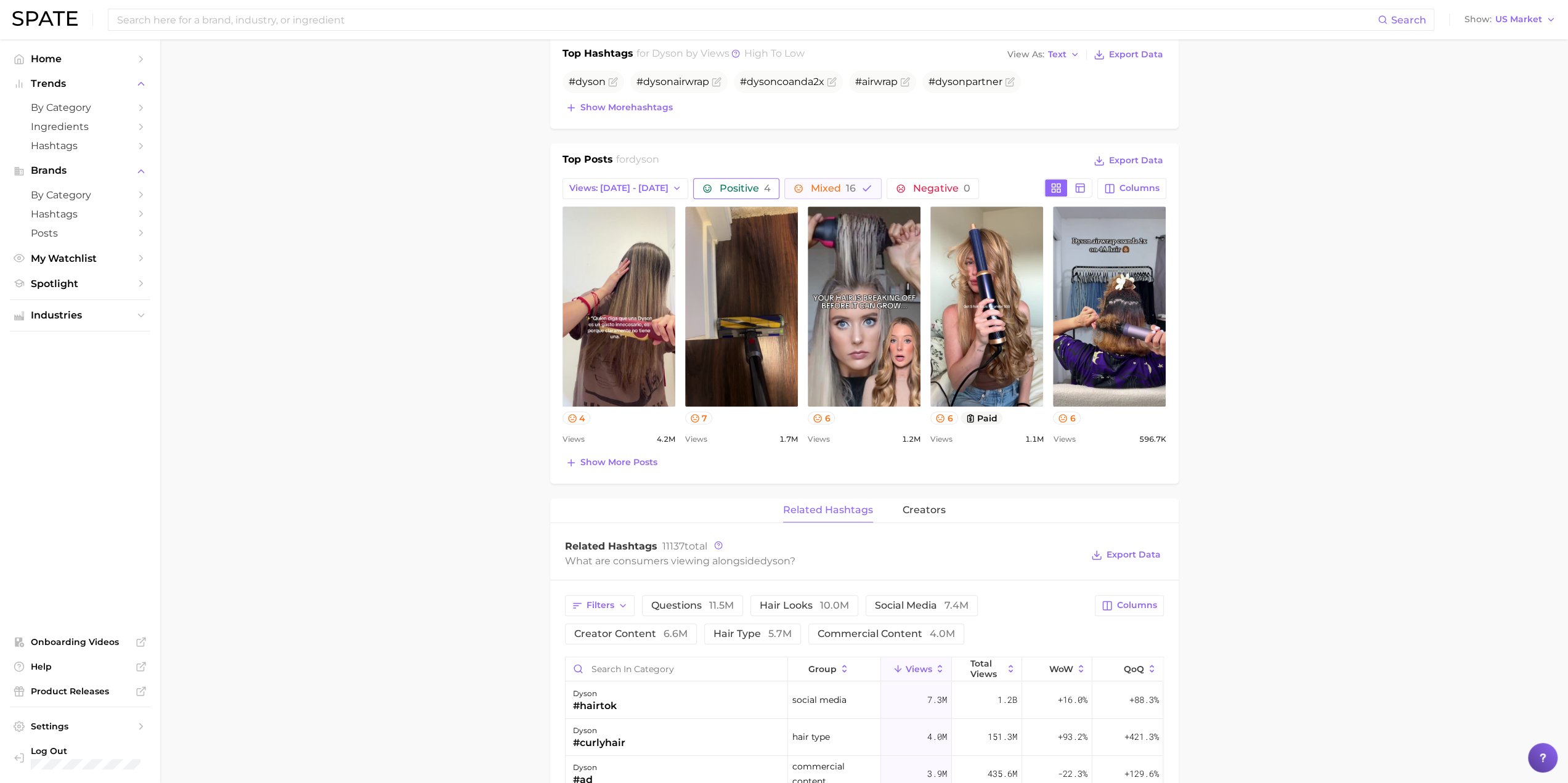
click at [737, 187] on span "Positive 4" at bounding box center [744, 188] width 51 height 10
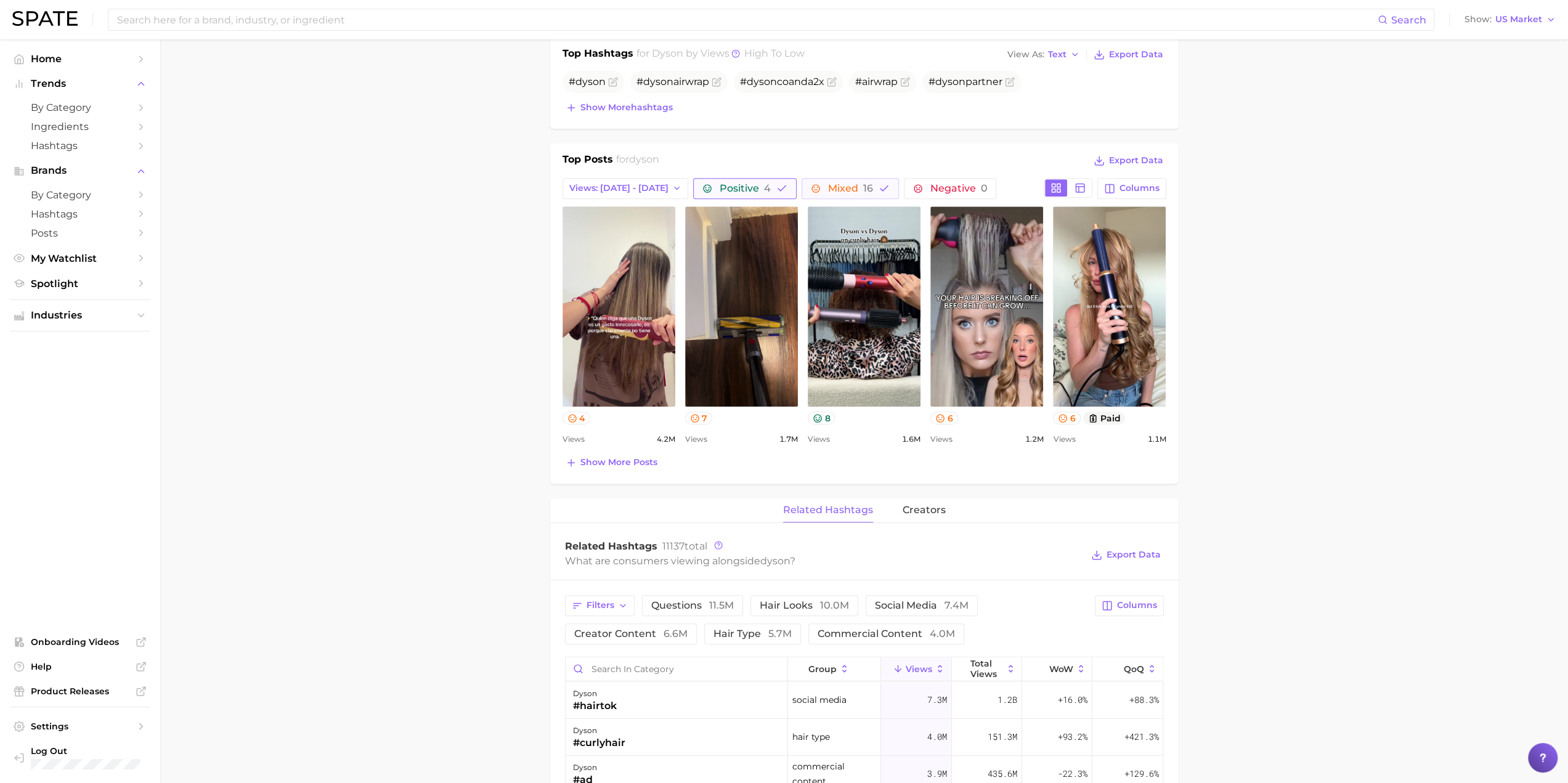
scroll to position [0, 0]
click at [113, 113] on span "by Category" at bounding box center [80, 107] width 98 height 12
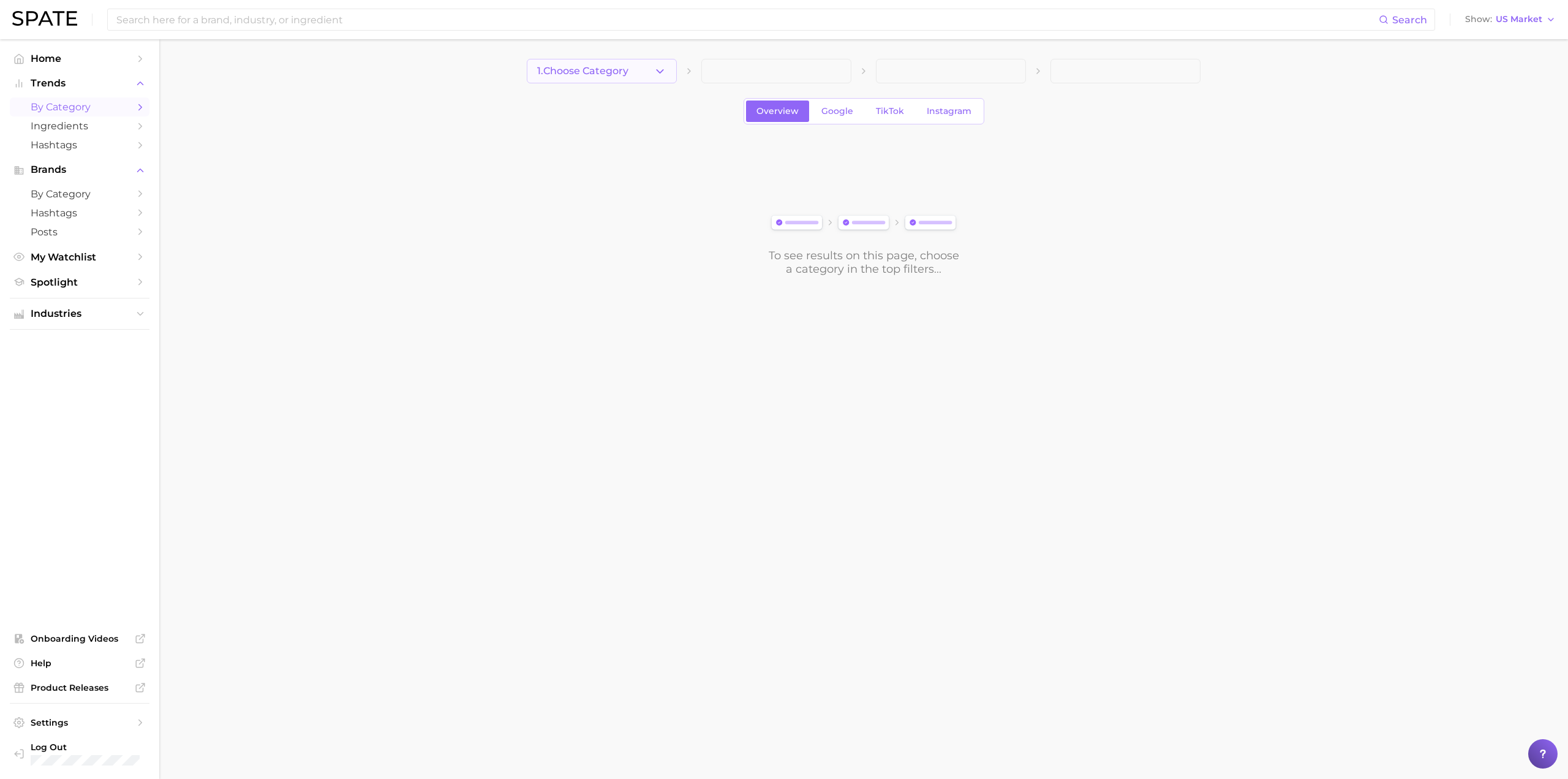
click at [669, 72] on button "1. Choose Category" at bounding box center [601, 72] width 150 height 25
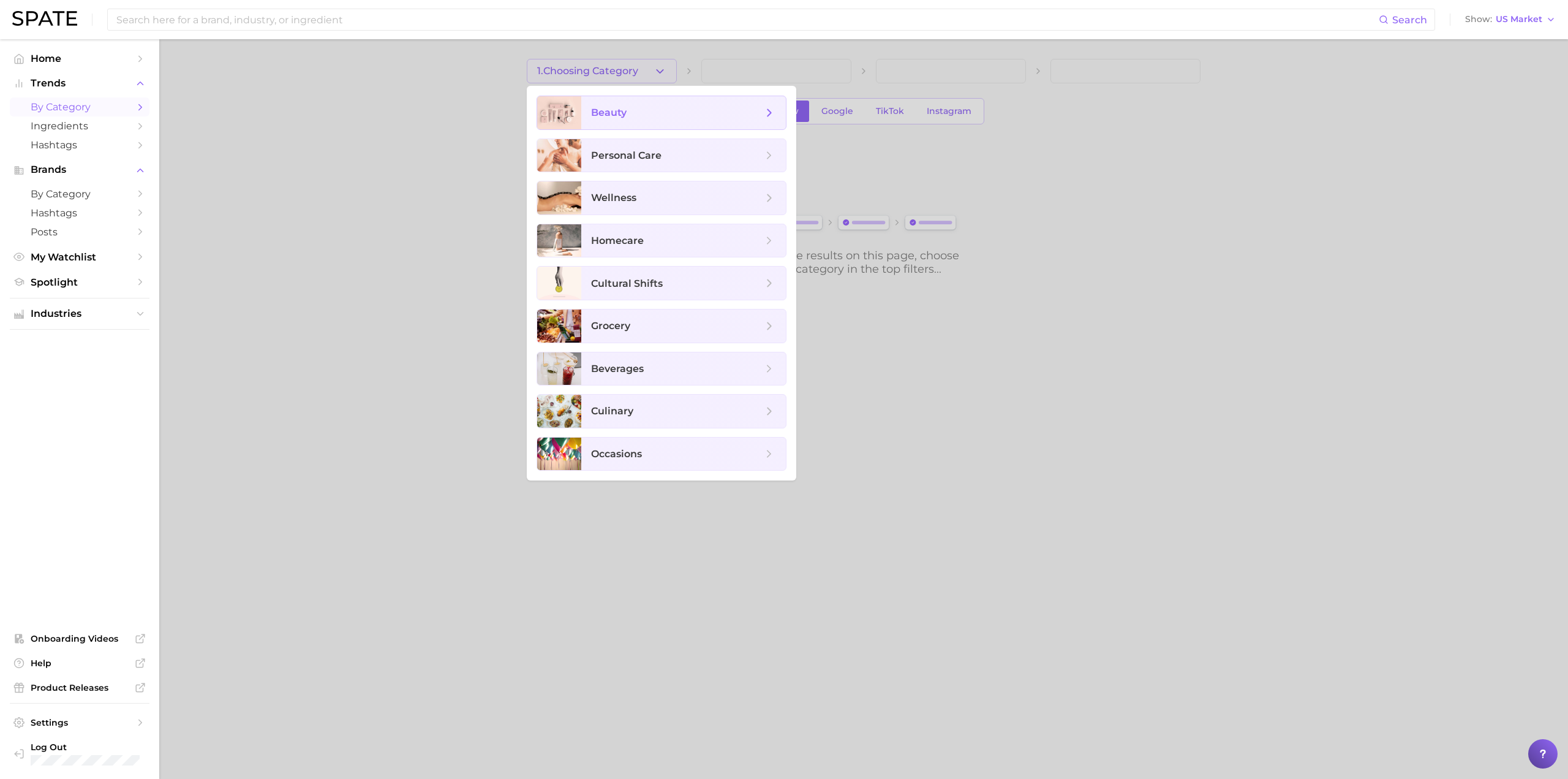
click at [692, 107] on span "beauty" at bounding box center [677, 112] width 172 height 13
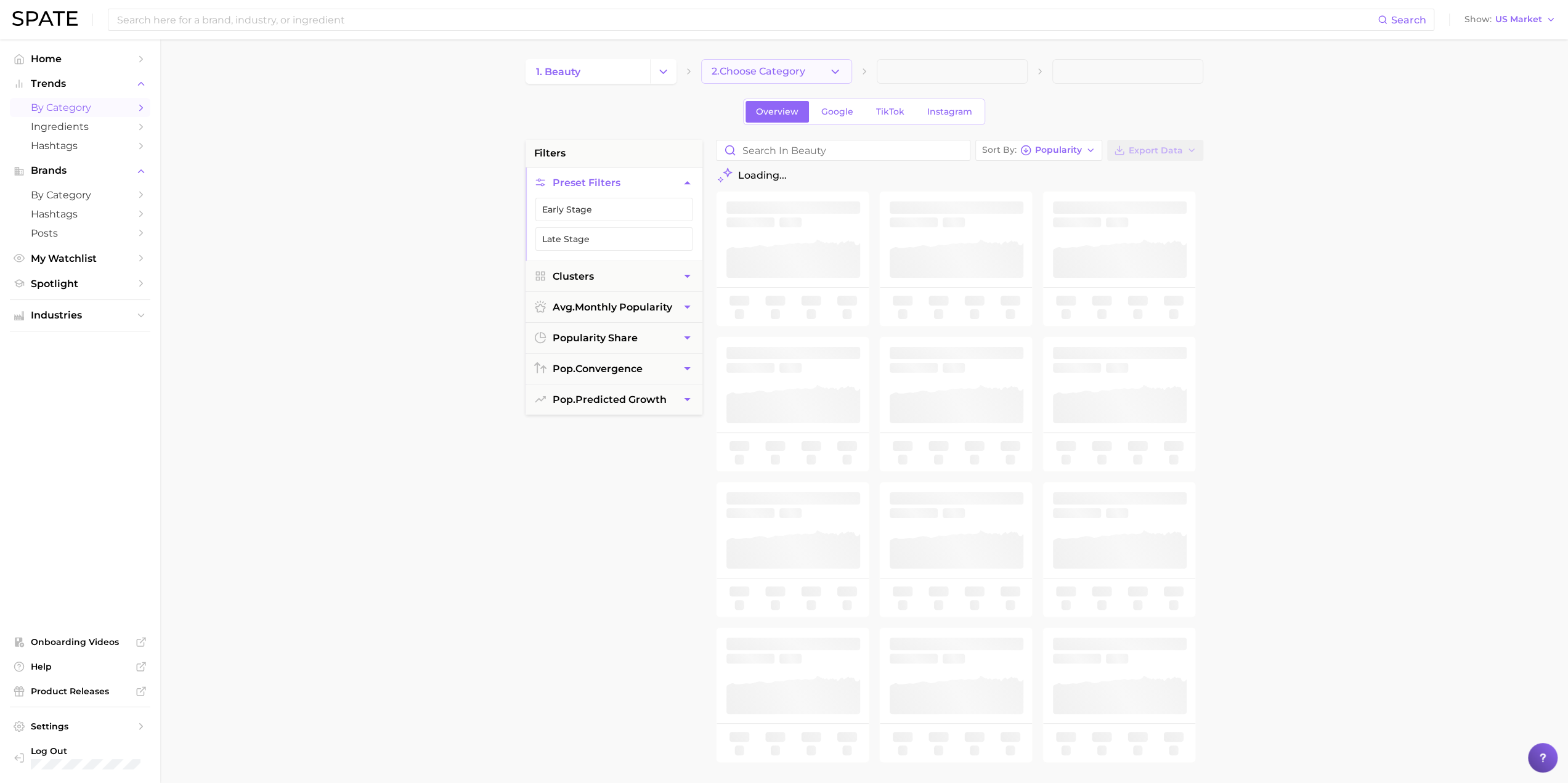
click at [786, 71] on button "2. Choose Category" at bounding box center [776, 72] width 151 height 25
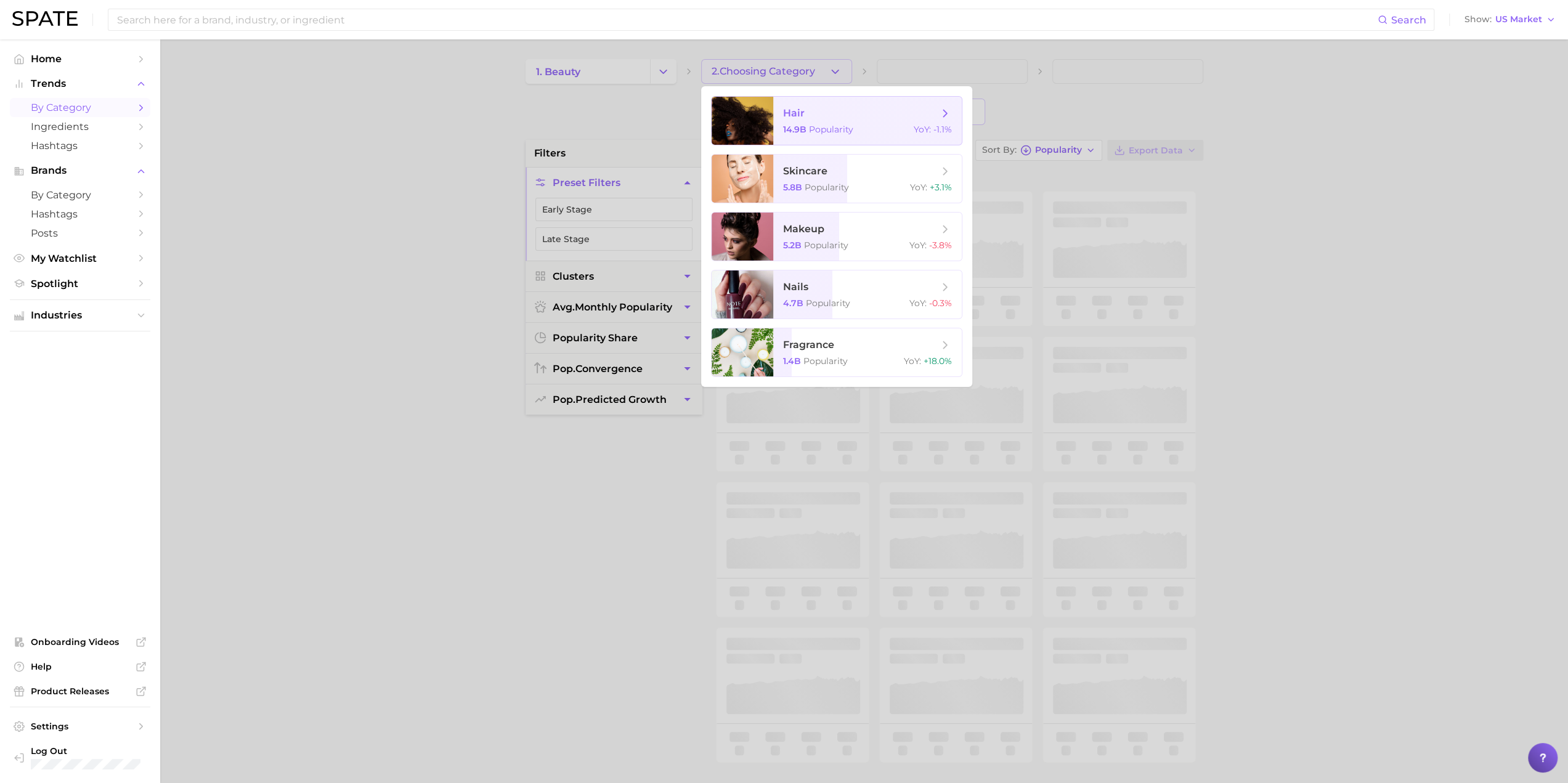
click at [786, 106] on span "hair" at bounding box center [861, 113] width 156 height 13
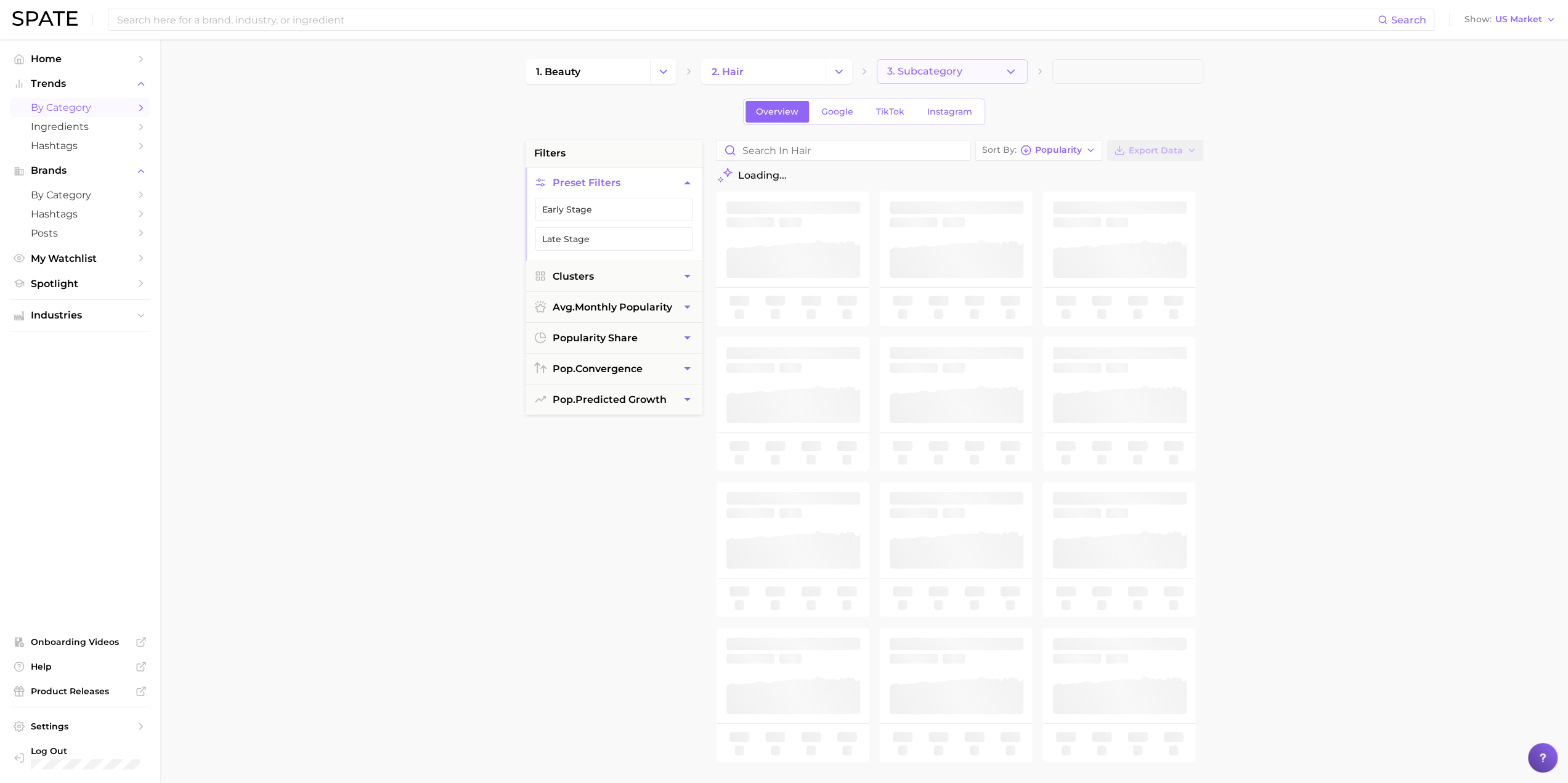
click at [786, 71] on polyline "button" at bounding box center [1011, 71] width 7 height 3
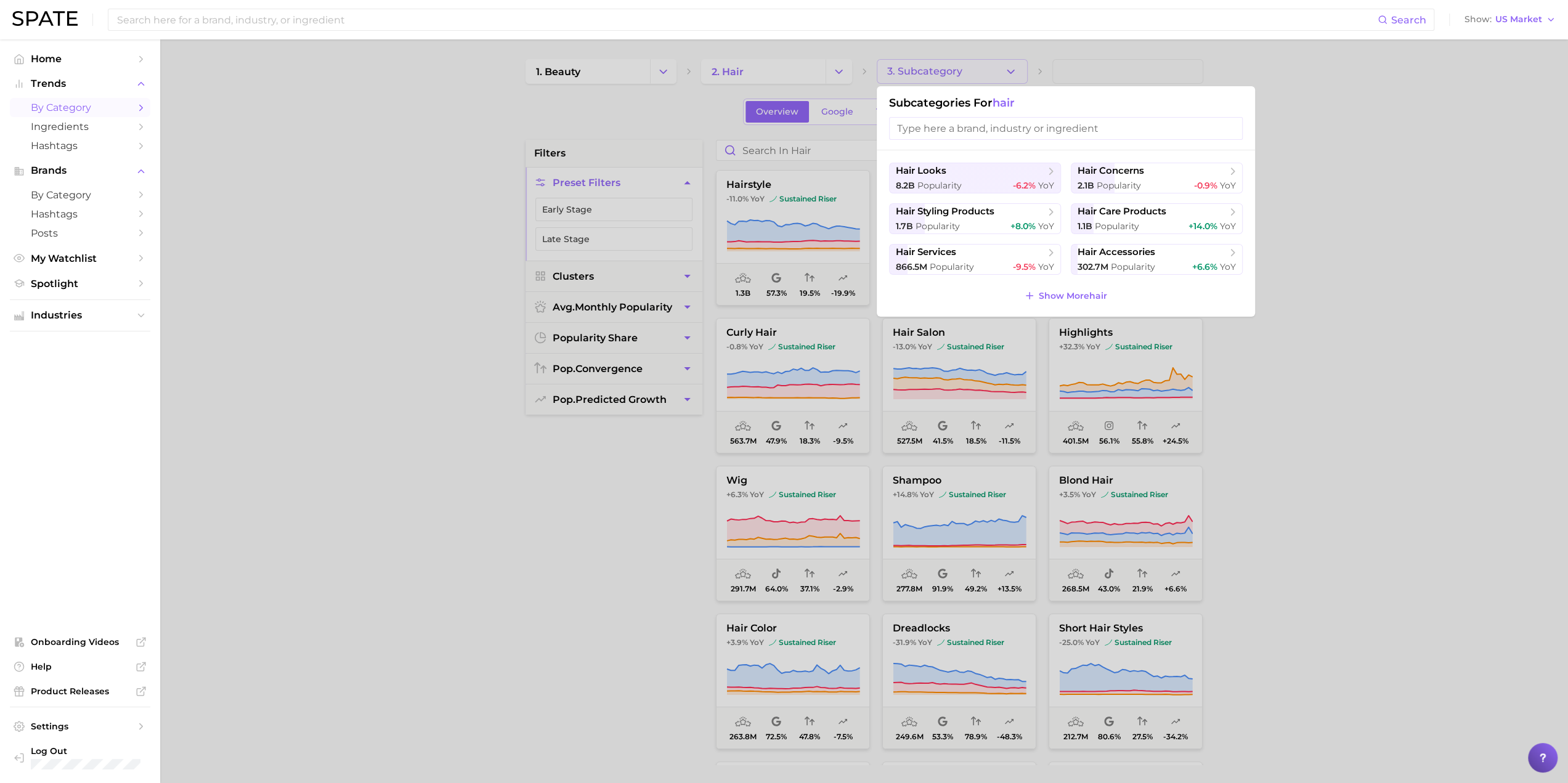
click at [786, 157] on div at bounding box center [784, 392] width 1568 height 783
